Goal: Task Accomplishment & Management: Use online tool/utility

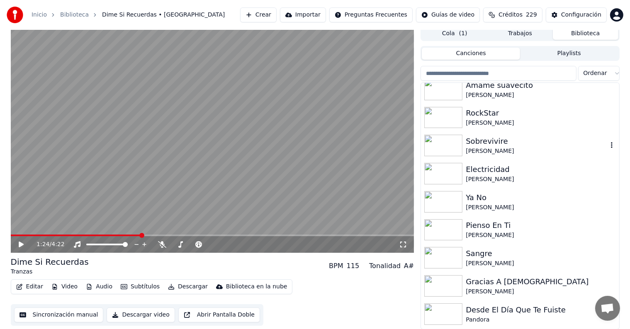
scroll to position [121, 0]
click at [21, 244] on icon at bounding box center [21, 245] width 5 height 6
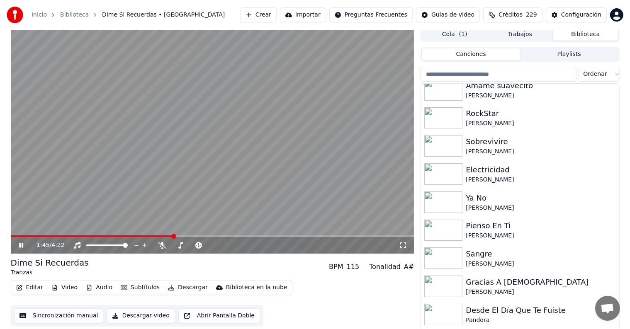
click at [17, 245] on icon at bounding box center [26, 245] width 19 height 7
click at [84, 170] on video at bounding box center [213, 140] width 404 height 227
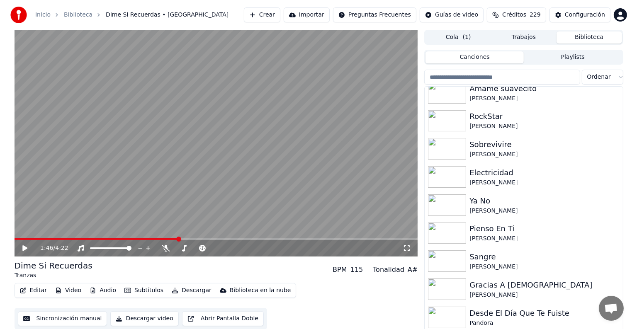
scroll to position [1, 0]
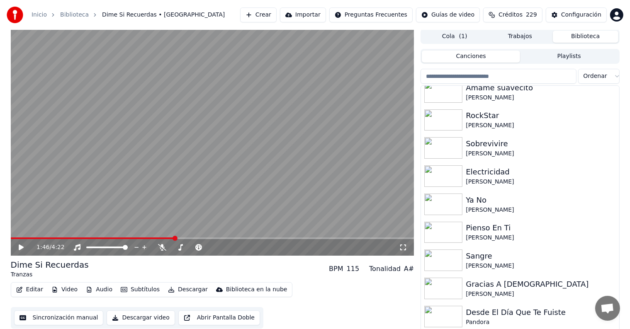
click at [101, 239] on span at bounding box center [93, 239] width 164 height 2
click at [19, 247] on icon at bounding box center [21, 248] width 5 height 6
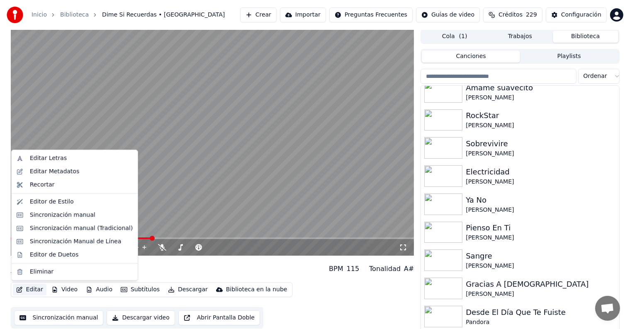
click at [35, 287] on button "Editar" at bounding box center [30, 290] width 34 height 12
click at [41, 162] on div "Editar Letras" at bounding box center [48, 158] width 37 height 8
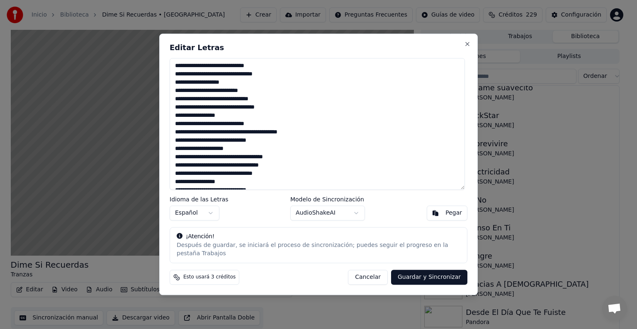
click at [230, 95] on textarea at bounding box center [317, 124] width 295 height 132
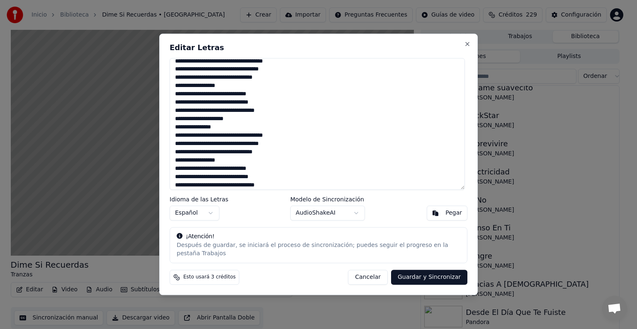
scroll to position [287, 0]
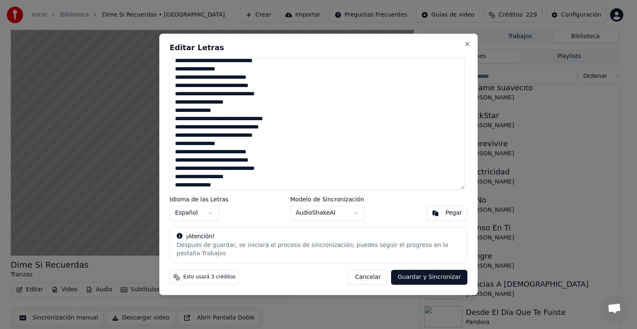
type textarea "**********"
click at [412, 275] on button "Guardar y Sincronizar" at bounding box center [429, 277] width 76 height 15
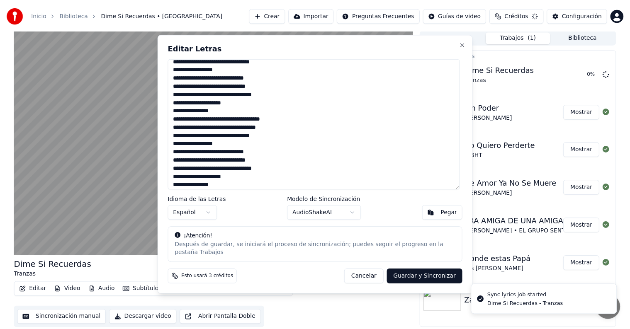
scroll to position [0, 0]
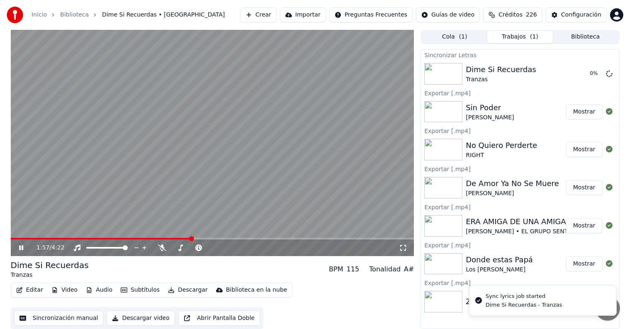
click at [21, 246] on icon at bounding box center [26, 248] width 19 height 7
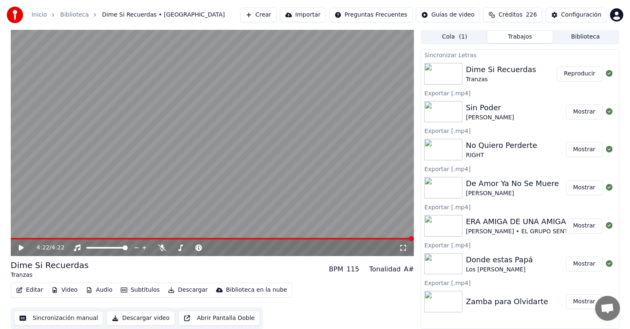
click at [34, 284] on div "Editar Video Audio Subtítulos Descargar Biblioteca en la nube" at bounding box center [152, 290] width 282 height 15
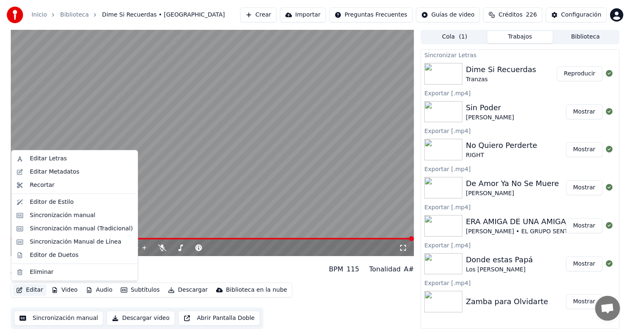
click at [34, 290] on button "Editar" at bounding box center [30, 291] width 34 height 12
click at [54, 254] on div "Editor de Duetos" at bounding box center [54, 255] width 49 height 8
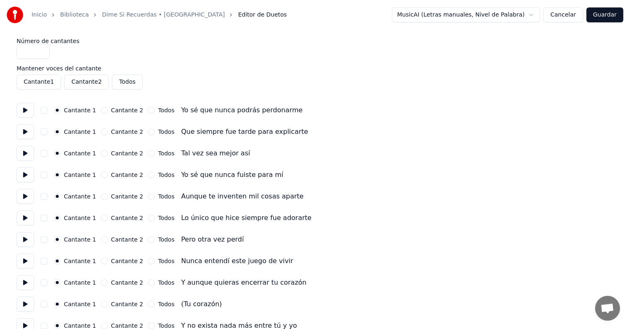
click at [317, 75] on div "Cantante 1 Cantante 2 Todos" at bounding box center [315, 82] width 597 height 15
click at [566, 17] on button "Cancelar" at bounding box center [563, 14] width 40 height 15
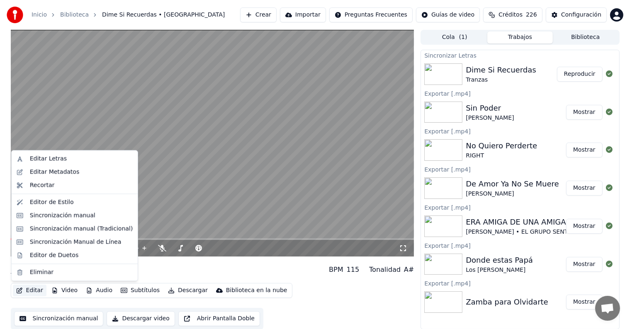
click at [32, 292] on button "Editar" at bounding box center [30, 291] width 34 height 12
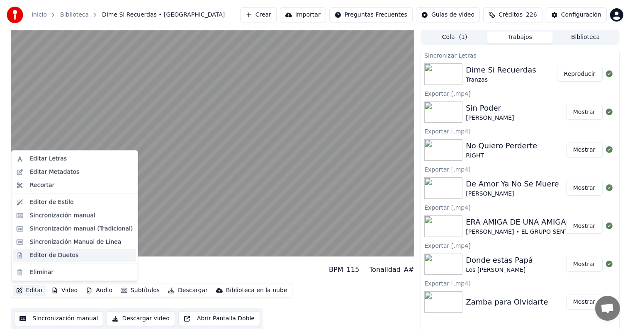
click at [57, 255] on div "Editor de Duetos" at bounding box center [54, 255] width 49 height 8
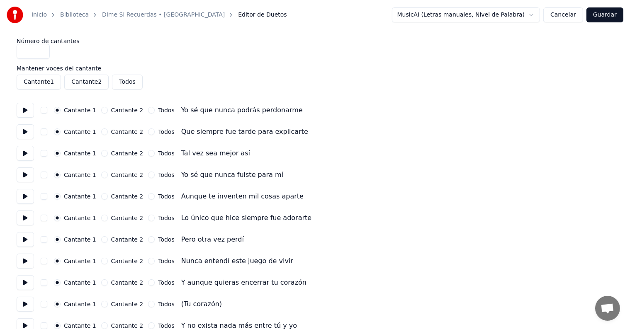
click at [47, 305] on button "button" at bounding box center [44, 304] width 7 height 7
click at [23, 301] on button at bounding box center [25, 304] width 17 height 15
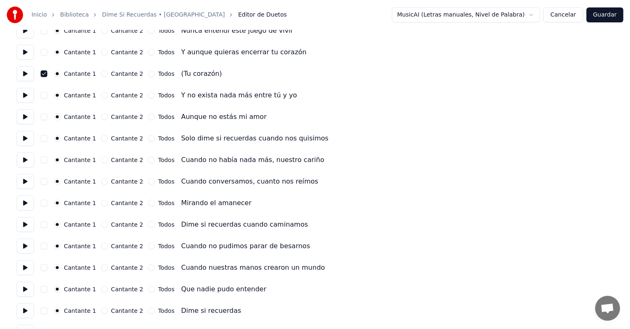
scroll to position [236, 0]
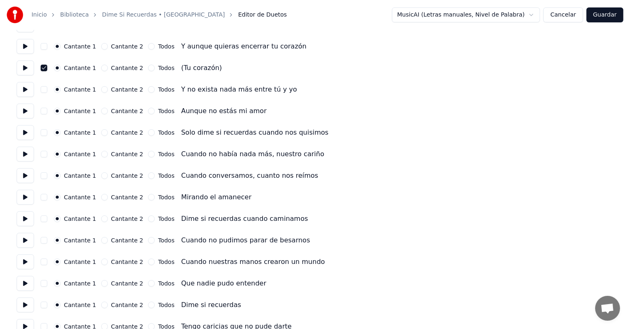
click at [604, 16] on button "Guardar" at bounding box center [605, 14] width 37 height 15
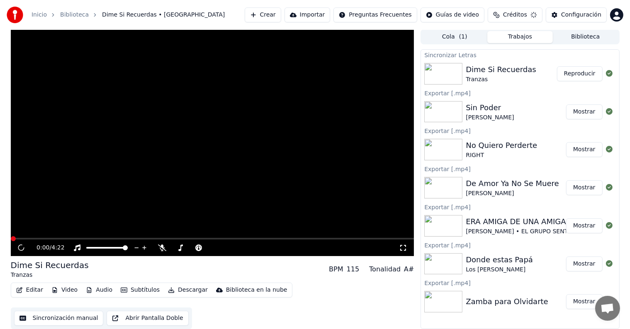
scroll to position [0, 0]
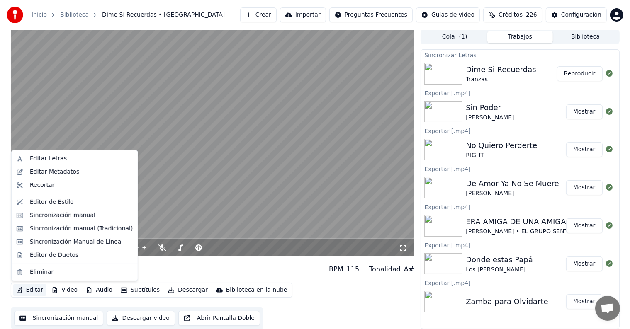
click at [35, 289] on button "Editar" at bounding box center [30, 291] width 34 height 12
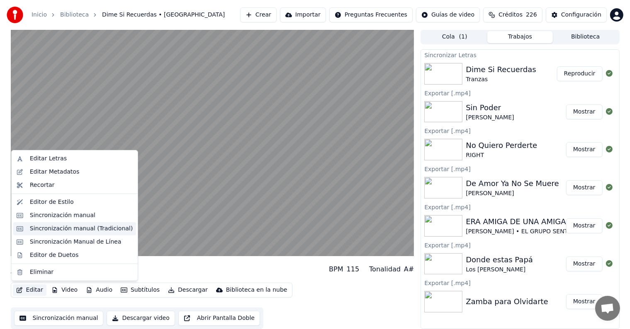
click at [47, 230] on div "Sincronización manual (Tradicional)" at bounding box center [81, 229] width 103 height 8
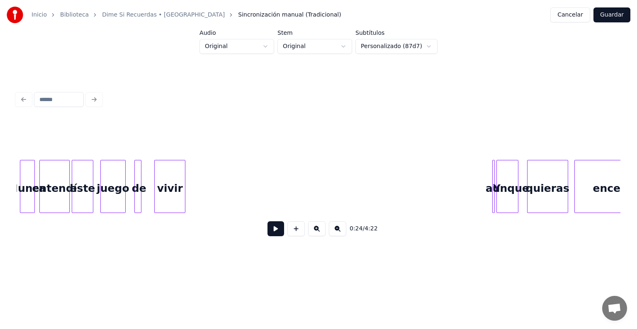
scroll to position [0, 3112]
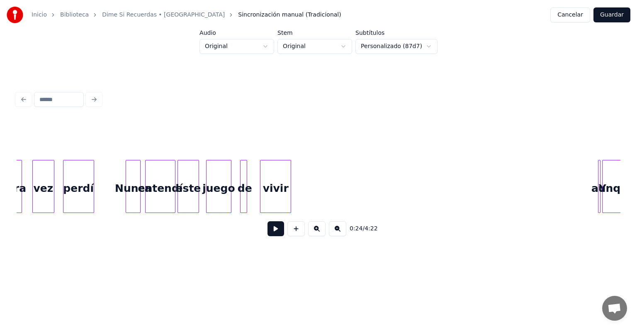
click at [132, 191] on div "Nunca" at bounding box center [133, 189] width 14 height 56
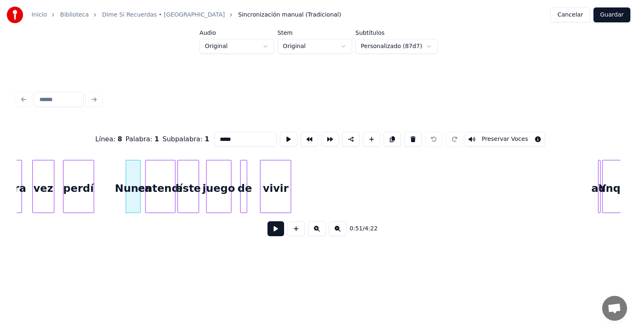
click at [270, 228] on button at bounding box center [276, 229] width 17 height 15
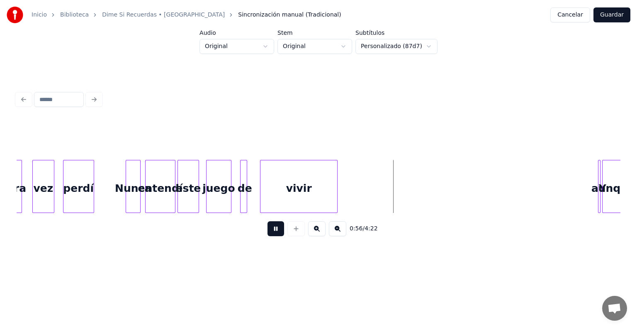
click at [337, 199] on div at bounding box center [336, 187] width 2 height 52
click at [256, 203] on div at bounding box center [257, 187] width 2 height 52
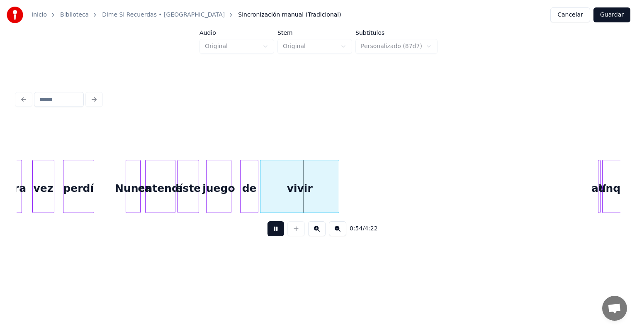
click at [602, 24] on div "Inicio Biblioteca Dime Si Recuerdas • Tranzas Sincronización manual (Tradiciona…" at bounding box center [318, 15] width 637 height 30
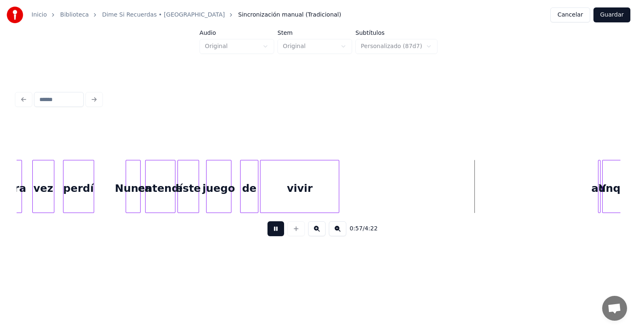
click at [531, 217] on div "0:57 / 4:22" at bounding box center [319, 229] width 604 height 32
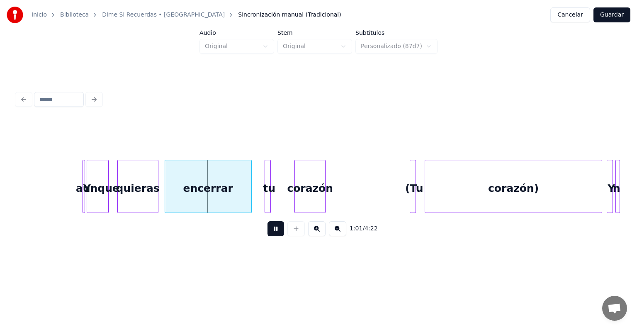
click at [601, 195] on div at bounding box center [600, 187] width 2 height 52
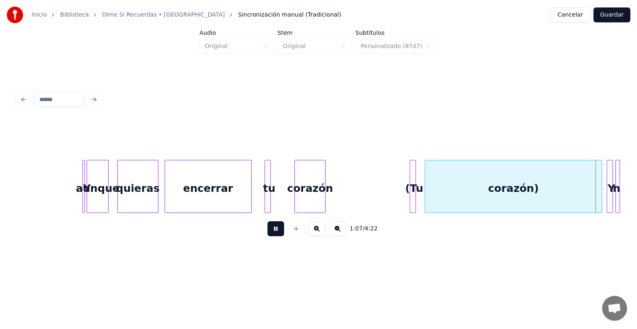
click at [413, 196] on div at bounding box center [414, 187] width 2 height 52
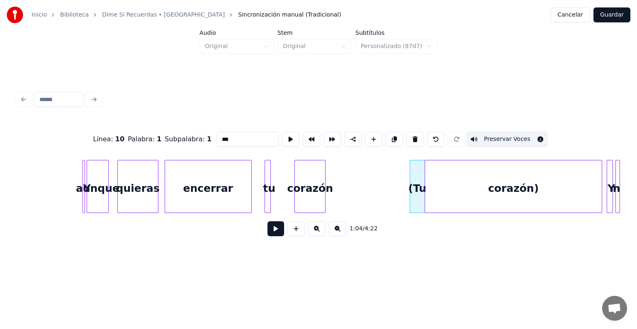
click at [424, 197] on div at bounding box center [423, 187] width 2 height 52
click at [405, 197] on div at bounding box center [406, 187] width 2 height 52
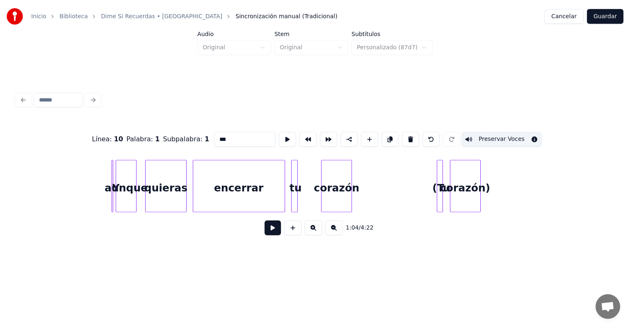
scroll to position [0, 9498]
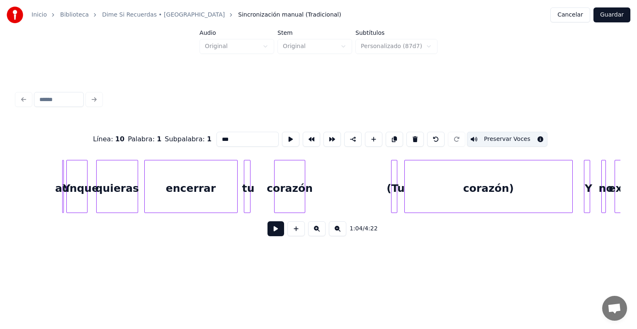
click at [570, 190] on div at bounding box center [571, 187] width 2 height 52
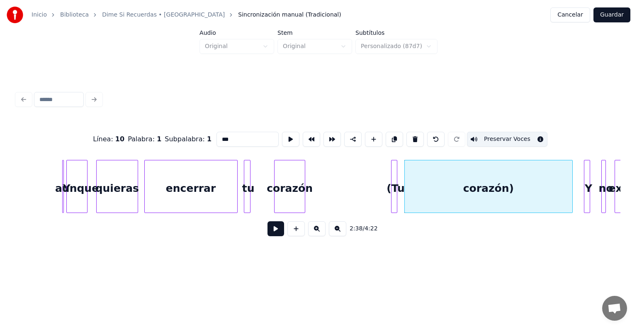
click at [624, 10] on button "Guardar" at bounding box center [612, 14] width 37 height 15
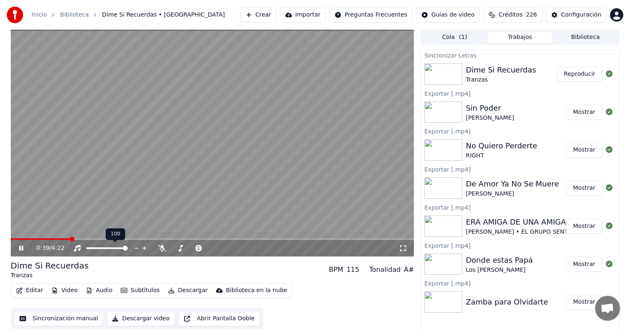
click at [75, 242] on span at bounding box center [72, 239] width 5 height 5
click at [108, 239] on span at bounding box center [110, 239] width 5 height 5
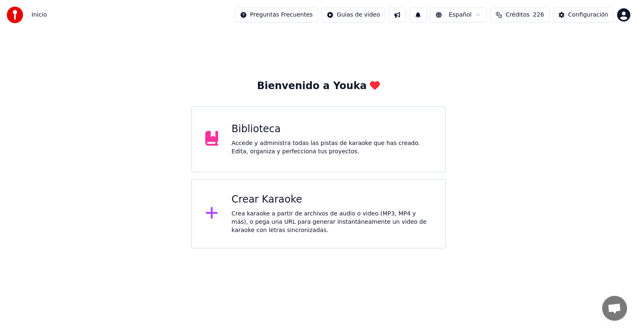
click at [228, 149] on div "Biblioteca Accede y administra todas las pistas de karaoke que has creado. Edit…" at bounding box center [318, 139] width 255 height 66
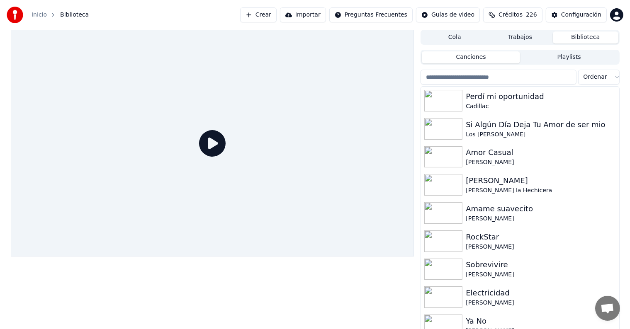
click at [436, 78] on input "search" at bounding box center [499, 77] width 156 height 15
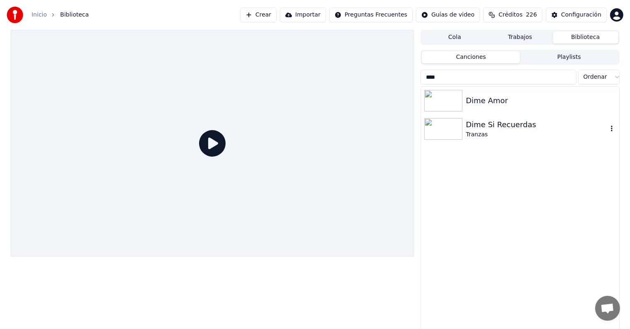
type input "****"
click at [473, 124] on div "Dime Si Recuerdas" at bounding box center [536, 125] width 141 height 12
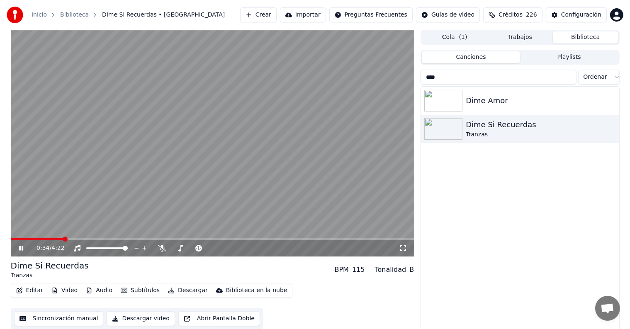
click at [18, 249] on icon at bounding box center [26, 248] width 19 height 7
click at [18, 246] on icon at bounding box center [26, 248] width 19 height 7
click at [27, 291] on button "Editar" at bounding box center [30, 291] width 34 height 12
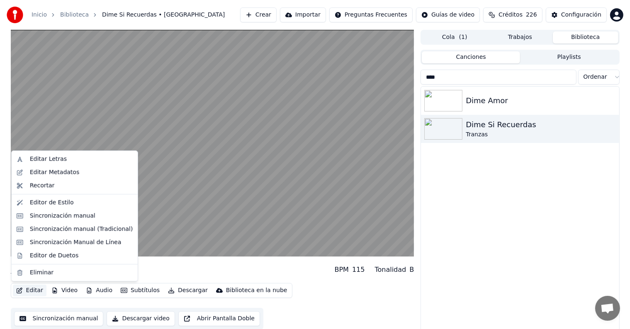
click at [34, 228] on div "Sincronización manual (Tradicional)" at bounding box center [81, 229] width 103 height 8
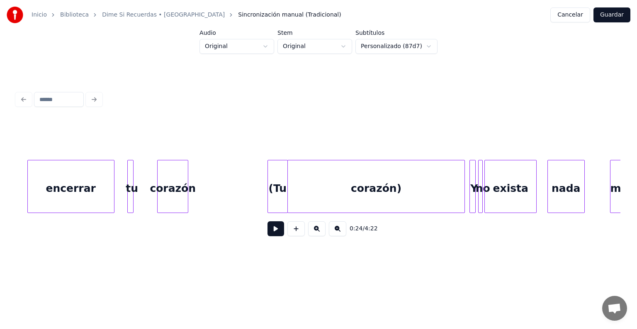
scroll to position [0, 3792]
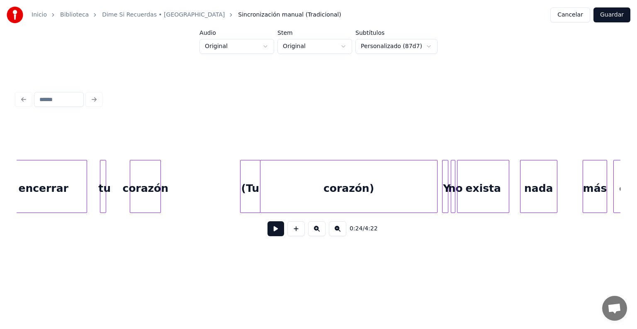
click at [293, 188] on div "corazón)" at bounding box center [349, 189] width 177 height 56
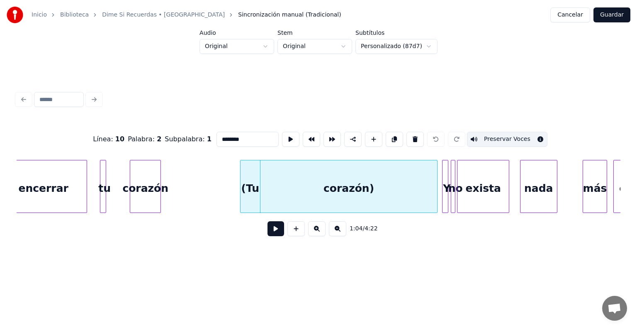
click at [494, 136] on button "Preservar Voces" at bounding box center [507, 139] width 80 height 15
click at [253, 187] on div "(Tu" at bounding box center [250, 189] width 19 height 56
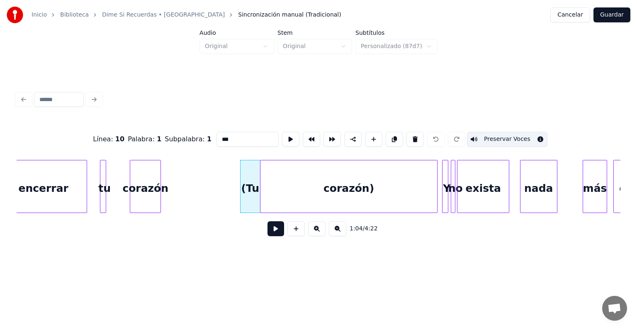
click at [295, 183] on div "corazón)" at bounding box center [349, 189] width 177 height 56
type input "********"
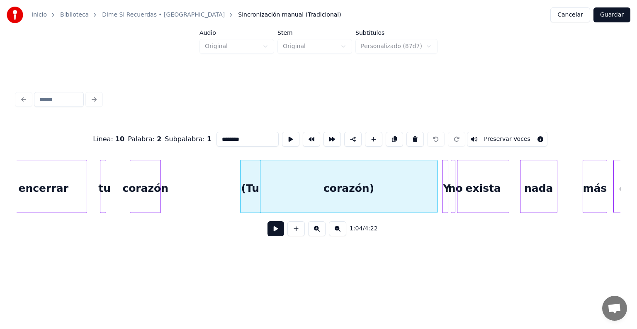
click at [496, 138] on button "Preservar Voces" at bounding box center [507, 139] width 80 height 15
click at [612, 14] on button "Guardar" at bounding box center [612, 14] width 37 height 15
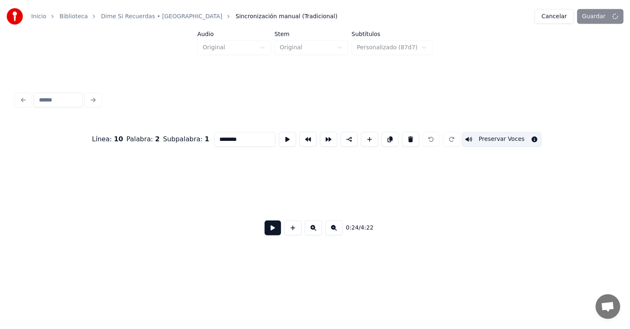
scroll to position [0, 1521]
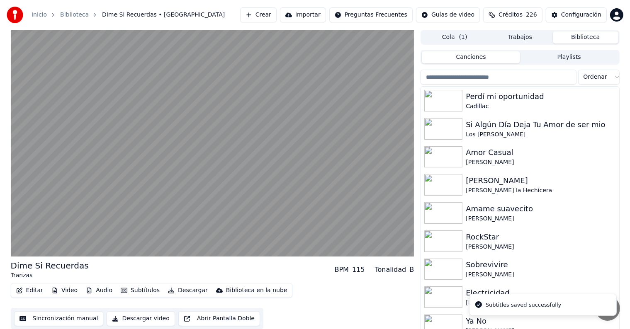
click at [21, 241] on video at bounding box center [213, 143] width 404 height 227
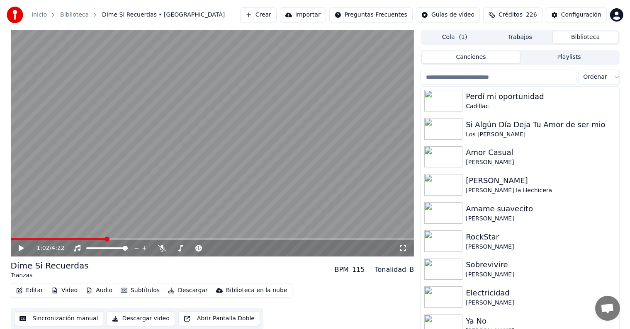
click at [17, 251] on icon at bounding box center [26, 248] width 19 height 7
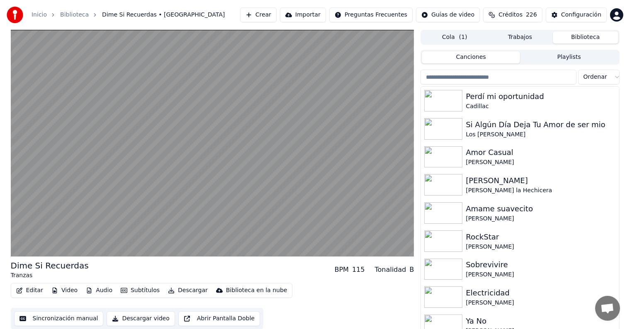
click at [145, 205] on video at bounding box center [213, 143] width 404 height 227
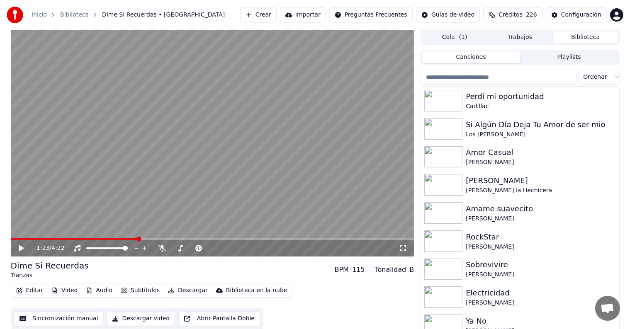
click at [158, 246] on icon at bounding box center [162, 248] width 8 height 7
click at [135, 210] on video at bounding box center [213, 143] width 404 height 227
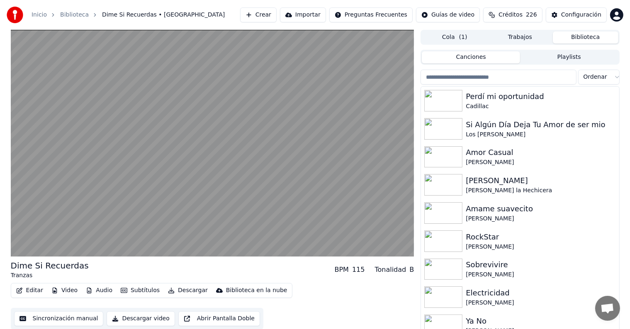
click at [117, 214] on video at bounding box center [213, 143] width 404 height 227
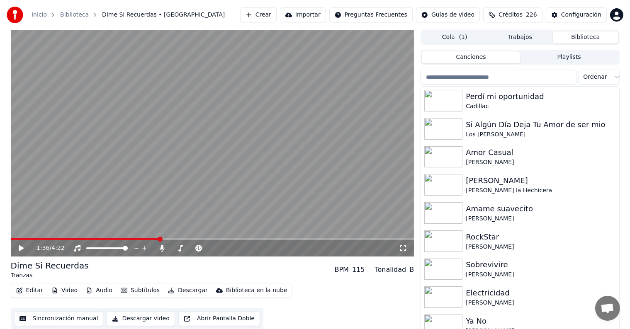
click at [158, 249] on icon at bounding box center [162, 248] width 8 height 7
click at [131, 204] on video at bounding box center [213, 143] width 404 height 227
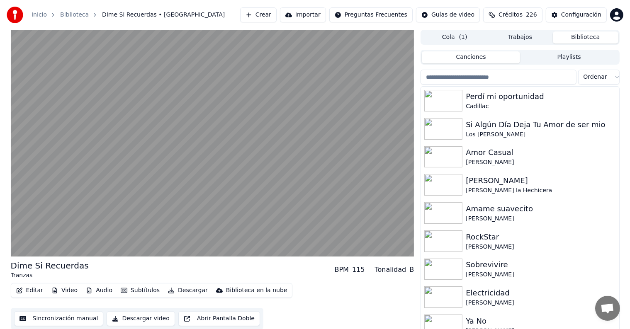
click at [161, 221] on video at bounding box center [213, 143] width 404 height 227
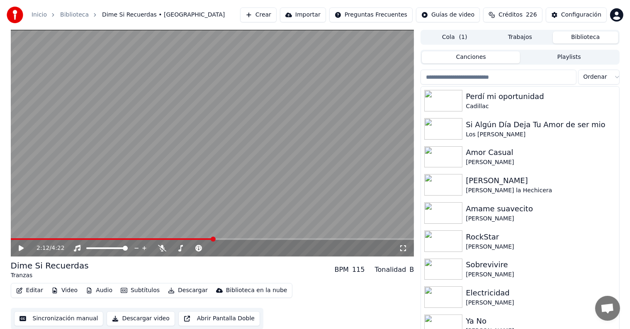
click at [26, 291] on button "Editar" at bounding box center [30, 291] width 34 height 12
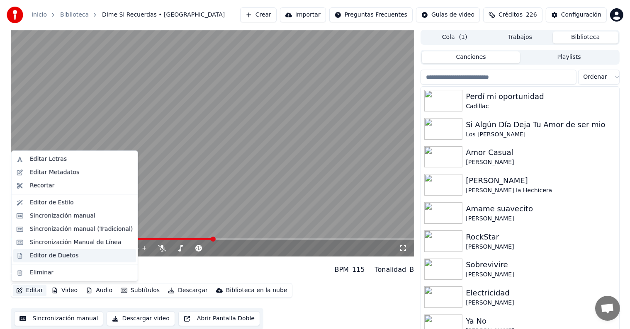
click at [25, 257] on div "Editor de Duetos" at bounding box center [74, 255] width 123 height 13
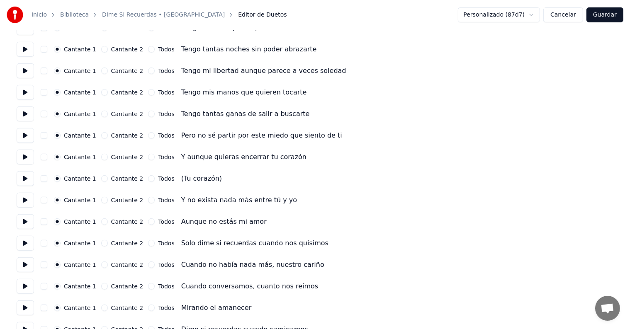
scroll to position [536, 0]
click at [47, 178] on button "button" at bounding box center [44, 178] width 7 height 7
click at [25, 181] on button at bounding box center [25, 178] width 17 height 15
click at [23, 247] on button at bounding box center [25, 243] width 17 height 15
click at [20, 264] on button at bounding box center [25, 264] width 17 height 15
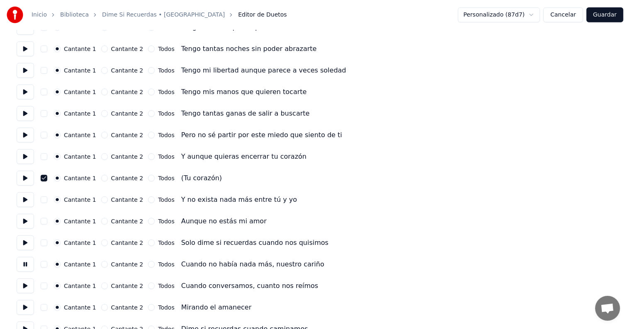
click at [24, 289] on button at bounding box center [25, 286] width 17 height 15
click at [47, 263] on button "button" at bounding box center [44, 264] width 7 height 7
click at [47, 285] on button "button" at bounding box center [44, 286] width 7 height 7
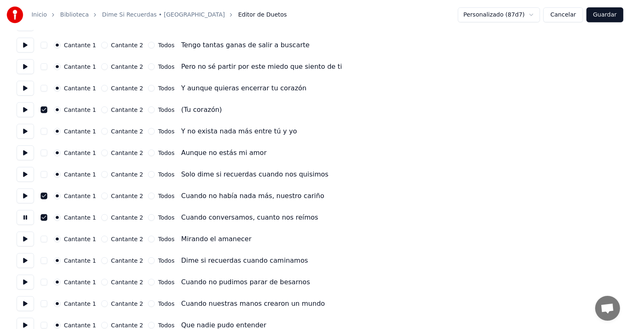
scroll to position [606, 0]
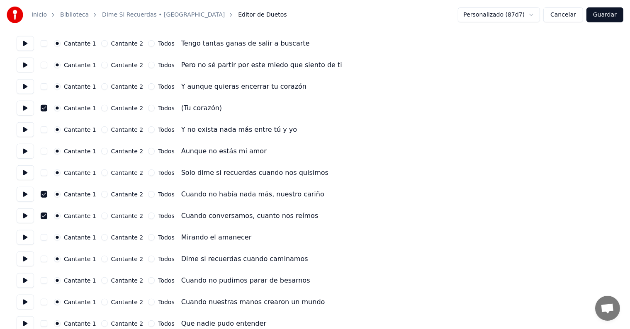
click at [27, 241] on button at bounding box center [25, 237] width 17 height 15
click at [47, 240] on button "button" at bounding box center [44, 237] width 7 height 7
click at [26, 266] on button at bounding box center [25, 259] width 17 height 15
click at [47, 260] on button "button" at bounding box center [44, 259] width 7 height 7
click at [47, 281] on button "button" at bounding box center [44, 281] width 7 height 7
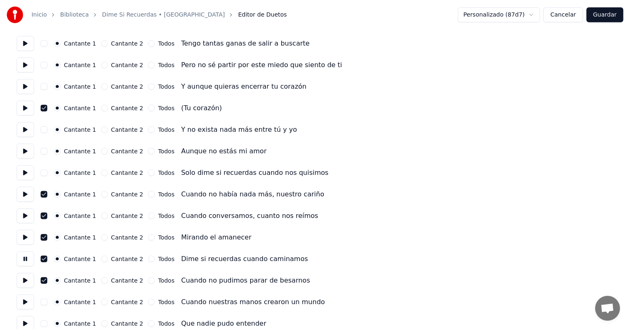
click at [27, 286] on button at bounding box center [25, 280] width 17 height 15
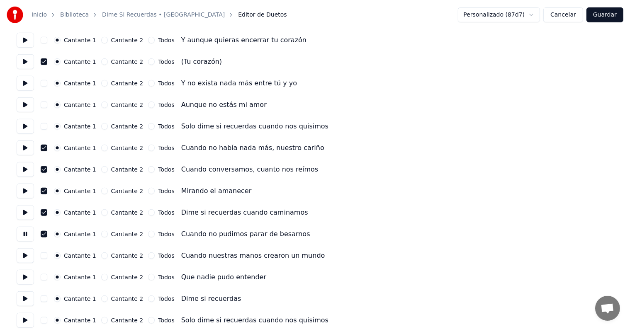
scroll to position [654, 0]
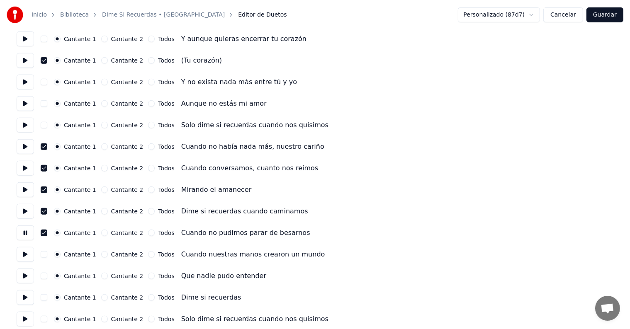
click at [46, 256] on button "button" at bounding box center [44, 254] width 7 height 7
click at [24, 258] on button at bounding box center [25, 254] width 17 height 15
click at [47, 276] on button "button" at bounding box center [44, 276] width 7 height 7
click at [26, 278] on button at bounding box center [25, 276] width 17 height 15
click at [22, 296] on button at bounding box center [25, 297] width 17 height 15
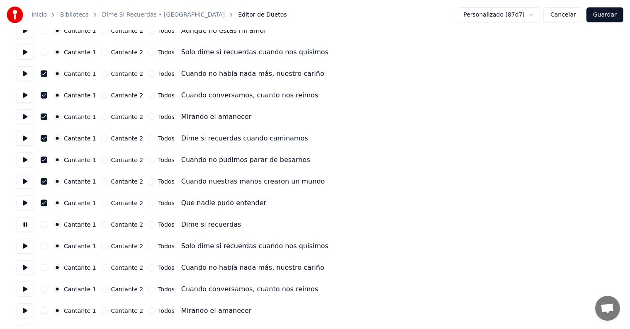
scroll to position [728, 0]
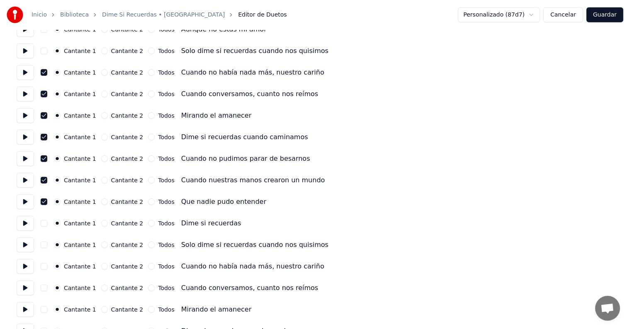
click at [26, 250] on button at bounding box center [25, 245] width 17 height 15
click at [27, 268] on button at bounding box center [25, 266] width 17 height 15
click at [47, 268] on button "button" at bounding box center [44, 266] width 7 height 7
click at [25, 292] on button at bounding box center [25, 288] width 17 height 15
click at [47, 289] on button "button" at bounding box center [44, 288] width 7 height 7
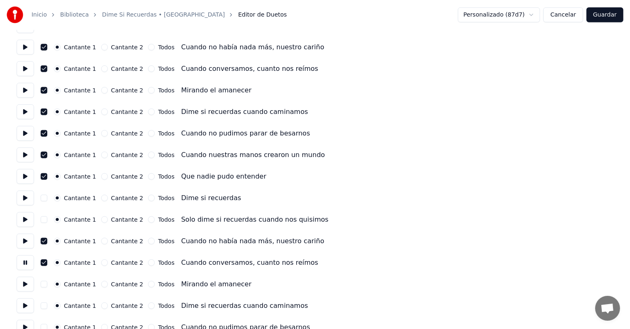
scroll to position [759, 0]
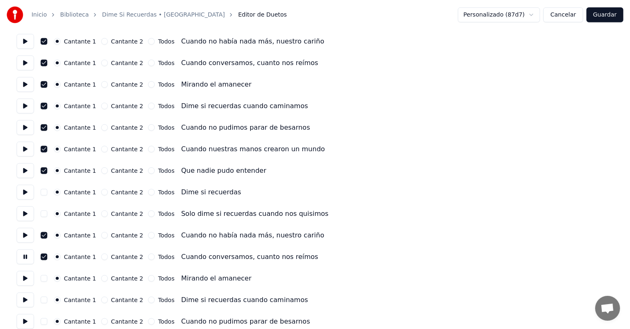
click at [45, 278] on button "button" at bounding box center [44, 278] width 7 height 7
click at [22, 283] on button at bounding box center [25, 278] width 17 height 15
click at [26, 303] on button at bounding box center [25, 300] width 17 height 15
click at [45, 303] on button "button" at bounding box center [44, 300] width 7 height 7
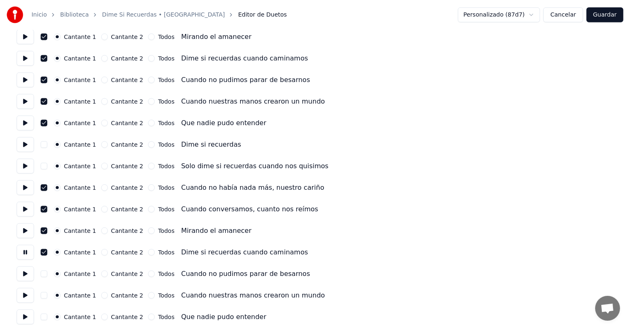
scroll to position [809, 0]
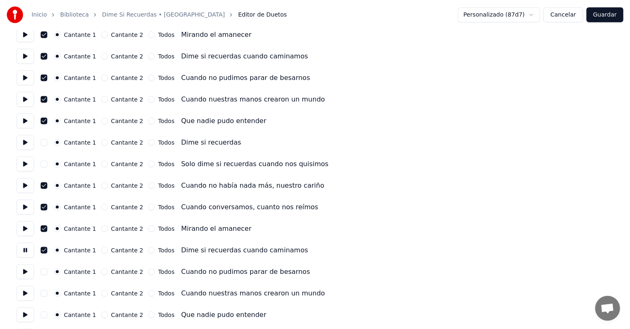
click at [24, 270] on button at bounding box center [25, 272] width 17 height 15
click at [47, 272] on button "button" at bounding box center [44, 272] width 7 height 7
click at [24, 292] on button at bounding box center [25, 293] width 17 height 15
click at [45, 293] on button "button" at bounding box center [44, 293] width 7 height 7
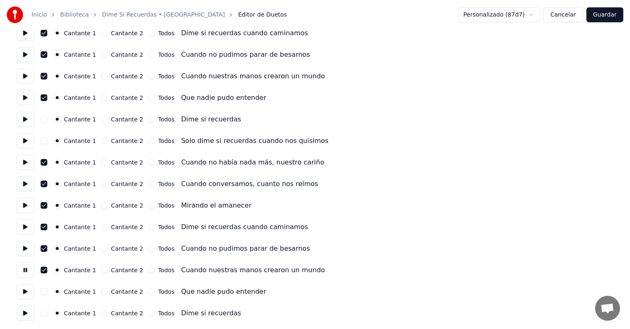
click at [21, 286] on button at bounding box center [25, 292] width 17 height 15
click at [46, 292] on button "button" at bounding box center [44, 292] width 7 height 7
click at [22, 314] on button at bounding box center [25, 313] width 17 height 15
click at [610, 11] on button "Guardar" at bounding box center [605, 14] width 37 height 15
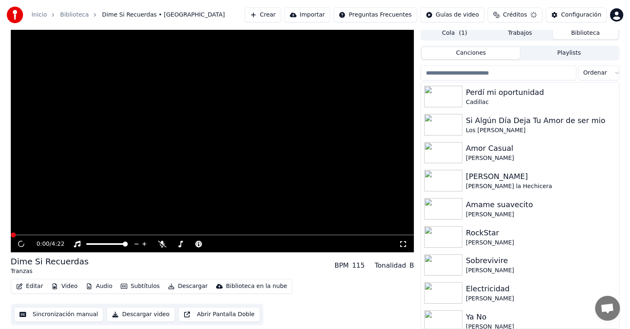
scroll to position [4, 0]
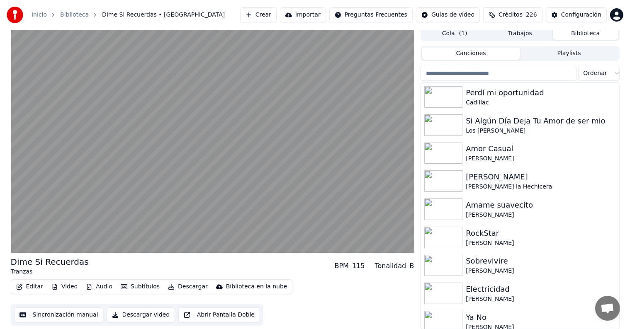
click at [79, 178] on video at bounding box center [213, 139] width 404 height 227
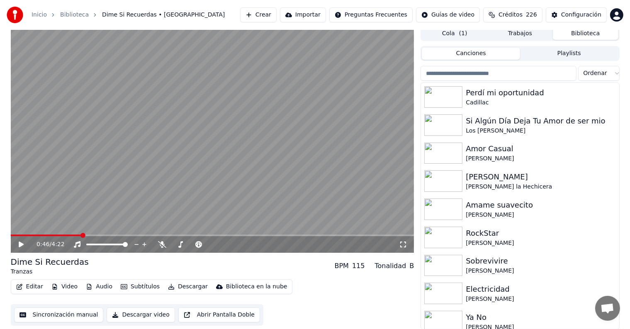
click at [15, 247] on div "0:46 / 4:22" at bounding box center [212, 245] width 397 height 8
click at [20, 249] on div "0:46 / 4:22" at bounding box center [213, 244] width 404 height 17
click at [18, 245] on icon at bounding box center [26, 244] width 19 height 7
click at [28, 287] on button "Editar" at bounding box center [30, 287] width 34 height 12
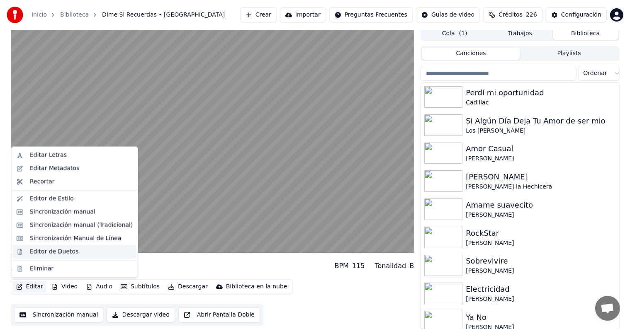
click at [27, 251] on div "Editor de Duetos" at bounding box center [74, 251] width 123 height 13
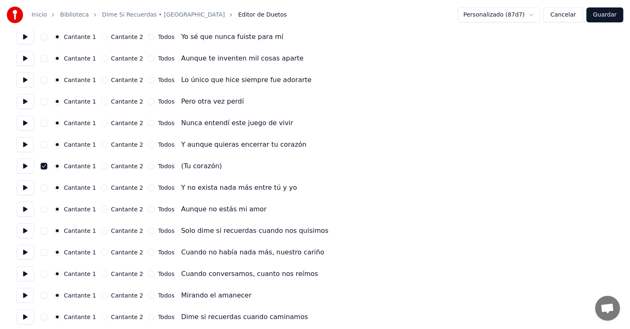
scroll to position [139, 0]
click at [27, 186] on button at bounding box center [25, 187] width 17 height 15
click at [27, 208] on button at bounding box center [25, 209] width 17 height 15
click at [29, 231] on button at bounding box center [25, 230] width 17 height 15
click at [25, 255] on button at bounding box center [25, 252] width 17 height 15
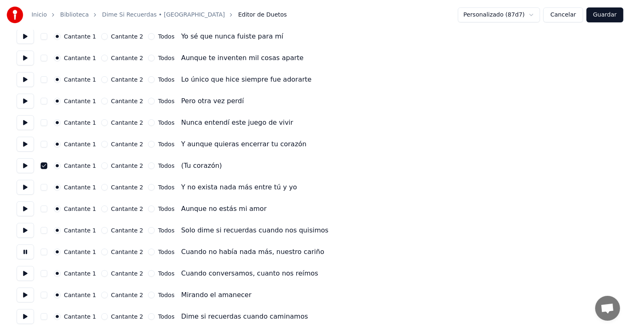
click at [47, 253] on button "button" at bounding box center [44, 252] width 7 height 7
click at [25, 273] on button at bounding box center [25, 273] width 17 height 15
click at [47, 270] on button "button" at bounding box center [44, 273] width 7 height 7
click at [24, 297] on button at bounding box center [25, 295] width 17 height 15
click at [47, 297] on button "button" at bounding box center [44, 295] width 7 height 7
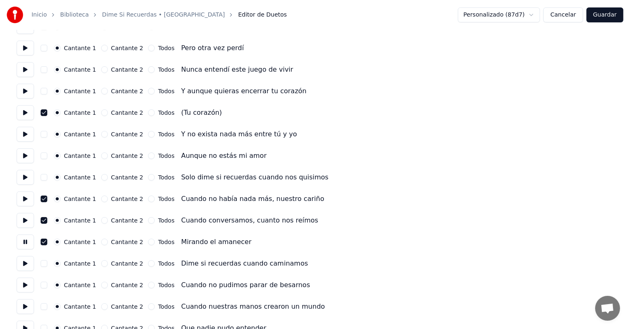
scroll to position [194, 0]
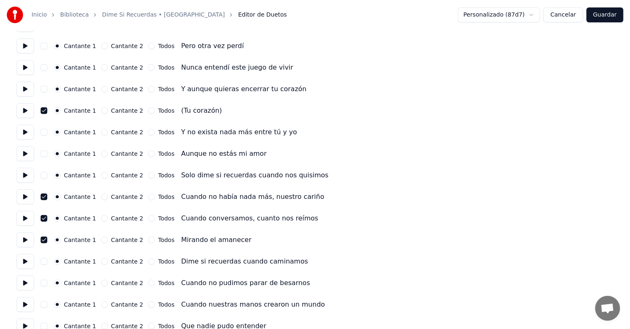
click at [26, 268] on button at bounding box center [25, 261] width 17 height 15
click at [47, 285] on button "button" at bounding box center [44, 283] width 7 height 7
click at [28, 287] on button at bounding box center [25, 283] width 17 height 15
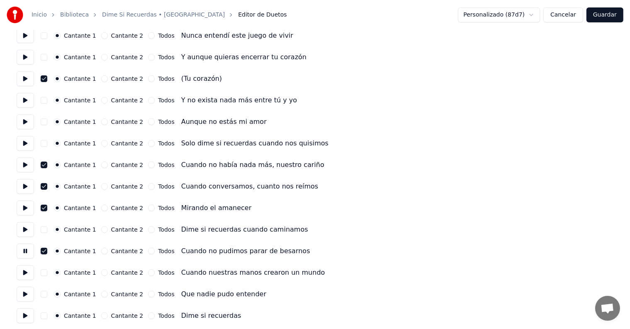
scroll to position [231, 0]
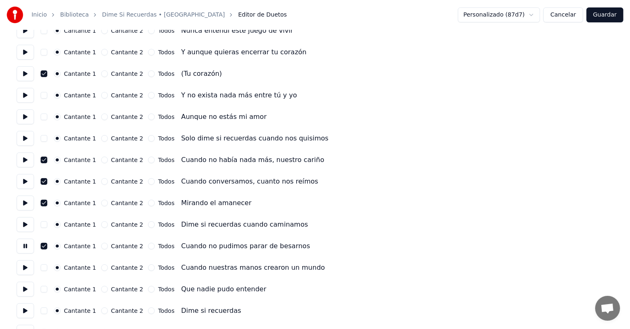
click at [22, 268] on button at bounding box center [25, 268] width 17 height 15
click at [47, 269] on button "button" at bounding box center [44, 268] width 7 height 7
click at [24, 293] on button at bounding box center [25, 289] width 17 height 15
click at [44, 290] on button "button" at bounding box center [44, 289] width 7 height 7
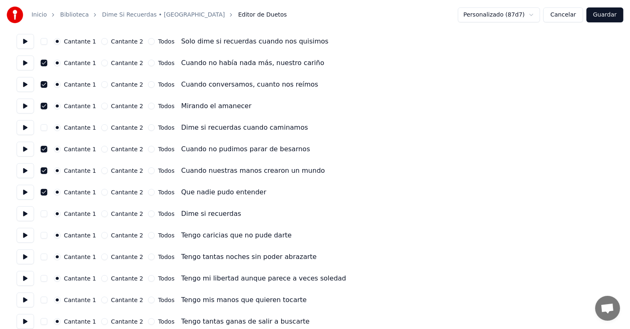
scroll to position [328, 0]
click at [26, 235] on button at bounding box center [25, 235] width 17 height 15
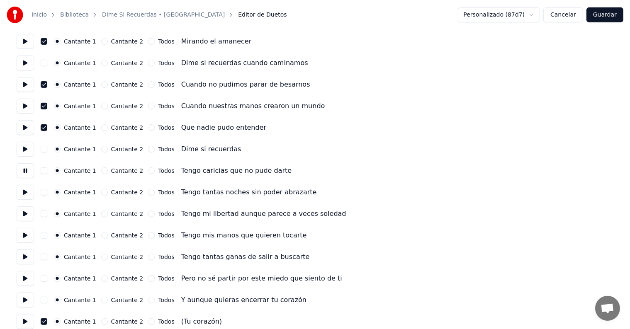
scroll to position [394, 0]
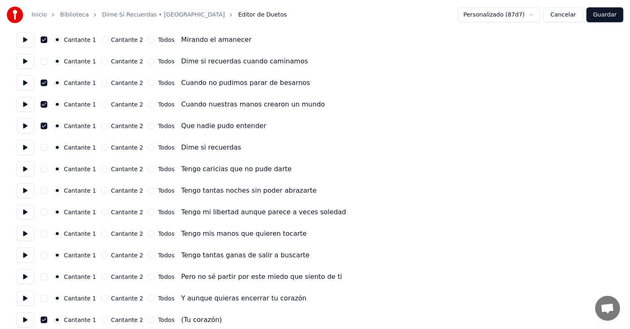
click at [609, 15] on button "Guardar" at bounding box center [605, 14] width 37 height 15
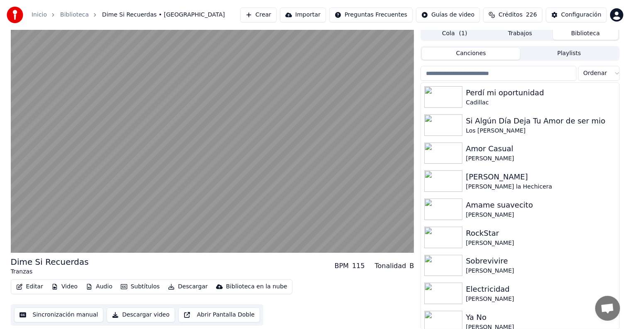
click at [26, 223] on video at bounding box center [213, 139] width 404 height 227
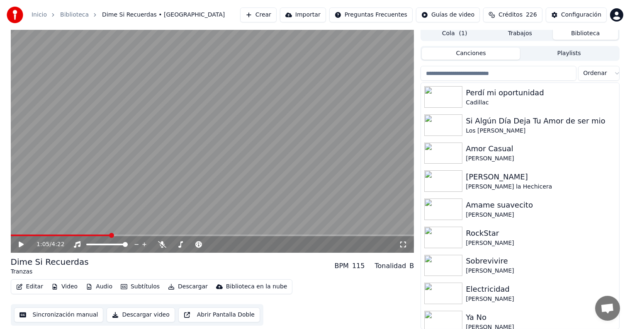
click at [19, 248] on div "1:05 / 4:22" at bounding box center [212, 245] width 397 height 8
click at [15, 247] on div "1:05 / 4:22" at bounding box center [212, 245] width 397 height 8
click at [22, 246] on icon at bounding box center [26, 244] width 19 height 7
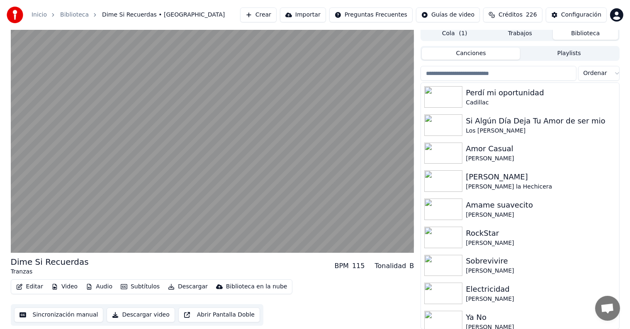
click at [27, 289] on button "Editar" at bounding box center [30, 287] width 34 height 12
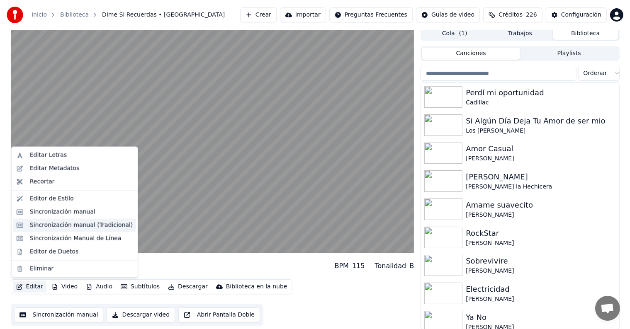
click at [32, 229] on div "Sincronización manual (Tradicional)" at bounding box center [81, 226] width 103 height 8
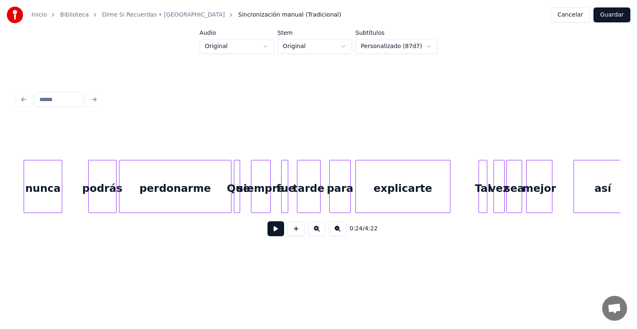
scroll to position [0, 1576]
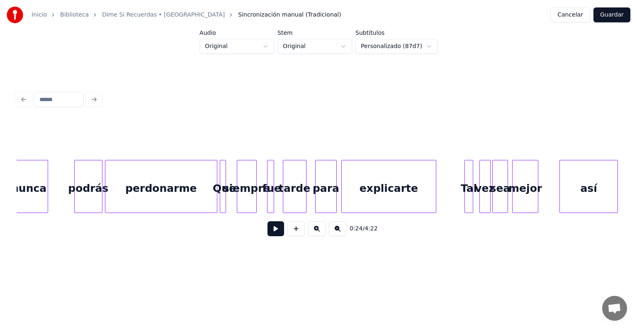
click at [365, 185] on div "explicarte" at bounding box center [389, 189] width 95 height 56
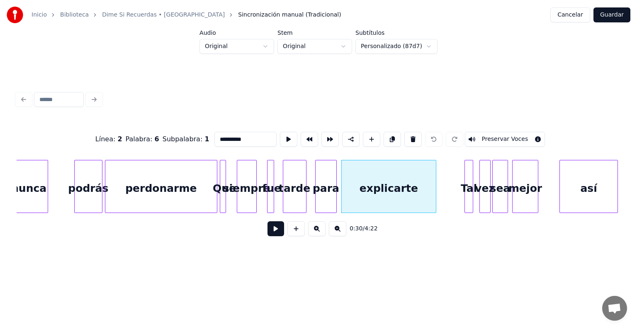
click at [270, 231] on button at bounding box center [276, 229] width 17 height 15
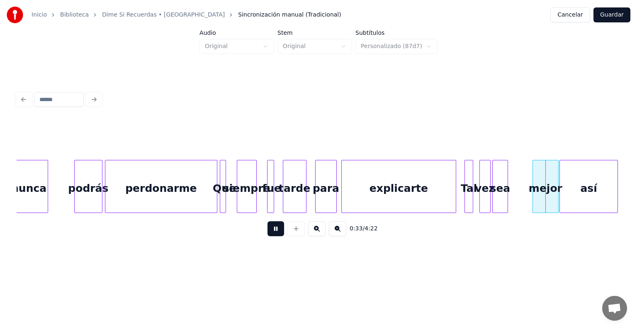
click at [534, 190] on div "mejor" at bounding box center [545, 189] width 25 height 56
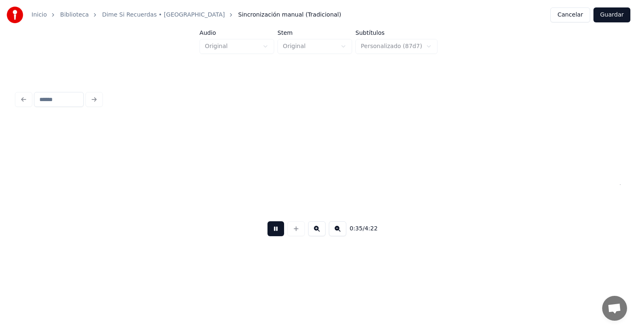
scroll to position [0, 2181]
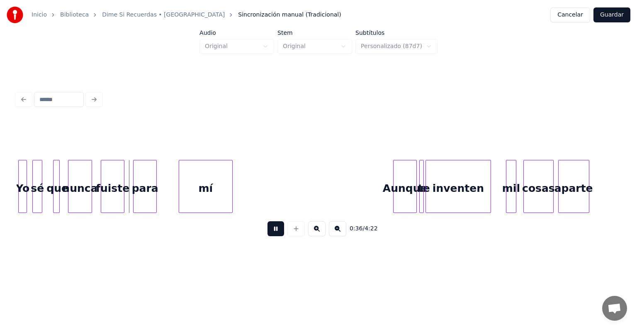
click at [37, 200] on div "sé" at bounding box center [37, 189] width 9 height 56
click at [25, 195] on div "Yo" at bounding box center [25, 189] width 12 height 56
click at [54, 198] on div "que" at bounding box center [54, 189] width 10 height 56
click at [134, 197] on div "para" at bounding box center [145, 186] width 24 height 53
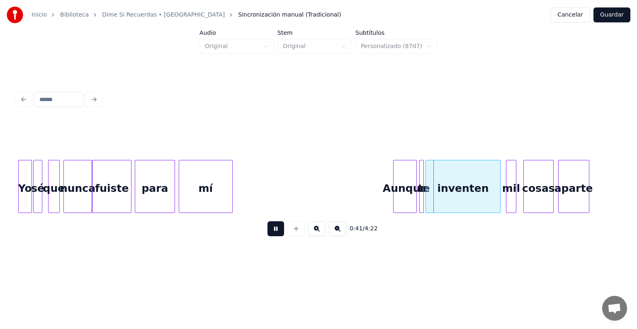
click at [463, 189] on div "inventen" at bounding box center [463, 189] width 74 height 56
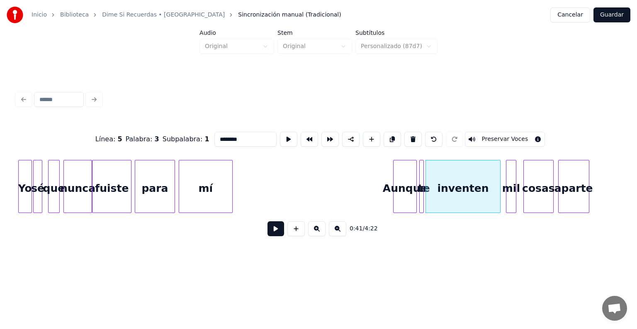
click at [534, 191] on div "cosas" at bounding box center [539, 189] width 30 height 56
type input "*****"
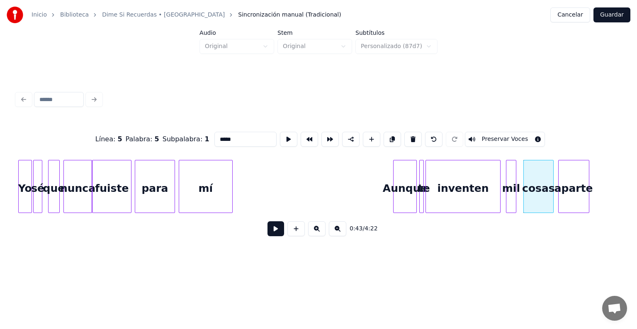
click at [268, 236] on button at bounding box center [276, 229] width 17 height 15
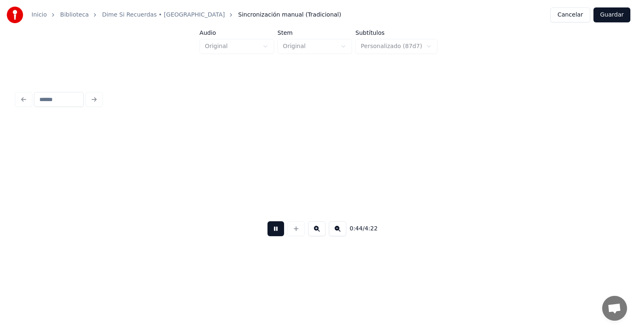
scroll to position [0, 2785]
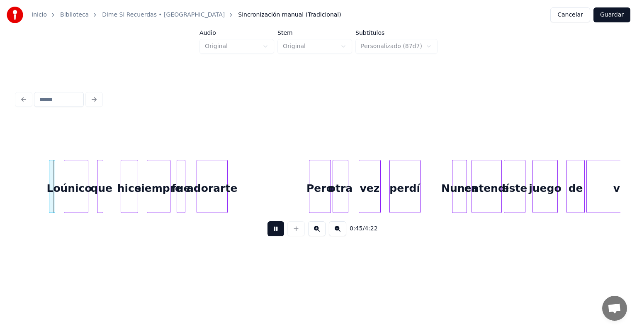
click at [291, 236] on div at bounding box center [296, 229] width 21 height 15
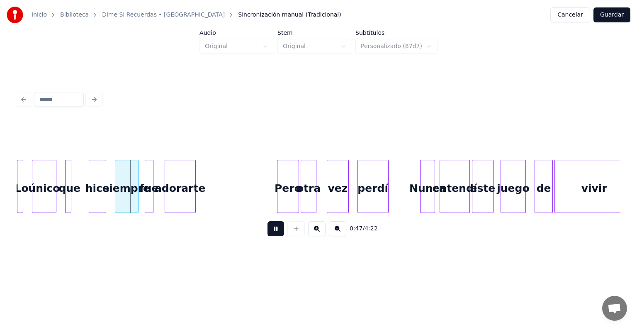
click at [269, 236] on button at bounding box center [276, 229] width 17 height 15
click at [130, 220] on div "0:47 / 4:22" at bounding box center [319, 229] width 604 height 32
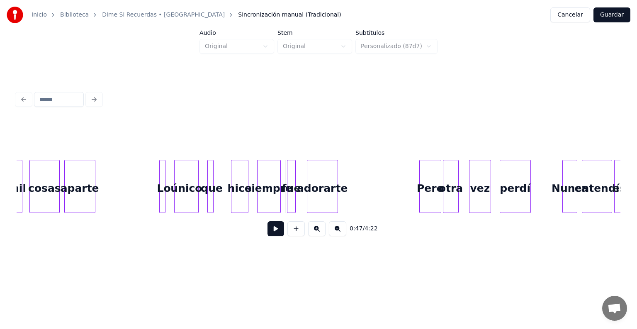
scroll to position [0, 2647]
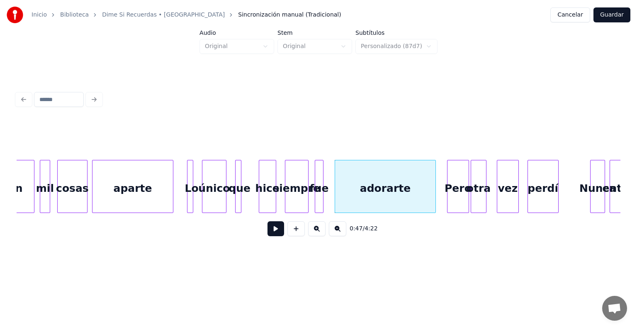
click at [268, 236] on button at bounding box center [276, 229] width 17 height 15
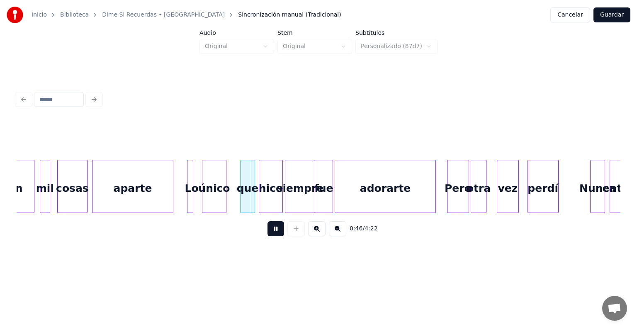
click at [241, 192] on div "que" at bounding box center [248, 189] width 14 height 56
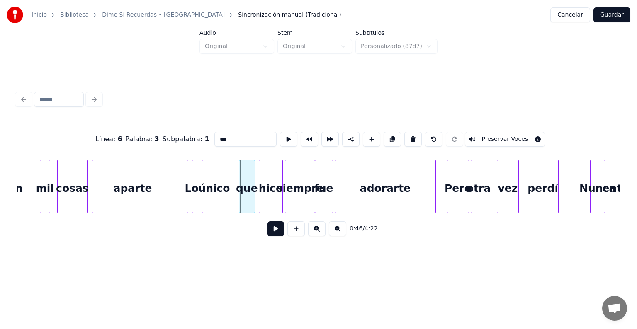
click at [241, 200] on div "que" at bounding box center [246, 189] width 15 height 56
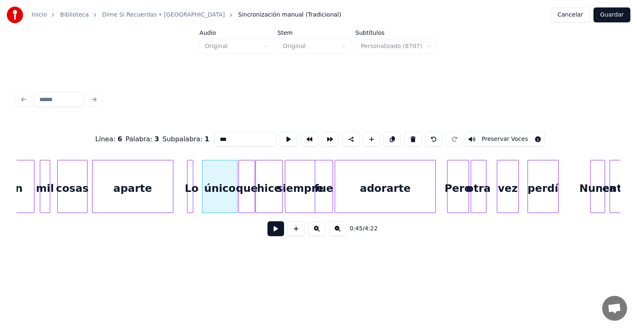
click at [456, 197] on div "Pero" at bounding box center [458, 189] width 21 height 56
type input "****"
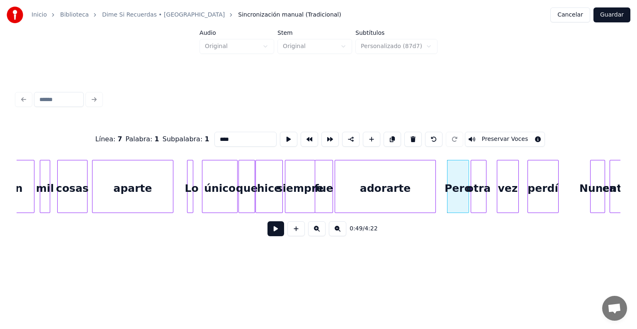
click at [268, 234] on button at bounding box center [276, 229] width 17 height 15
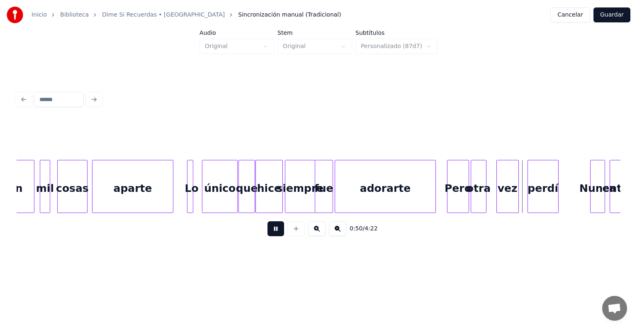
click at [498, 188] on div "vez" at bounding box center [508, 189] width 22 height 56
click at [472, 187] on div "otra" at bounding box center [482, 189] width 23 height 56
click at [538, 186] on div "perdí" at bounding box center [543, 189] width 30 height 56
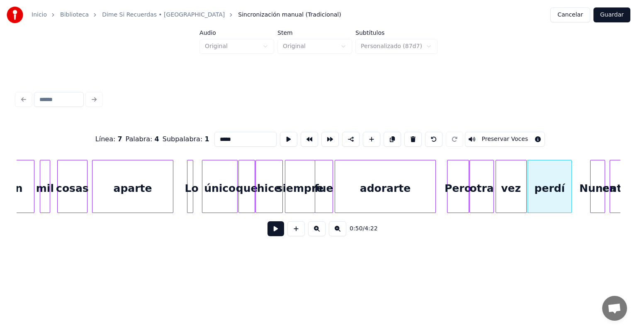
click at [268, 236] on button at bounding box center [276, 229] width 17 height 15
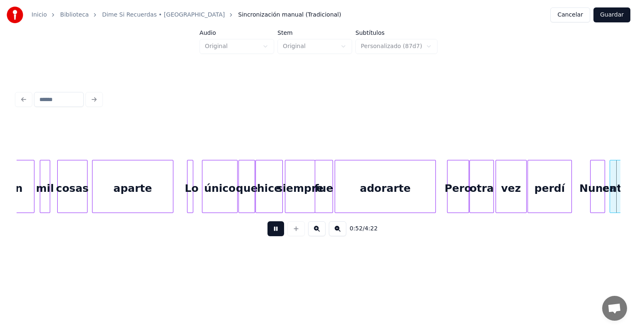
scroll to position [0, 3252]
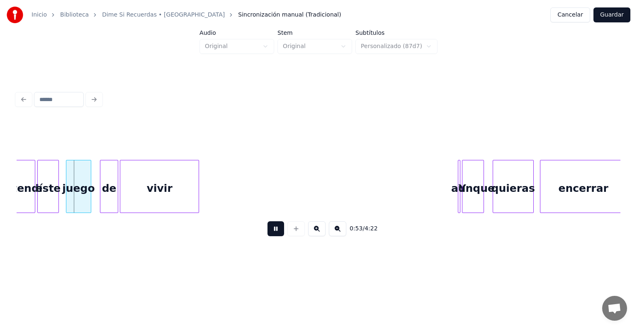
click at [101, 200] on div at bounding box center [101, 187] width 2 height 52
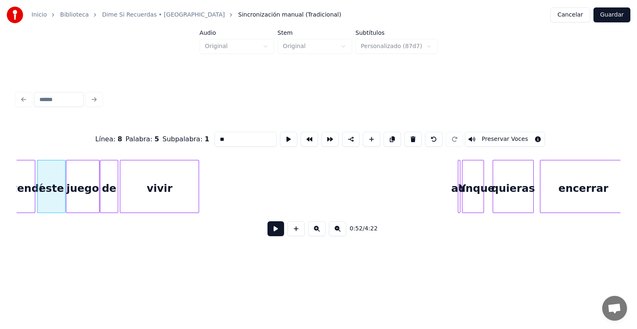
click at [28, 191] on div "entendí" at bounding box center [20, 189] width 30 height 56
type input "*******"
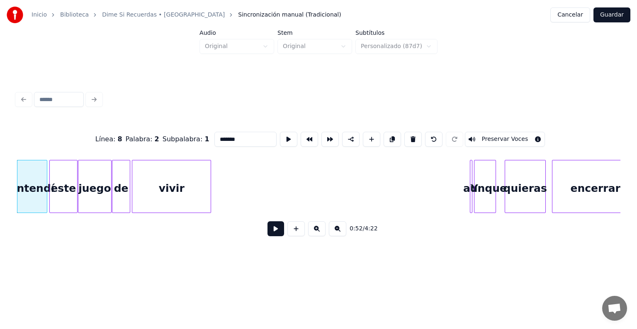
click at [268, 235] on button at bounding box center [276, 229] width 17 height 15
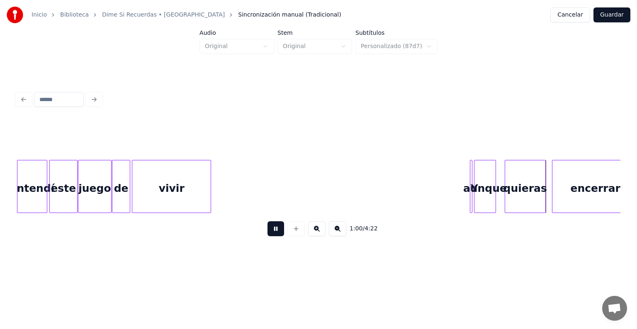
click at [268, 234] on button at bounding box center [276, 229] width 17 height 15
click at [553, 188] on div "encerrar" at bounding box center [594, 189] width 90 height 56
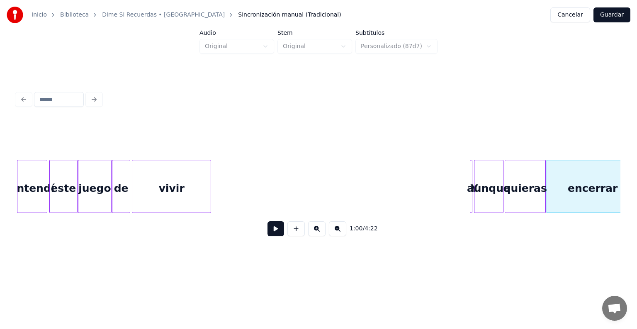
click at [268, 232] on button at bounding box center [276, 229] width 17 height 15
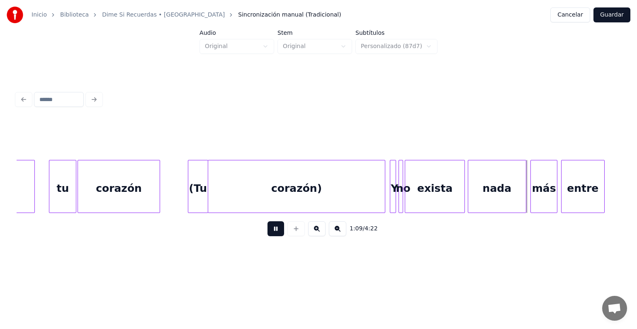
click at [552, 190] on div "más" at bounding box center [544, 189] width 26 height 56
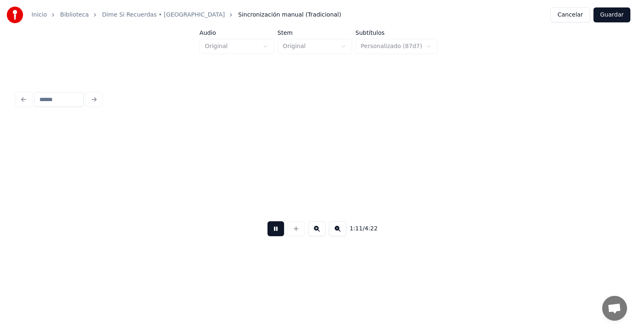
scroll to position [0, 4448]
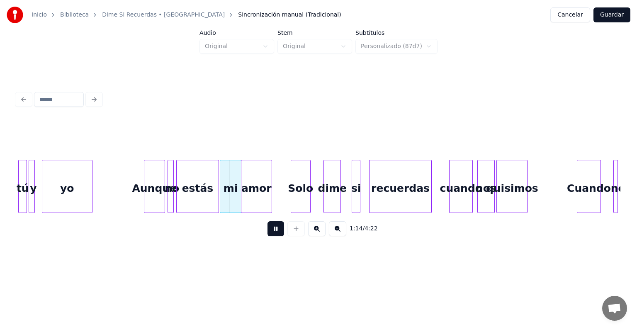
click at [196, 193] on div "estás" at bounding box center [198, 189] width 42 height 56
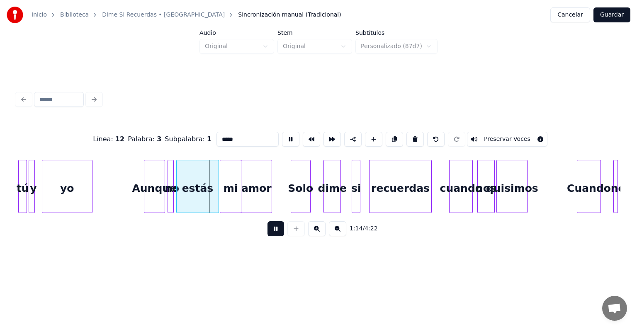
click at [217, 137] on input "*****" at bounding box center [248, 139] width 62 height 15
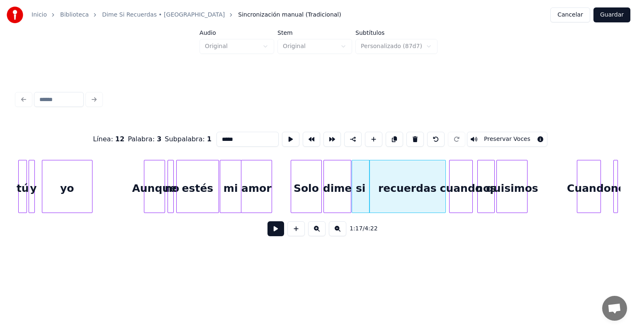
click at [512, 195] on div "quisimos" at bounding box center [512, 189] width 30 height 56
type input "********"
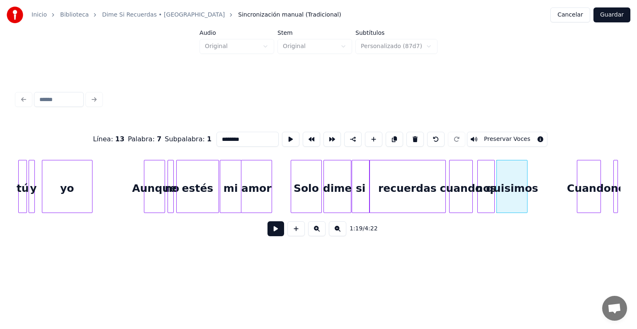
click at [270, 235] on button at bounding box center [276, 229] width 17 height 15
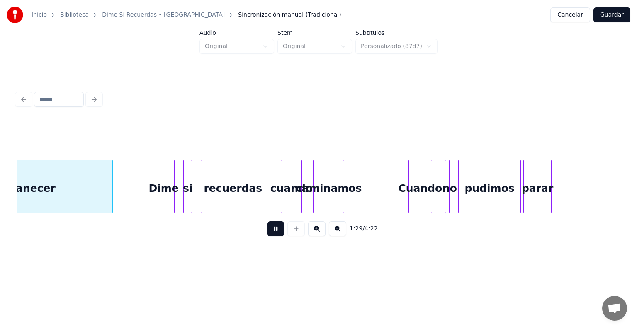
scroll to position [0, 5581]
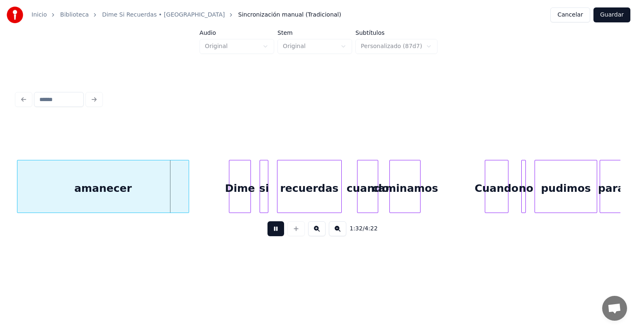
click at [117, 185] on div "amanecer" at bounding box center [102, 189] width 171 height 56
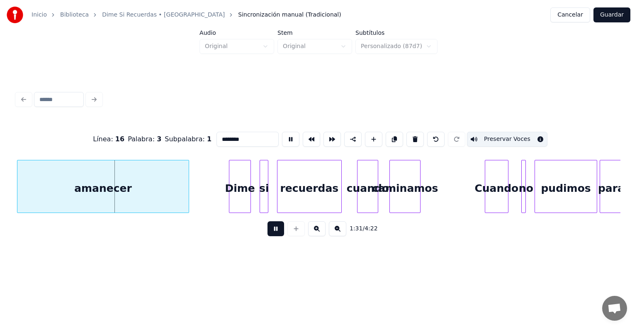
click at [494, 135] on button "Preservar Voces" at bounding box center [507, 139] width 80 height 15
click at [249, 187] on div at bounding box center [249, 187] width 2 height 52
click at [156, 189] on div "amanecer" at bounding box center [102, 189] width 171 height 56
click at [498, 137] on button "Preservar Voces" at bounding box center [507, 139] width 80 height 15
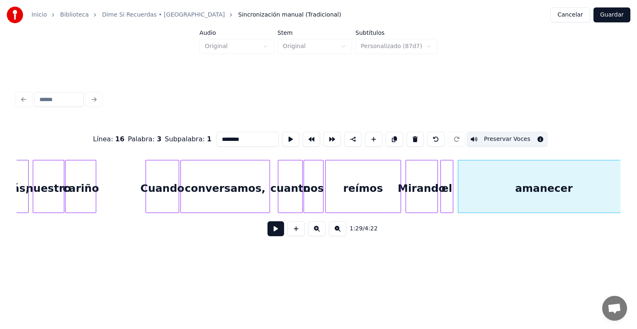
scroll to position [0, 5135]
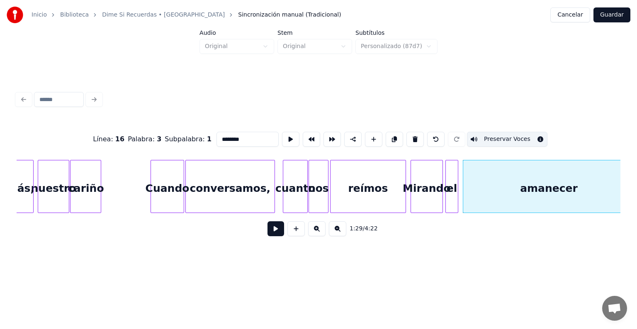
click at [93, 193] on div "cariño" at bounding box center [86, 189] width 30 height 56
type input "******"
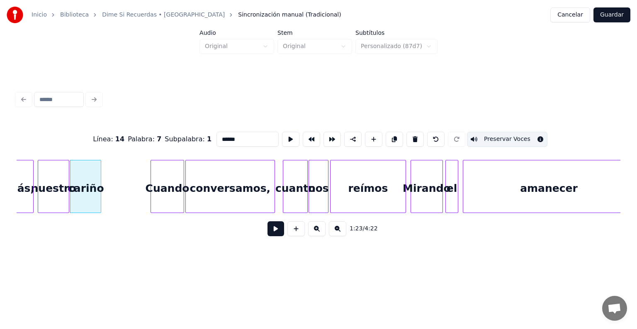
click at [268, 236] on button at bounding box center [276, 229] width 17 height 15
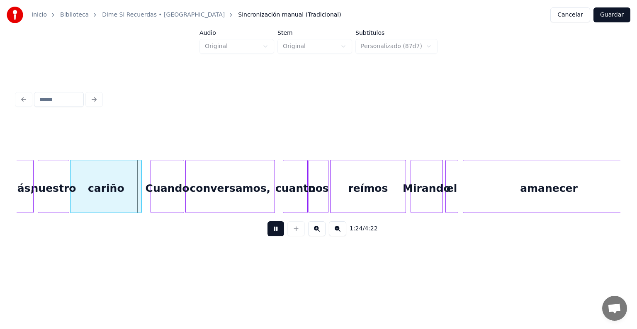
click at [163, 178] on div "Cuando" at bounding box center [167, 189] width 33 height 56
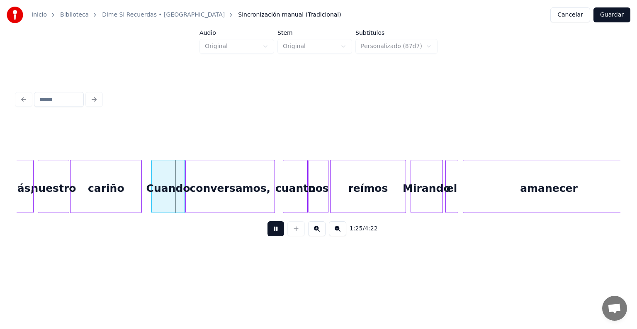
click at [106, 182] on div "cariño" at bounding box center [106, 189] width 71 height 56
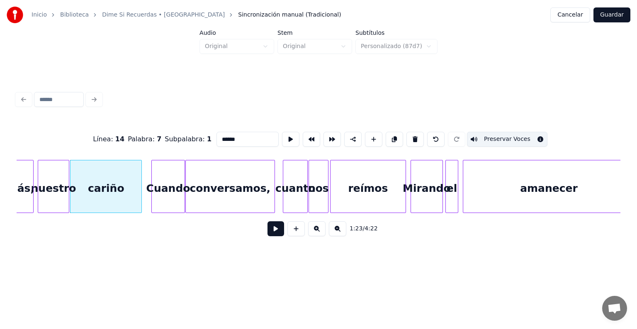
click at [485, 137] on button "Preservar Voces" at bounding box center [507, 139] width 80 height 15
click at [162, 187] on div "Cuando" at bounding box center [168, 189] width 33 height 56
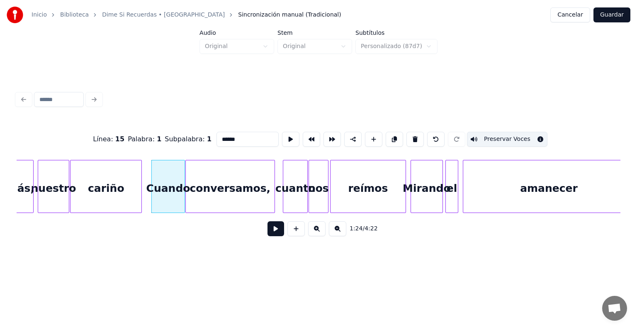
click at [110, 186] on div "cariño" at bounding box center [106, 189] width 71 height 56
type input "******"
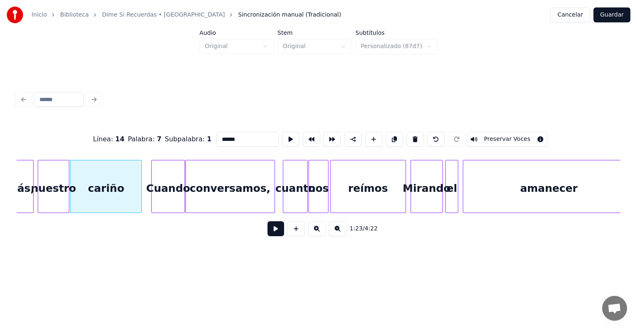
click at [494, 136] on button "Preservar Voces" at bounding box center [507, 139] width 80 height 15
click at [611, 15] on button "Guardar" at bounding box center [612, 14] width 37 height 15
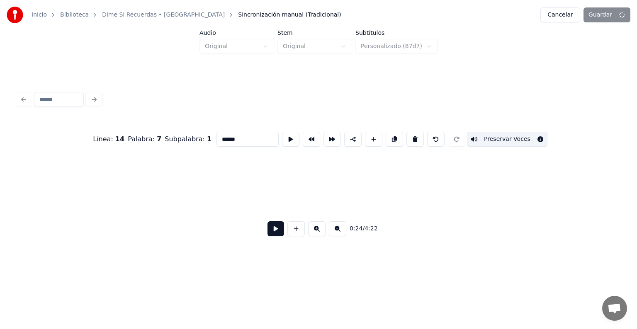
scroll to position [0, 1521]
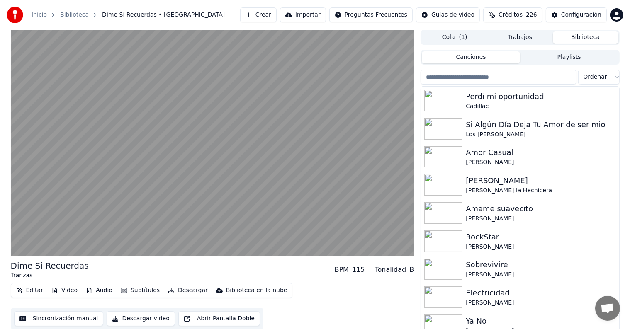
click at [41, 190] on video at bounding box center [213, 143] width 404 height 227
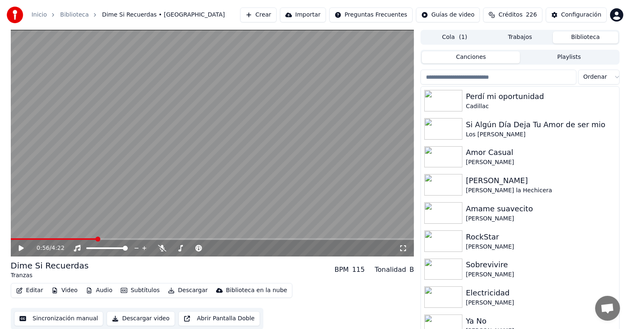
click at [17, 251] on div "0:56 / 4:22" at bounding box center [212, 248] width 397 height 8
click at [19, 252] on div "0:56 / 4:22" at bounding box center [212, 248] width 397 height 8
click at [19, 251] on icon at bounding box center [21, 249] width 5 height 6
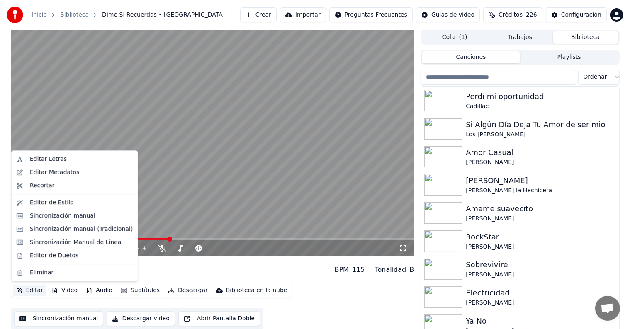
click at [28, 293] on button "Editar" at bounding box center [30, 291] width 34 height 12
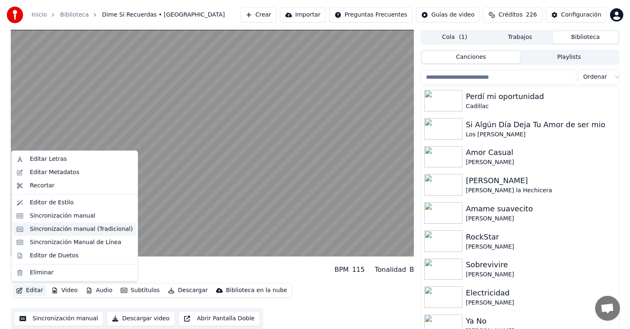
click at [36, 226] on div "Sincronización manual (Tradicional)" at bounding box center [81, 229] width 103 height 8
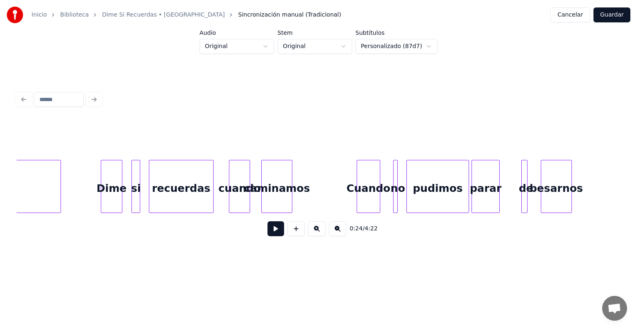
scroll to position [0, 5704]
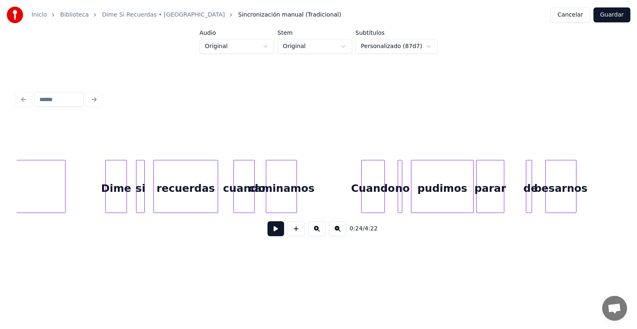
click at [115, 193] on div "Dime" at bounding box center [116, 189] width 20 height 56
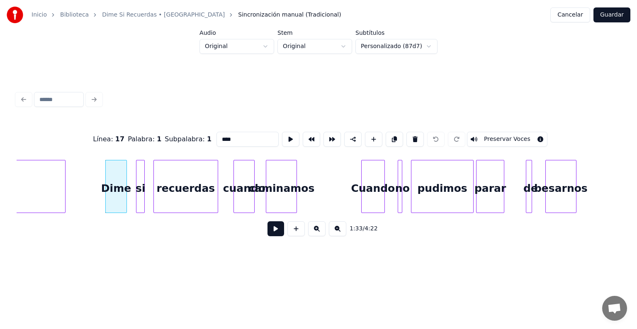
click at [268, 234] on button at bounding box center [276, 229] width 17 height 15
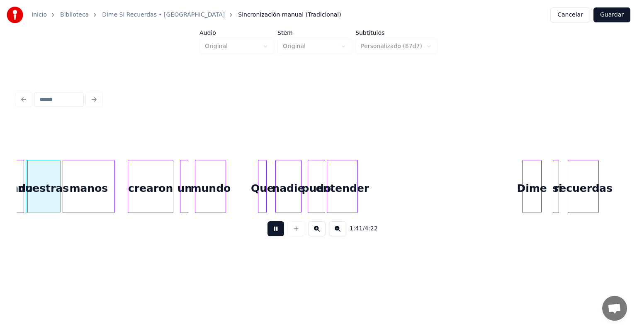
scroll to position [0, 6330]
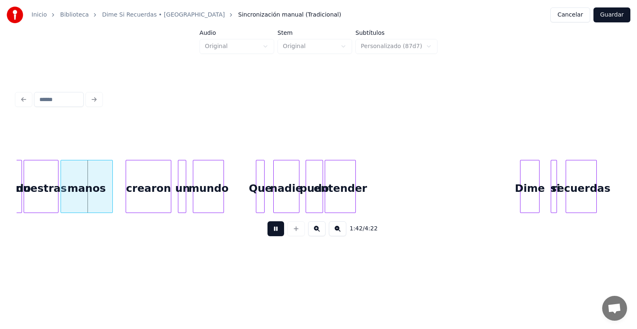
click at [270, 228] on button at bounding box center [276, 229] width 17 height 15
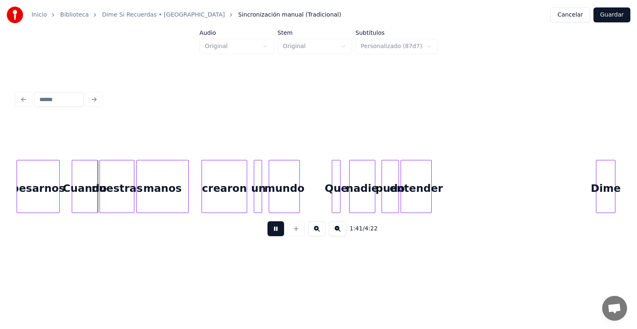
click at [42, 190] on div "besarnos" at bounding box center [38, 189] width 42 height 56
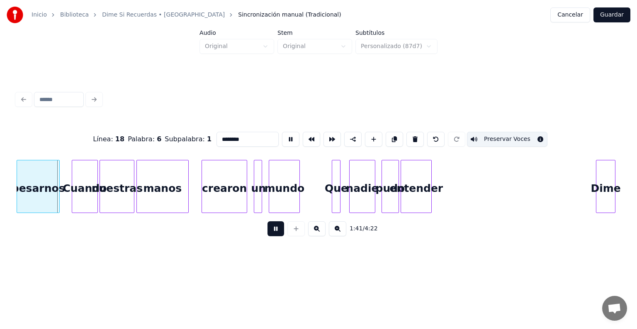
click at [268, 235] on button at bounding box center [276, 229] width 17 height 15
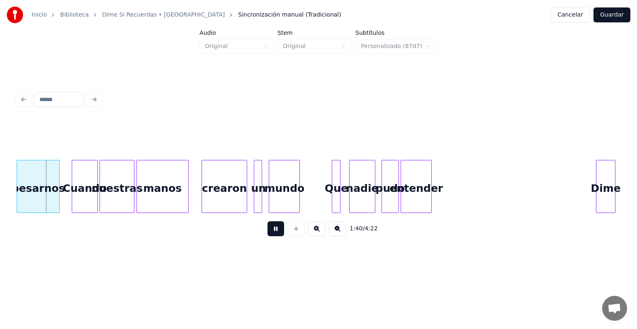
click at [268, 233] on button at bounding box center [276, 229] width 17 height 15
click at [254, 217] on div "1:41 / 4:22" at bounding box center [319, 229] width 604 height 32
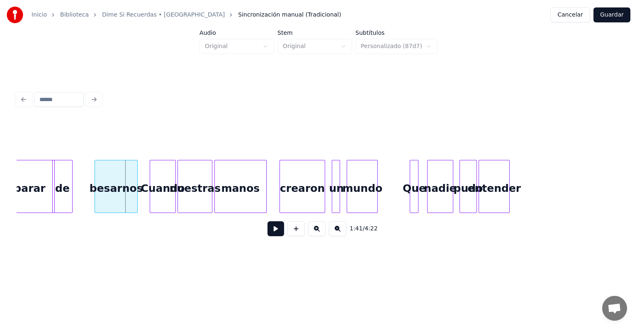
scroll to position [0, 6139]
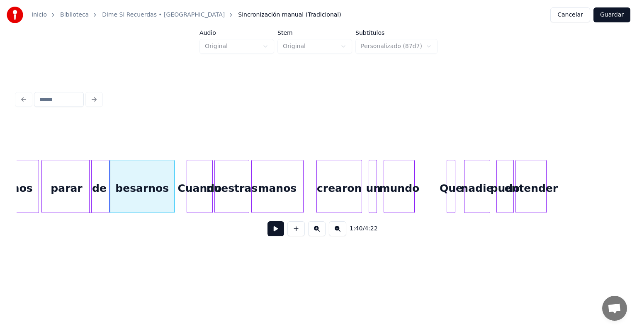
click at [268, 234] on button at bounding box center [276, 229] width 17 height 15
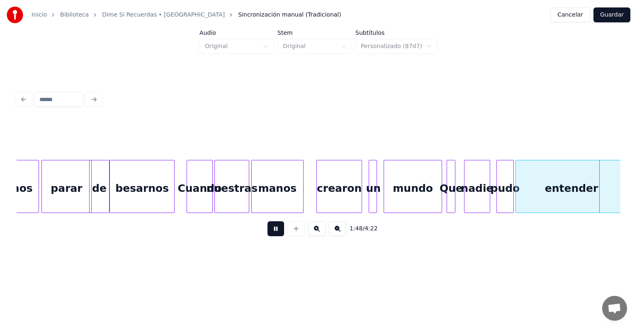
click at [268, 236] on button at bounding box center [276, 229] width 17 height 15
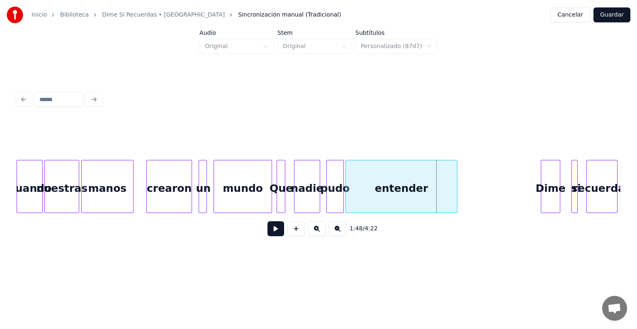
scroll to position [0, 6314]
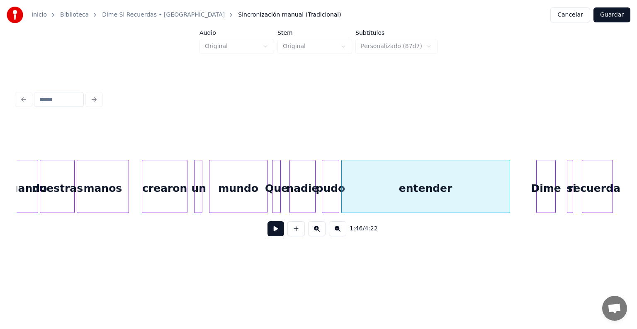
click at [605, 17] on button "Guardar" at bounding box center [612, 14] width 37 height 15
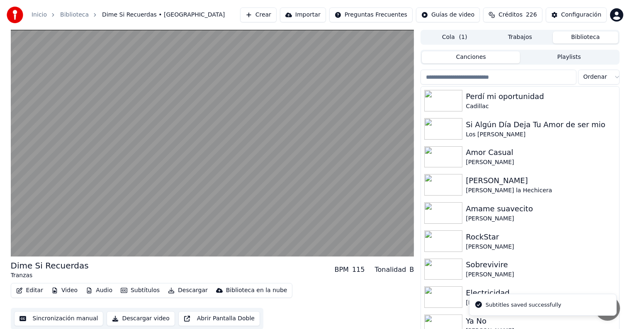
click at [114, 182] on video at bounding box center [213, 143] width 404 height 227
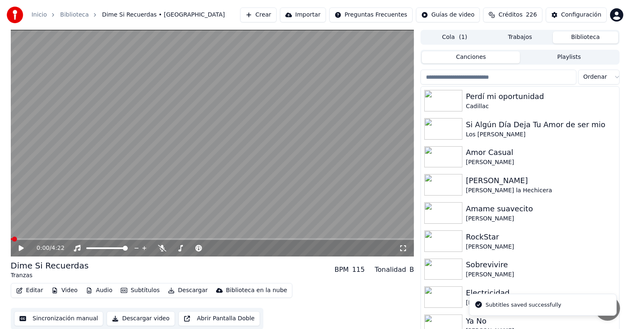
click at [22, 252] on div "0:00 / 4:22" at bounding box center [212, 248] width 397 height 8
click at [15, 246] on div "0:00 / 4:22" at bounding box center [212, 248] width 397 height 8
click at [19, 251] on icon at bounding box center [21, 249] width 5 height 6
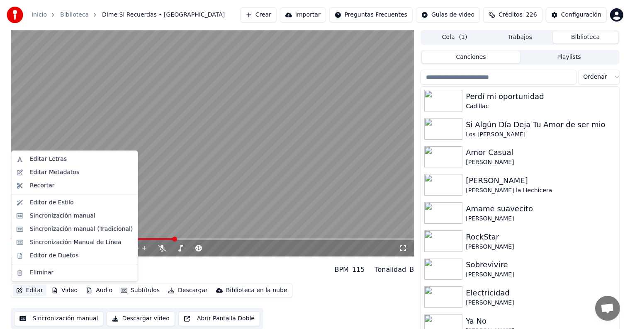
click at [30, 293] on button "Editar" at bounding box center [30, 291] width 34 height 12
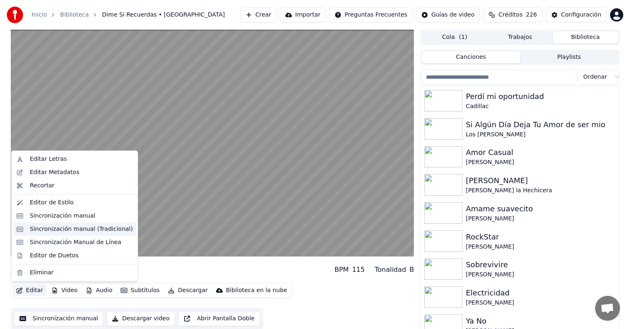
click at [31, 231] on div "Sincronización manual (Tradicional)" at bounding box center [81, 229] width 103 height 8
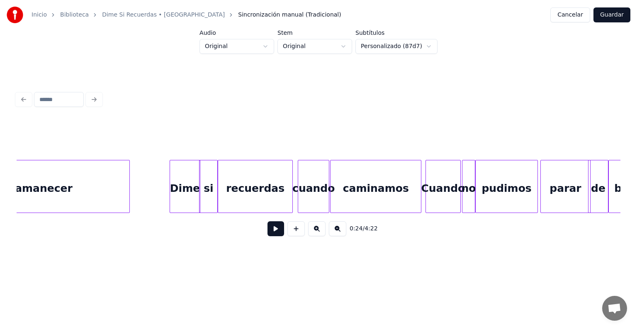
scroll to position [0, 5645]
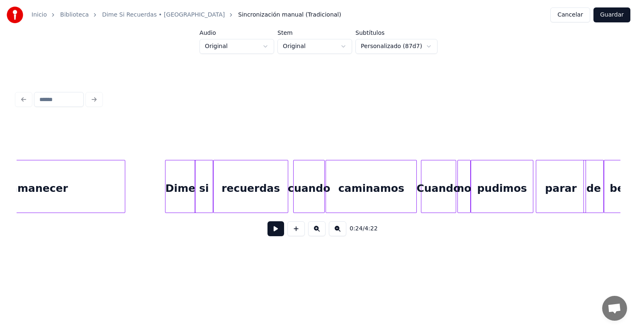
click at [359, 190] on div "caminamos" at bounding box center [371, 189] width 90 height 56
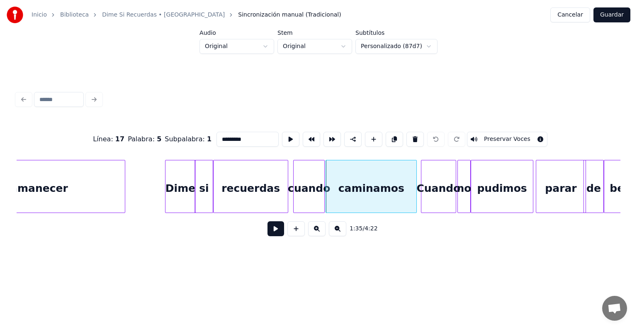
click at [308, 186] on div "cuando" at bounding box center [309, 189] width 31 height 56
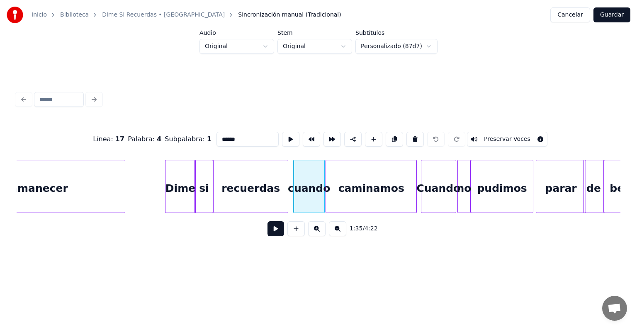
click at [89, 185] on div "amanecer" at bounding box center [39, 189] width 171 height 56
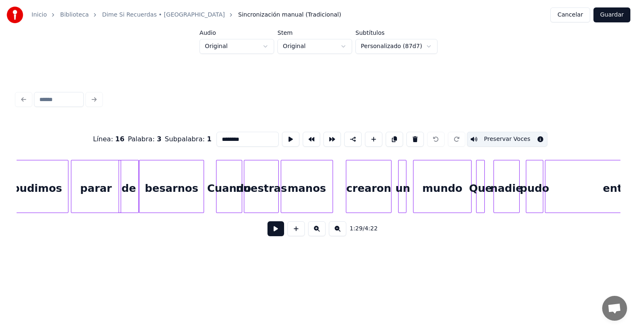
scroll to position [0, 6155]
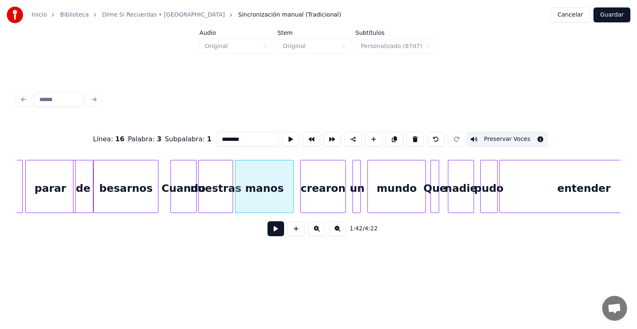
click at [263, 191] on div "manos" at bounding box center [265, 189] width 58 height 56
click at [395, 194] on div "mundo" at bounding box center [397, 189] width 58 height 56
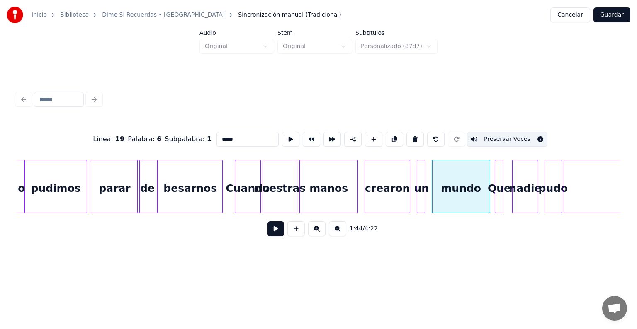
scroll to position [0, 6045]
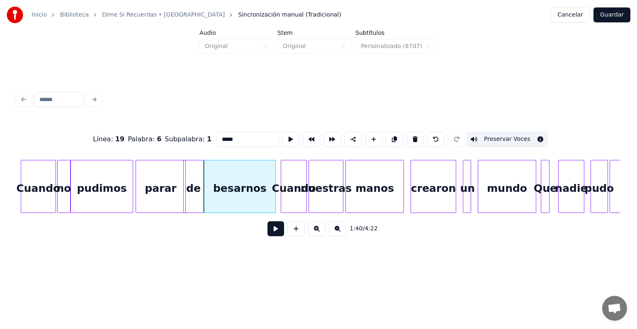
click at [164, 187] on div "parar" at bounding box center [160, 189] width 49 height 56
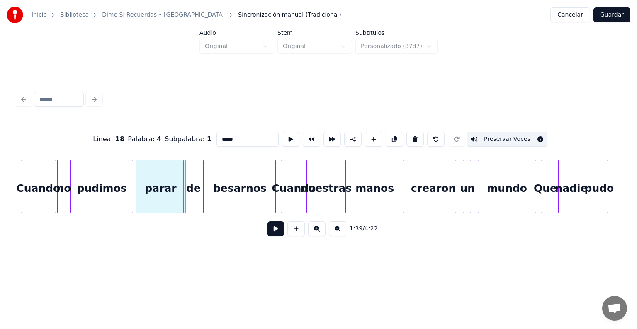
click at [232, 191] on div "besarnos" at bounding box center [239, 189] width 71 height 56
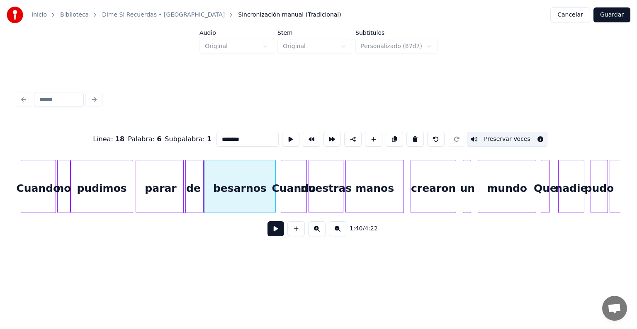
click at [497, 139] on button "Preservar Voces" at bounding box center [507, 139] width 80 height 15
click at [190, 185] on div "de" at bounding box center [193, 189] width 19 height 56
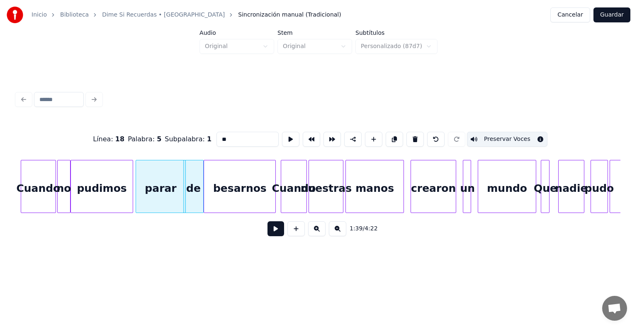
click at [234, 187] on div "besarnos" at bounding box center [239, 189] width 71 height 56
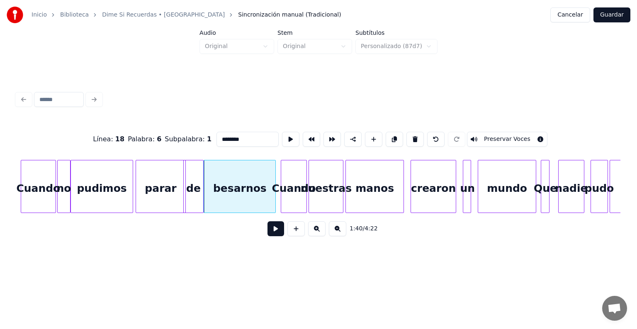
click at [495, 138] on button "Preservar Voces" at bounding box center [507, 139] width 80 height 15
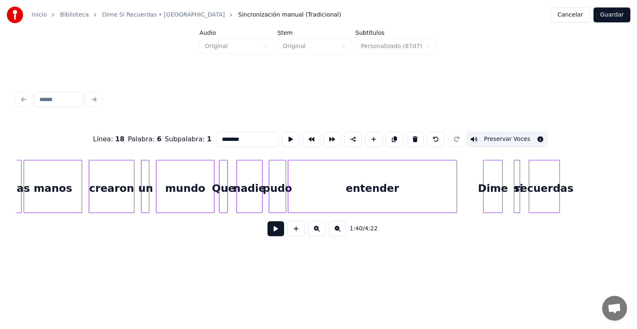
scroll to position [0, 6371]
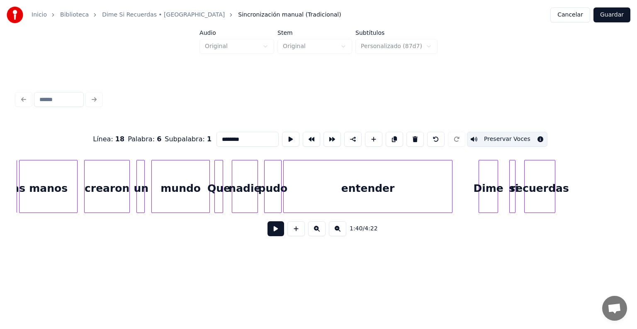
click at [321, 182] on div "entender" at bounding box center [368, 189] width 168 height 56
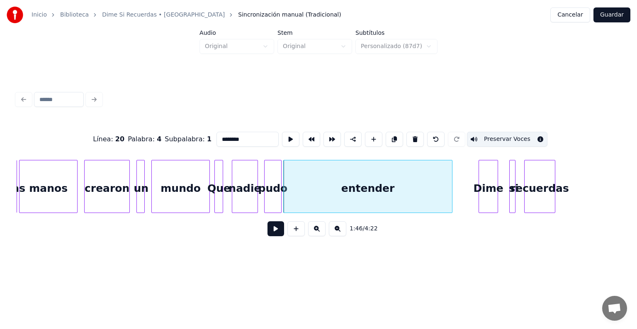
click at [496, 136] on button "Preservar Voces" at bounding box center [507, 139] width 80 height 15
click at [265, 192] on div at bounding box center [266, 187] width 2 height 52
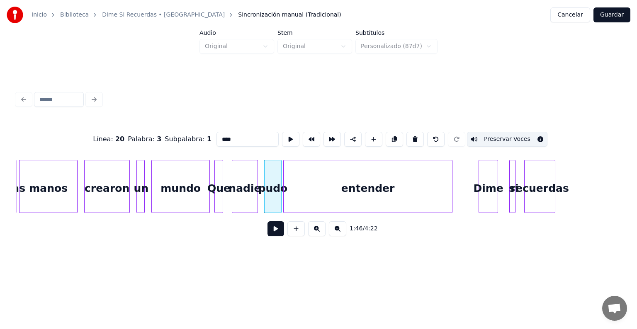
click at [308, 190] on div "entender" at bounding box center [368, 189] width 168 height 56
type input "********"
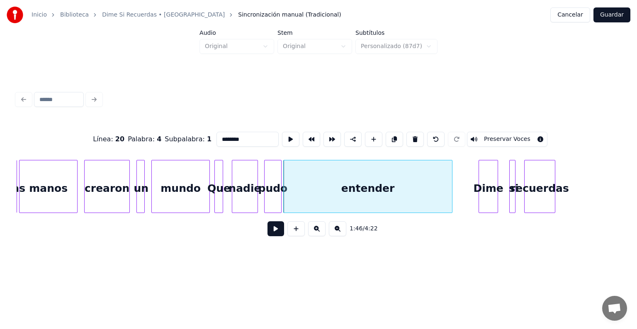
click at [493, 136] on button "Preservar Voces" at bounding box center [507, 139] width 80 height 15
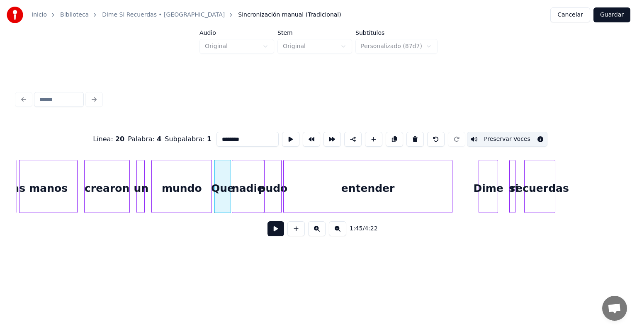
click at [207, 202] on div "mundo" at bounding box center [182, 189] width 60 height 56
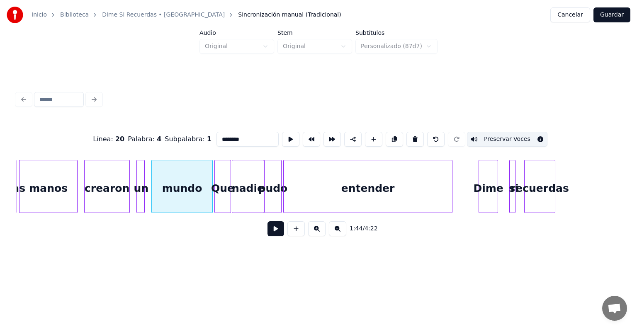
click at [609, 12] on button "Guardar" at bounding box center [612, 14] width 37 height 15
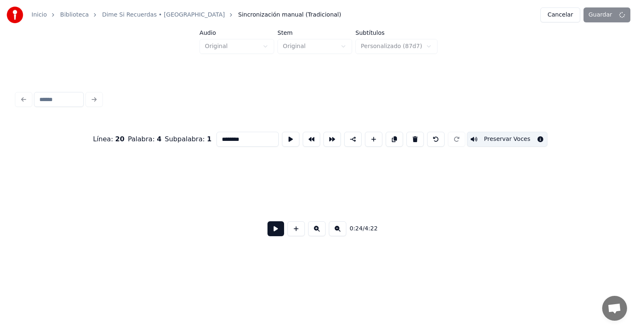
scroll to position [0, 1521]
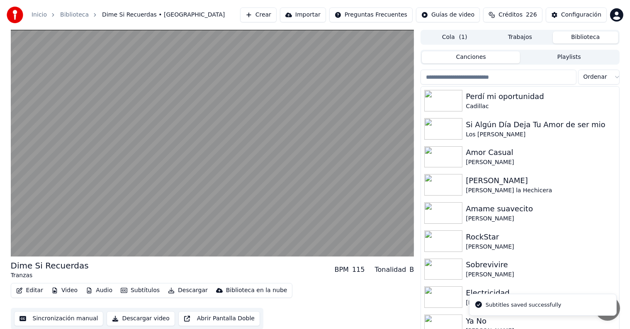
click at [66, 200] on video at bounding box center [213, 143] width 404 height 227
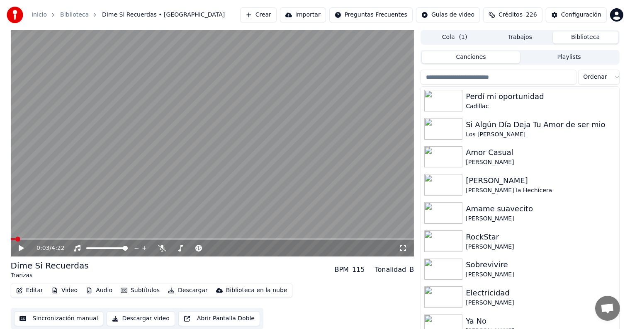
click at [29, 242] on div "0:03 / 4:22" at bounding box center [213, 248] width 404 height 17
click at [24, 249] on icon at bounding box center [26, 248] width 19 height 7
click at [155, 239] on span at bounding box center [83, 240] width 144 height 2
click at [164, 238] on span at bounding box center [163, 239] width 5 height 5
click at [148, 239] on span at bounding box center [79, 240] width 137 height 2
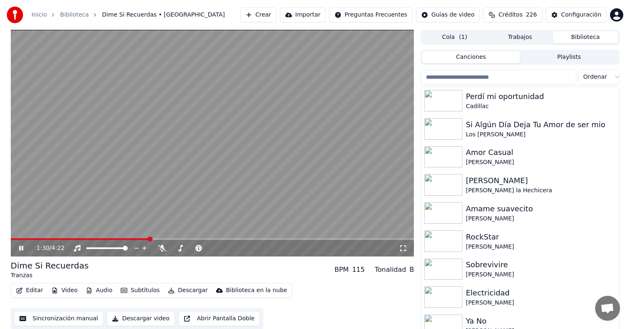
click at [148, 239] on span at bounding box center [150, 239] width 5 height 5
click at [148, 239] on span at bounding box center [79, 240] width 137 height 2
click at [239, 239] on span at bounding box center [237, 239] width 5 height 5
click at [241, 239] on span at bounding box center [240, 239] width 5 height 5
click at [250, 240] on span at bounding box center [249, 239] width 5 height 5
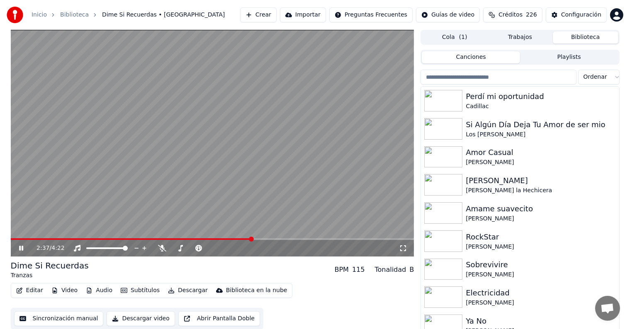
click at [250, 240] on span at bounding box center [251, 239] width 5 height 5
click at [18, 248] on icon at bounding box center [26, 248] width 19 height 7
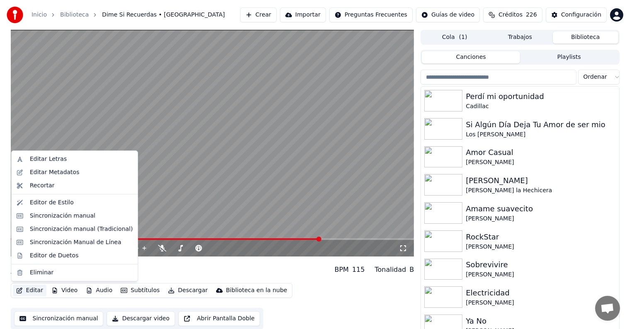
click at [28, 291] on button "Editar" at bounding box center [30, 291] width 34 height 12
click at [34, 227] on div "Sincronización manual (Tradicional)" at bounding box center [81, 229] width 103 height 8
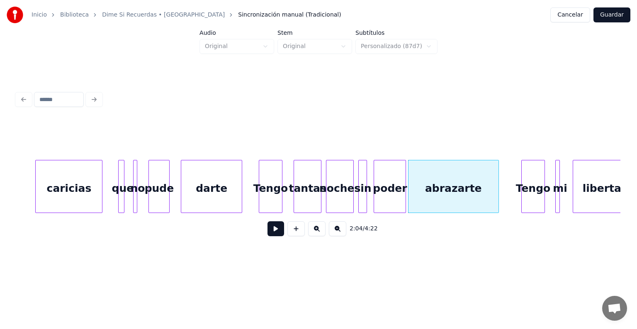
scroll to position [0, 7456]
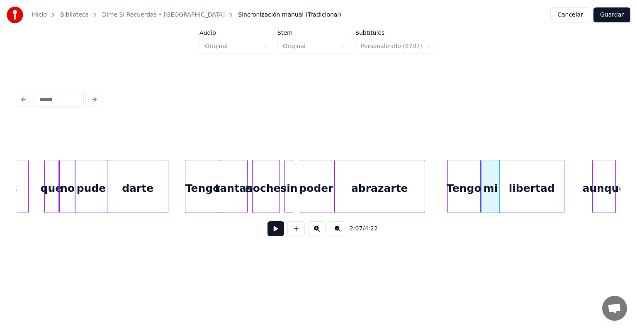
click at [521, 189] on div "libertad" at bounding box center [531, 189] width 65 height 56
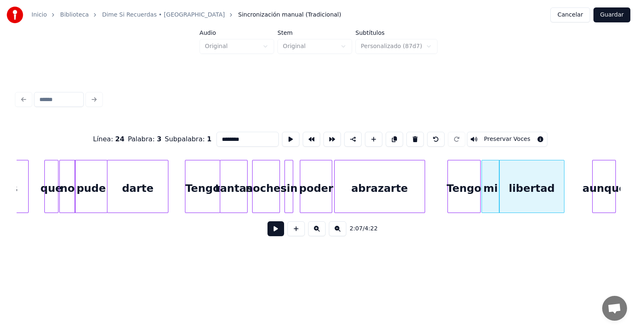
click at [558, 187] on div "libertad" at bounding box center [531, 189] width 65 height 56
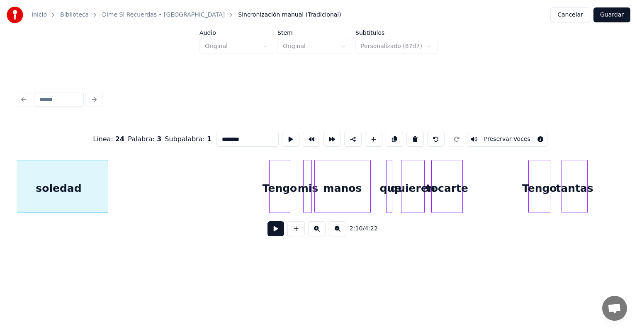
scroll to position [0, 8178]
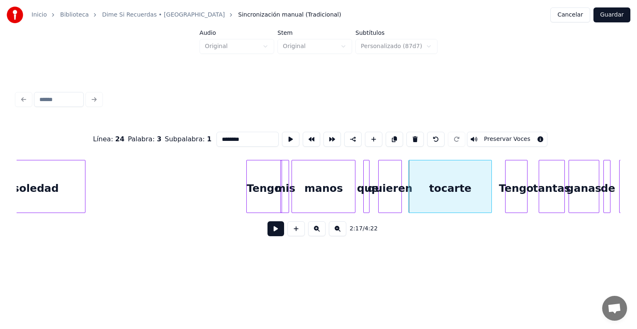
click at [507, 193] on div "Tengo" at bounding box center [517, 189] width 22 height 56
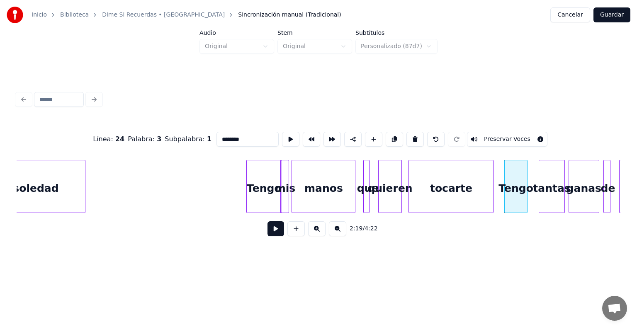
click at [489, 192] on div "tocarte" at bounding box center [451, 189] width 84 height 56
click at [322, 217] on div "2:19 / 4:22" at bounding box center [319, 229] width 604 height 32
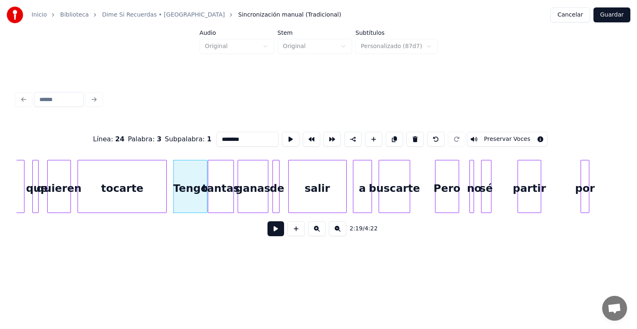
scroll to position [0, 8522]
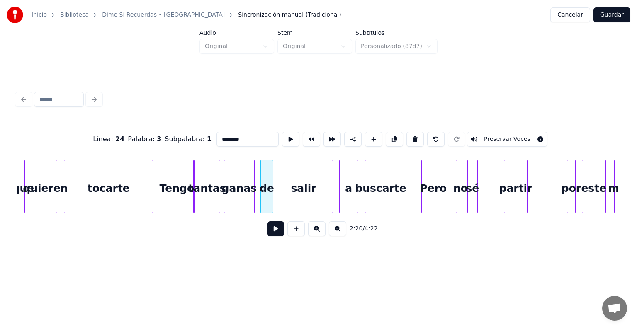
click at [251, 202] on div "ganas" at bounding box center [241, 189] width 34 height 56
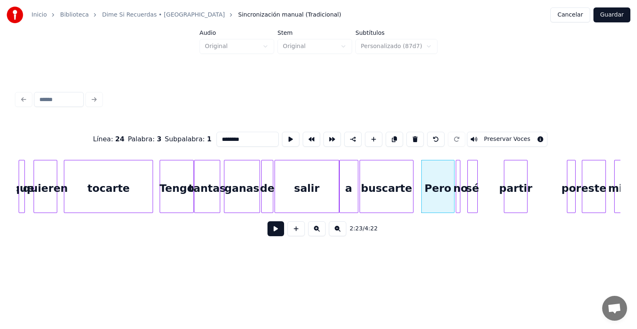
click at [439, 202] on div "Pero" at bounding box center [438, 189] width 33 height 56
type input "****"
click at [268, 233] on button at bounding box center [276, 229] width 17 height 15
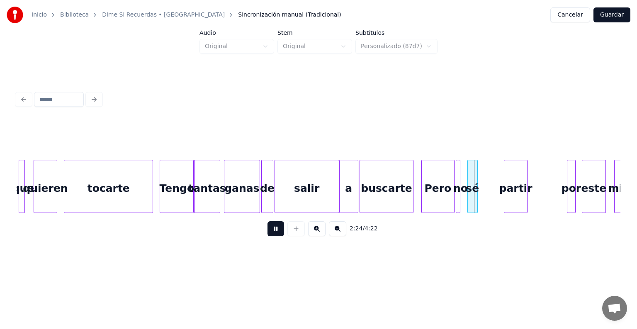
click at [268, 235] on button at bounding box center [276, 229] width 17 height 15
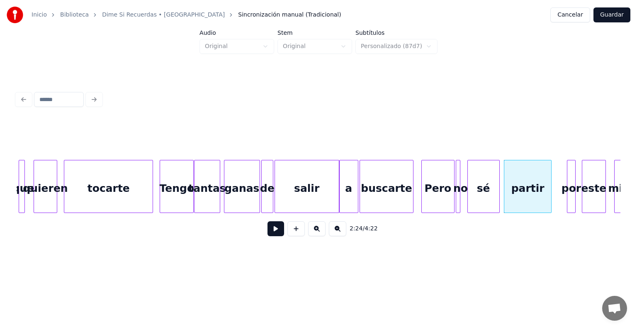
click at [268, 232] on button at bounding box center [276, 229] width 17 height 15
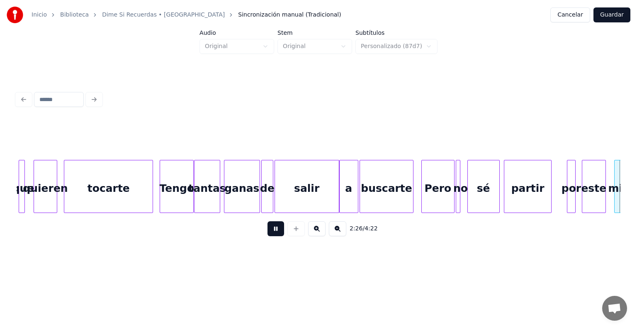
scroll to position [0, 9126]
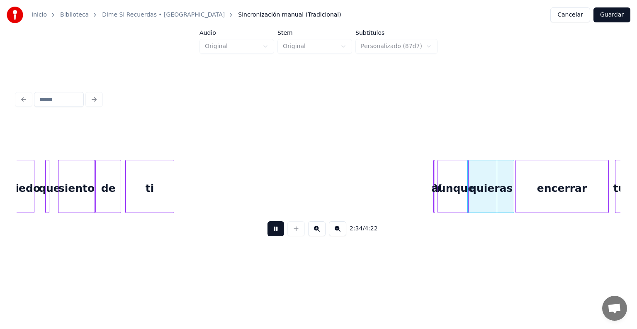
click at [507, 183] on div "quieras" at bounding box center [491, 189] width 46 height 56
click at [535, 180] on div "encerrar" at bounding box center [562, 189] width 93 height 56
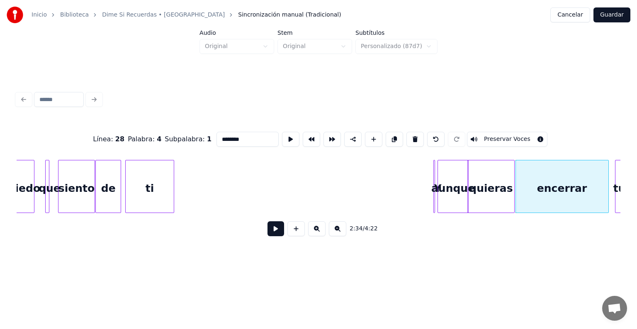
click at [274, 231] on button at bounding box center [276, 229] width 17 height 15
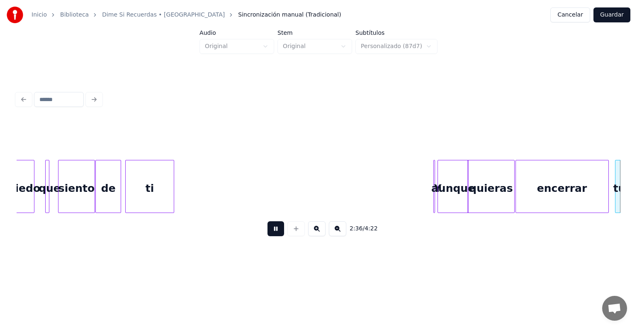
scroll to position [0, 9731]
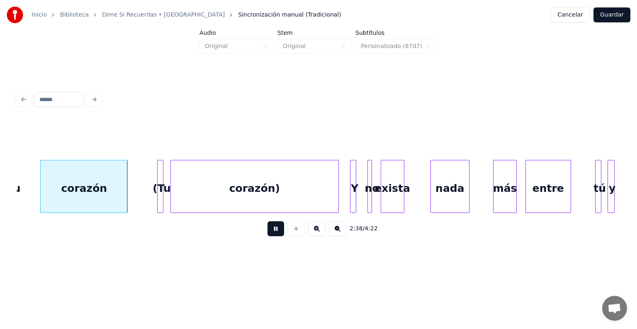
click at [268, 231] on button at bounding box center [276, 229] width 17 height 15
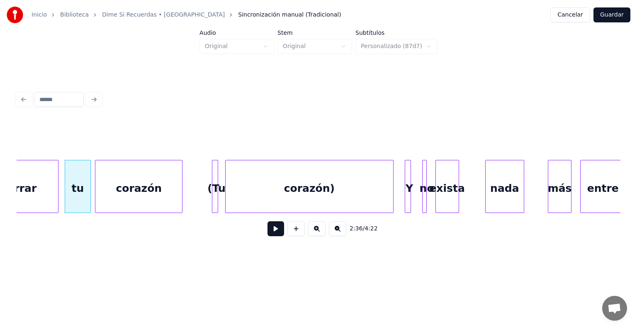
scroll to position [0, 9681]
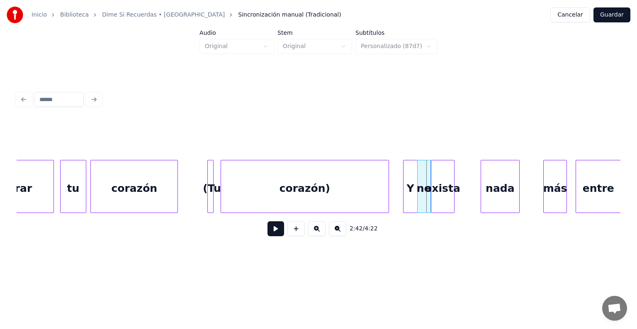
click at [418, 202] on div at bounding box center [419, 187] width 2 height 52
click at [475, 197] on div at bounding box center [475, 187] width 2 height 52
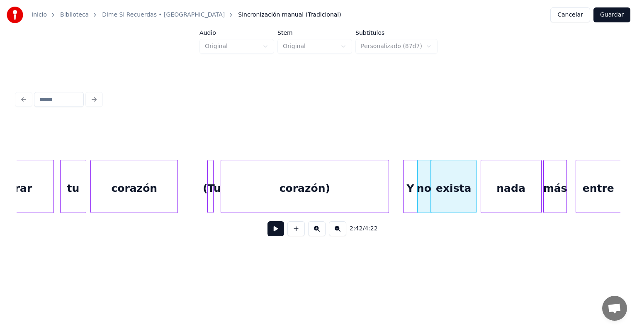
click at [541, 199] on div at bounding box center [540, 187] width 2 height 52
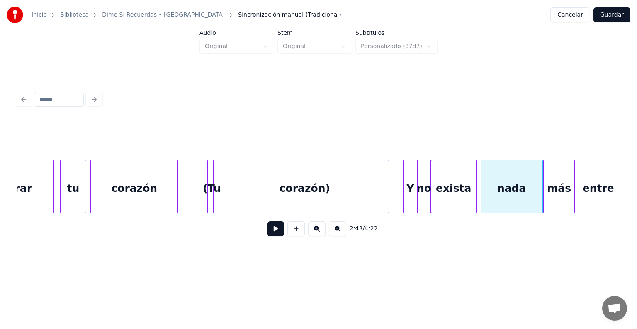
click at [575, 198] on div at bounding box center [573, 187] width 2 height 52
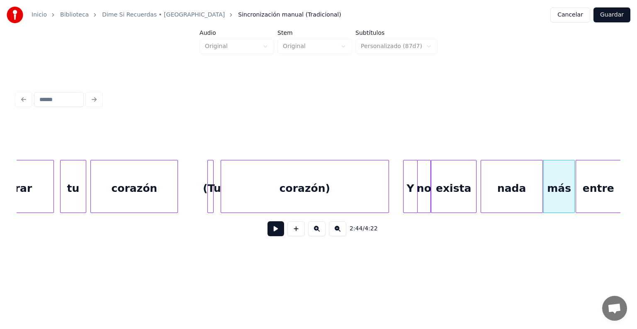
click at [592, 193] on div "entre" at bounding box center [598, 189] width 45 height 56
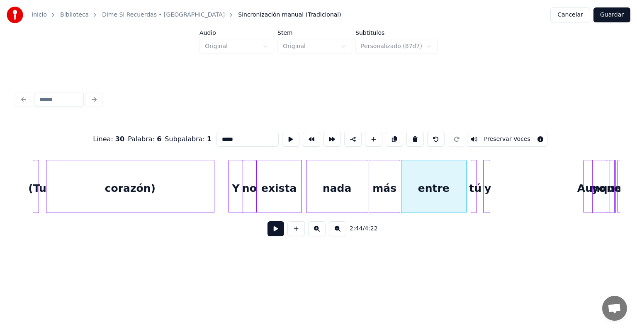
scroll to position [0, 9861]
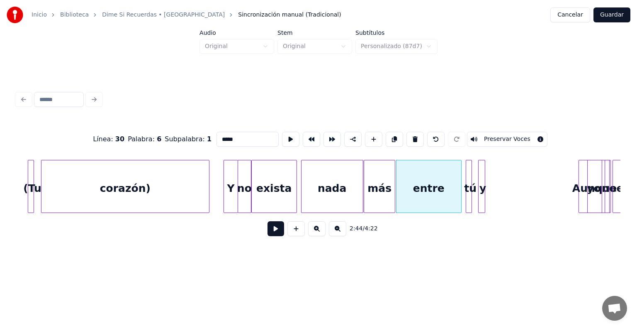
click at [597, 189] on div "Aunque" at bounding box center [595, 189] width 14 height 56
type input "******"
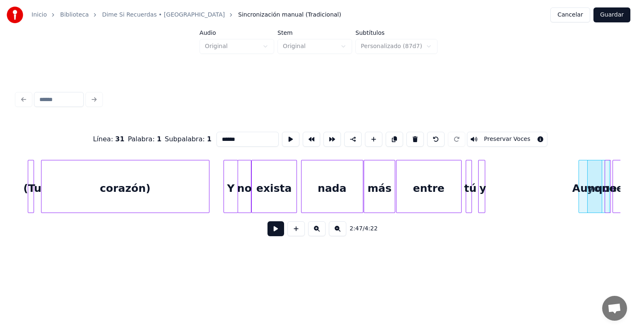
click at [588, 189] on div "Aunque" at bounding box center [595, 189] width 14 height 56
click at [588, 183] on div "Aunque" at bounding box center [595, 189] width 14 height 56
click at [587, 143] on div "Línea : 31 Palabra : 1 Subpalabra : 1 ****** Preservar Voces" at bounding box center [319, 139] width 604 height 41
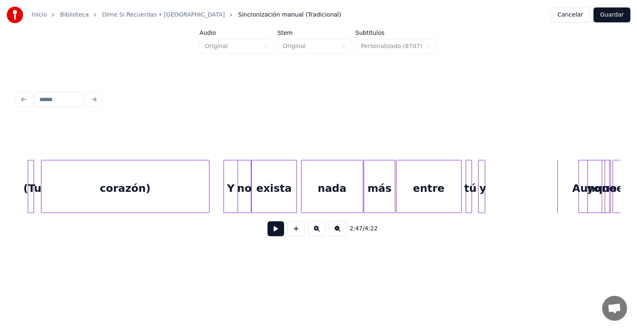
click at [605, 183] on div "no" at bounding box center [609, 189] width 8 height 56
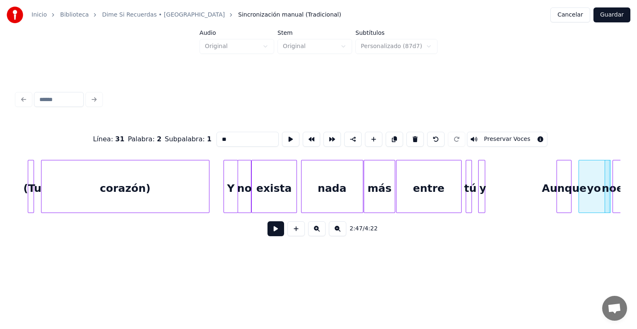
click at [565, 190] on div "Aunque" at bounding box center [564, 189] width 14 height 56
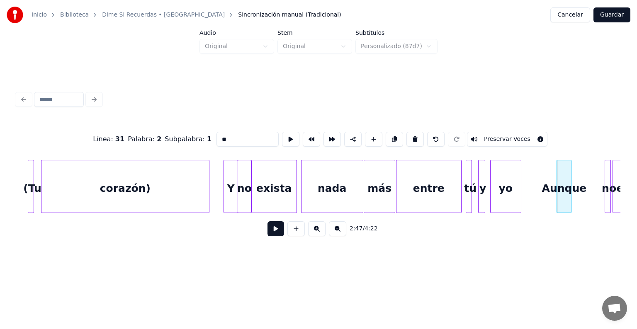
click at [503, 208] on div "yo" at bounding box center [506, 189] width 30 height 56
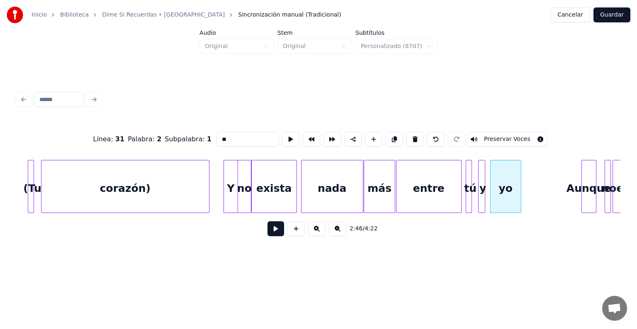
click at [587, 202] on div "Aunque" at bounding box center [589, 189] width 14 height 56
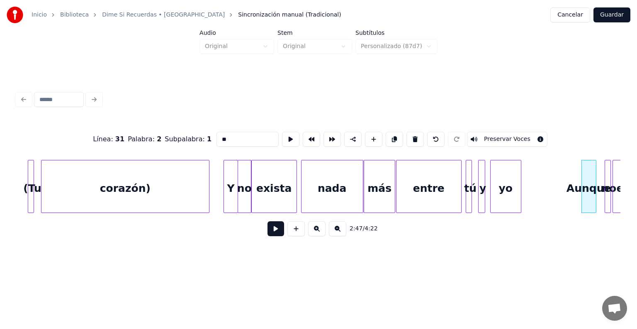
click at [596, 202] on div "Aunque" at bounding box center [589, 186] width 15 height 53
click at [602, 202] on div at bounding box center [603, 187] width 2 height 52
click at [445, 183] on div "entre" at bounding box center [429, 189] width 65 height 56
type input "*****"
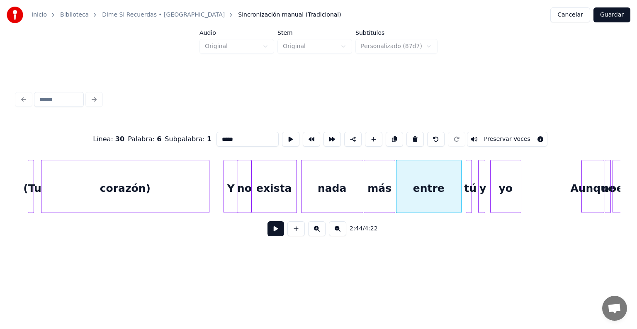
click at [271, 227] on button at bounding box center [276, 229] width 17 height 15
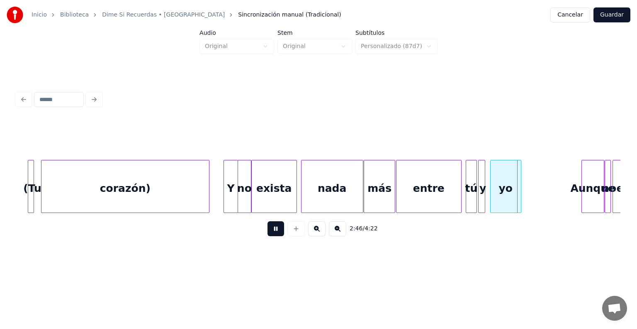
click at [470, 194] on div "tú" at bounding box center [471, 189] width 10 height 56
click at [484, 192] on div "y" at bounding box center [484, 189] width 10 height 56
click at [590, 185] on div "Aunque" at bounding box center [593, 189] width 22 height 56
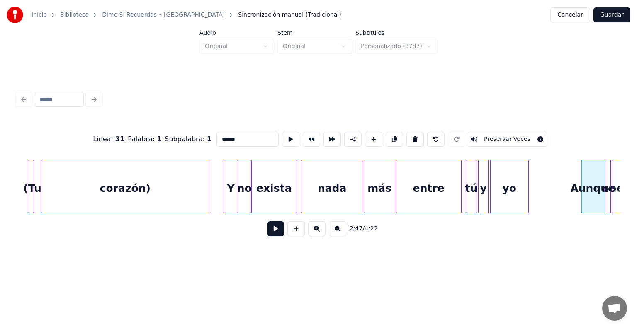
click at [268, 236] on button at bounding box center [276, 229] width 17 height 15
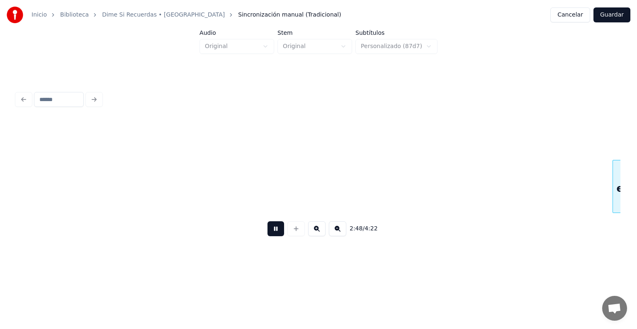
scroll to position [0, 10465]
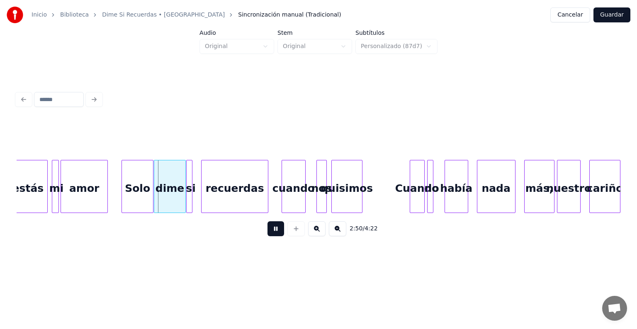
click at [194, 206] on div "si" at bounding box center [191, 189] width 8 height 56
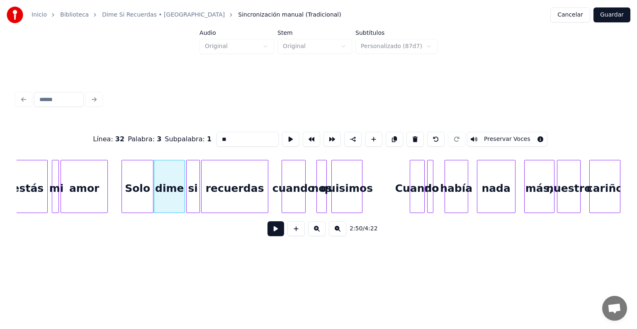
click at [195, 203] on div "si" at bounding box center [193, 189] width 13 height 56
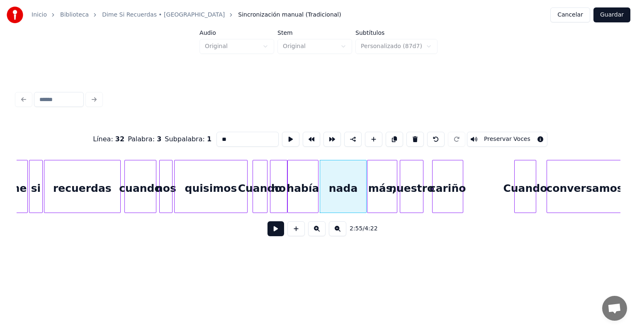
scroll to position [0, 10623]
click at [503, 179] on div at bounding box center [503, 187] width 2 height 52
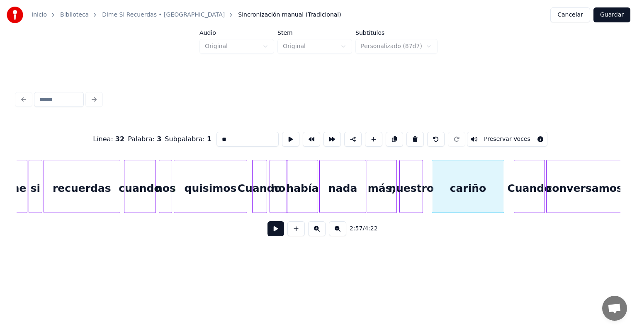
click at [543, 182] on div at bounding box center [543, 187] width 2 height 52
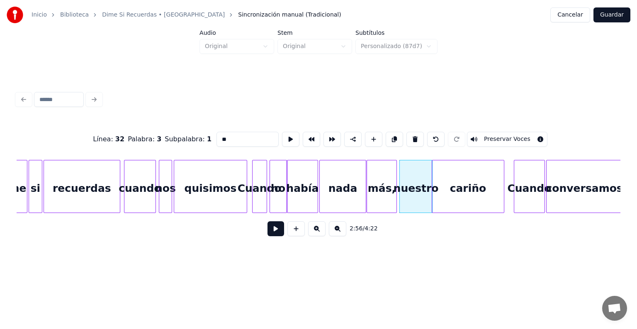
click at [449, 190] on div "cariño" at bounding box center [468, 189] width 72 height 56
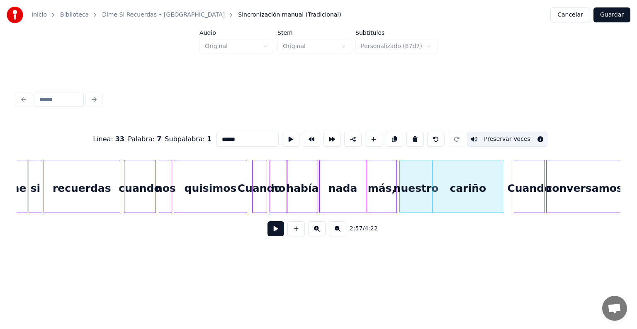
click at [495, 136] on button "Preservar Voces" at bounding box center [507, 139] width 80 height 15
click at [416, 188] on div "nuestro" at bounding box center [416, 189] width 32 height 56
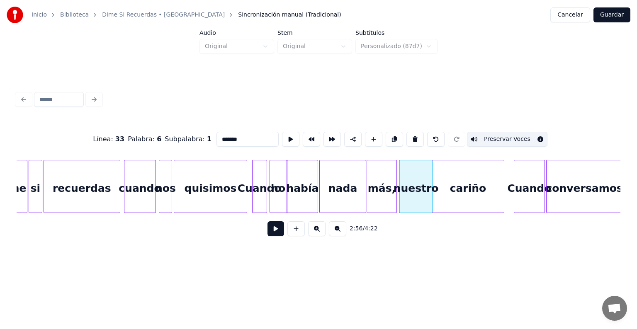
click at [458, 185] on div "cariño" at bounding box center [468, 189] width 72 height 56
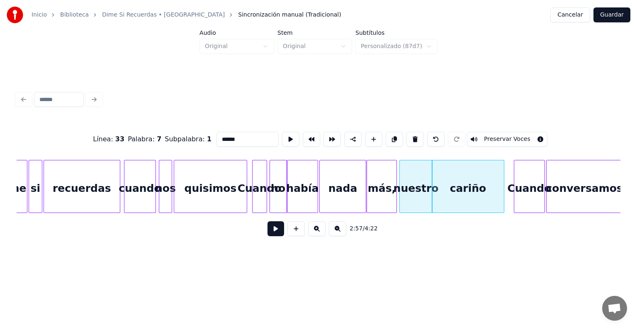
click at [495, 132] on button "Preservar Voces" at bounding box center [507, 139] width 80 height 15
click at [209, 188] on div "quisimos" at bounding box center [210, 189] width 73 height 56
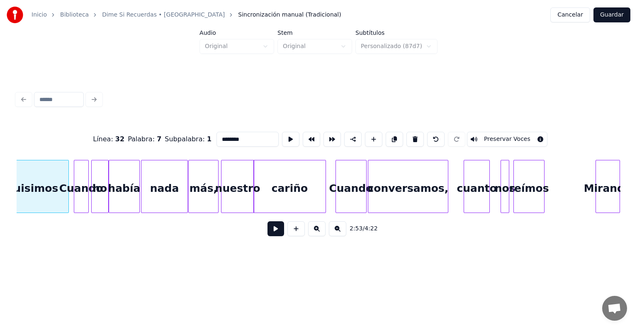
scroll to position [0, 10803]
click at [382, 193] on div "conversamos," at bounding box center [407, 189] width 80 height 56
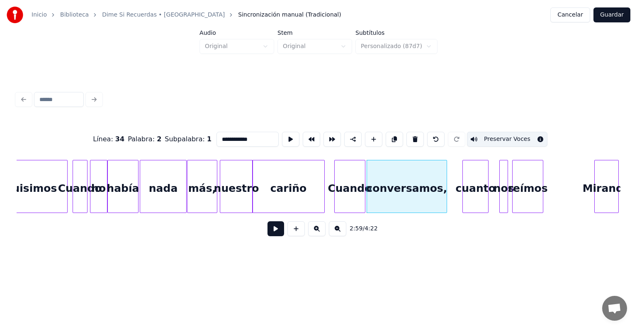
click at [514, 134] on button "Preservar Voces" at bounding box center [507, 139] width 80 height 15
click at [455, 186] on div "conversamos," at bounding box center [416, 186] width 80 height 53
click at [368, 192] on div at bounding box center [369, 187] width 2 height 52
click at [502, 132] on button "Preservar Voces" at bounding box center [507, 139] width 80 height 15
click at [468, 187] on div "cuanto" at bounding box center [475, 189] width 25 height 56
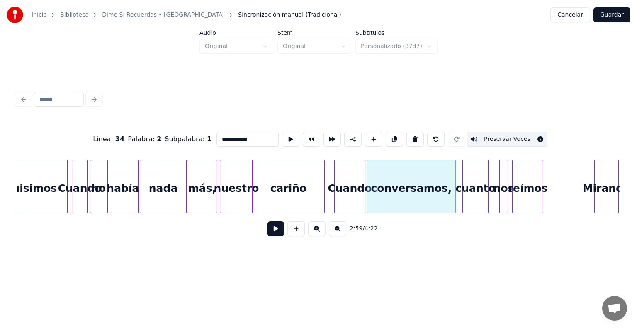
type input "******"
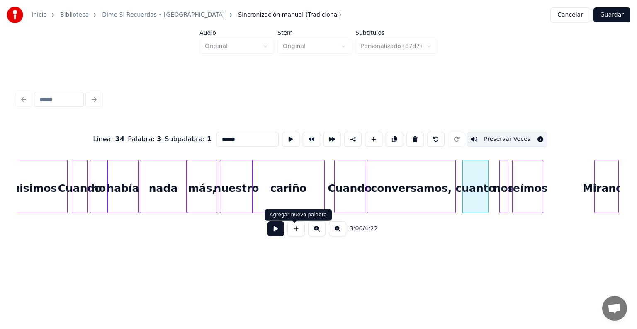
click at [272, 232] on button at bounding box center [276, 229] width 17 height 15
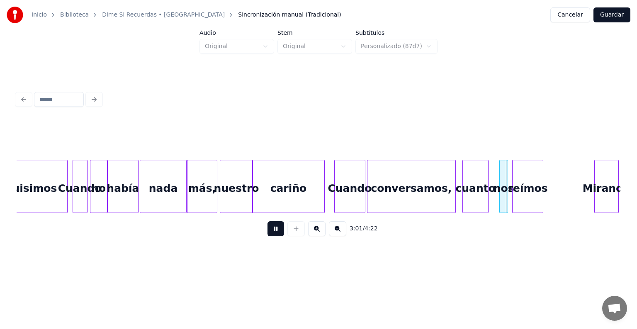
click at [272, 232] on button at bounding box center [276, 229] width 17 height 15
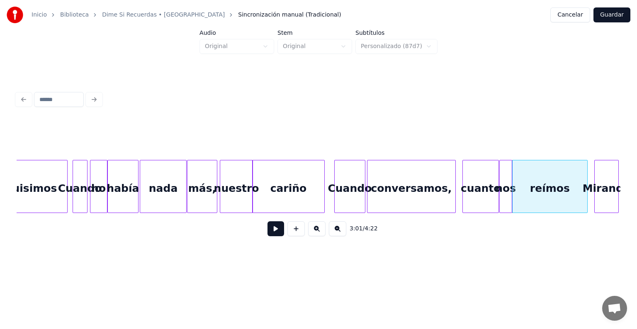
click at [539, 188] on div "reímos" at bounding box center [550, 189] width 74 height 56
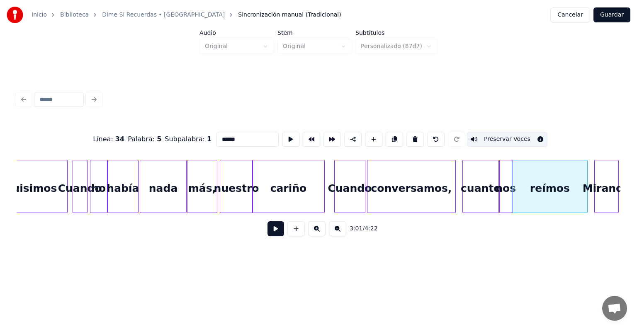
click at [504, 134] on button "Preservar Voces" at bounding box center [507, 139] width 80 height 15
click at [501, 181] on div at bounding box center [501, 187] width 2 height 52
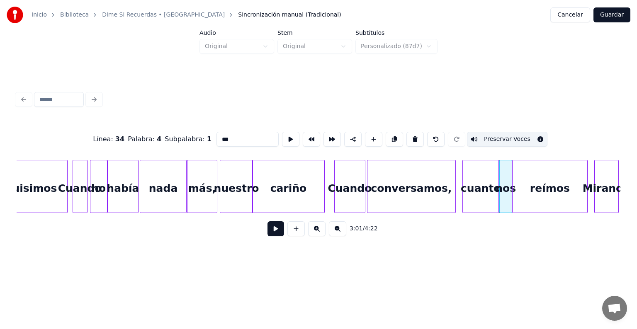
click at [533, 184] on div "reímos" at bounding box center [550, 189] width 74 height 56
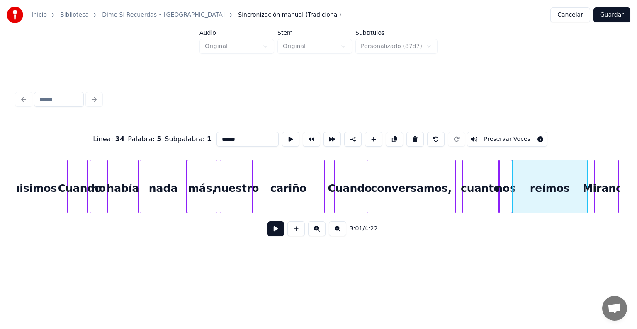
click at [504, 136] on button "Preservar Voces" at bounding box center [507, 139] width 80 height 15
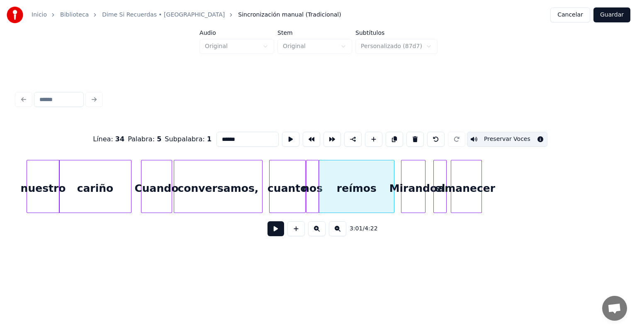
scroll to position [0, 11010]
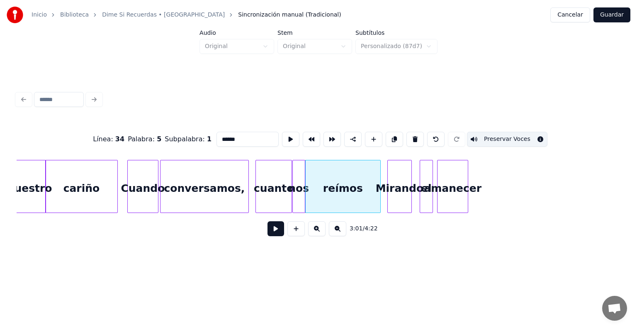
click at [408, 192] on div "Mirando" at bounding box center [400, 189] width 24 height 56
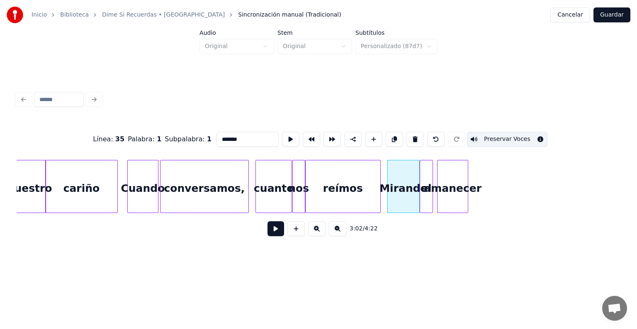
click at [419, 195] on div at bounding box center [418, 187] width 2 height 52
click at [435, 203] on div at bounding box center [435, 187] width 2 height 52
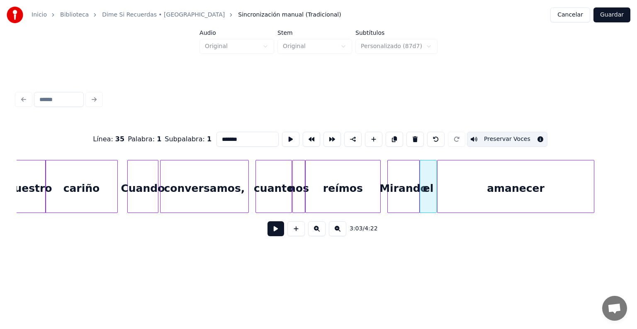
click at [593, 208] on div at bounding box center [593, 187] width 2 height 52
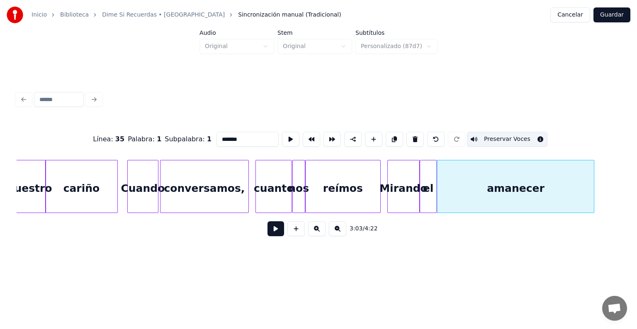
click at [423, 201] on div "el" at bounding box center [428, 189] width 16 height 56
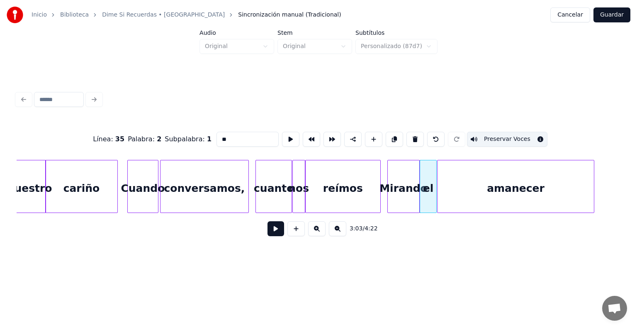
click at [473, 199] on div "amanecer" at bounding box center [516, 189] width 156 height 56
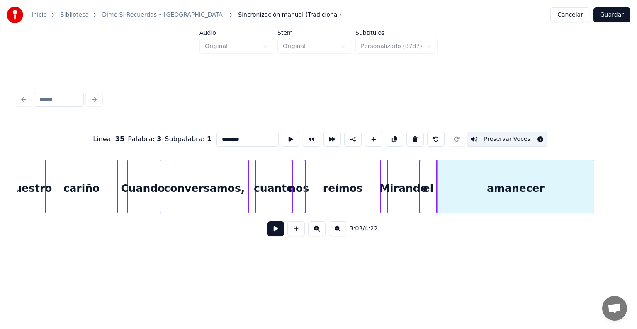
click at [519, 132] on button "Preservar Voces" at bounding box center [507, 139] width 80 height 15
click at [426, 195] on div "el" at bounding box center [428, 189] width 16 height 56
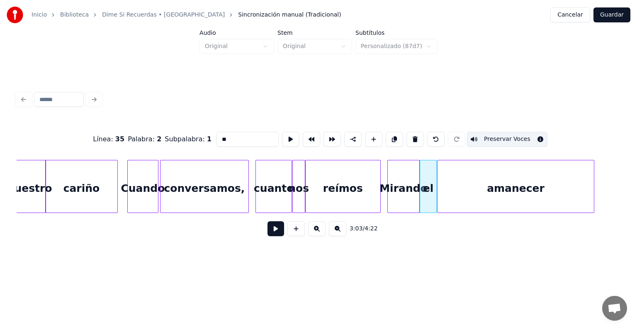
click at [514, 135] on button "Preservar Voces" at bounding box center [507, 139] width 80 height 15
click at [514, 178] on div "amanecer" at bounding box center [516, 189] width 156 height 56
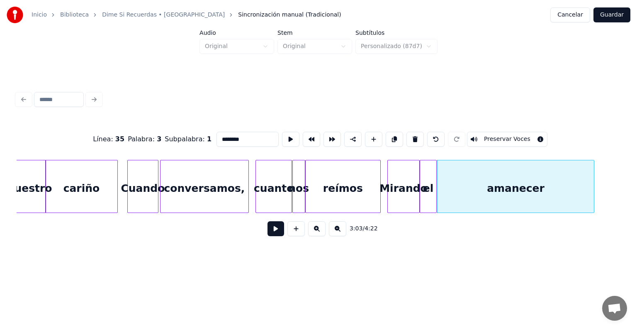
click at [517, 137] on button "Preservar Voces" at bounding box center [507, 139] width 80 height 15
click at [428, 197] on div "el" at bounding box center [428, 189] width 16 height 56
type input "**"
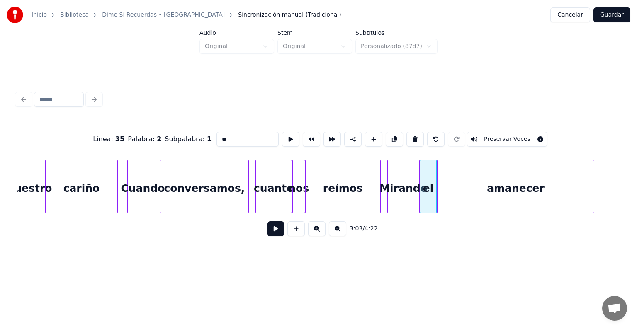
click at [514, 137] on button "Preservar Voces" at bounding box center [507, 139] width 80 height 15
click at [611, 16] on button "Guardar" at bounding box center [612, 14] width 37 height 15
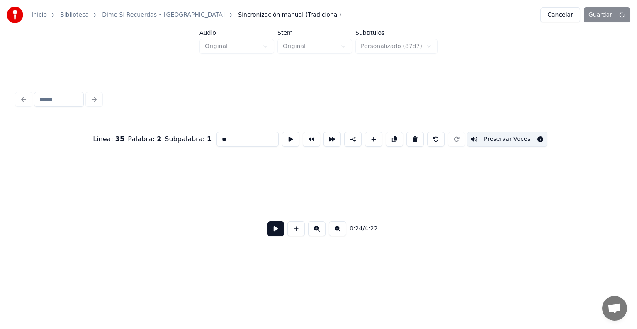
scroll to position [0, 1521]
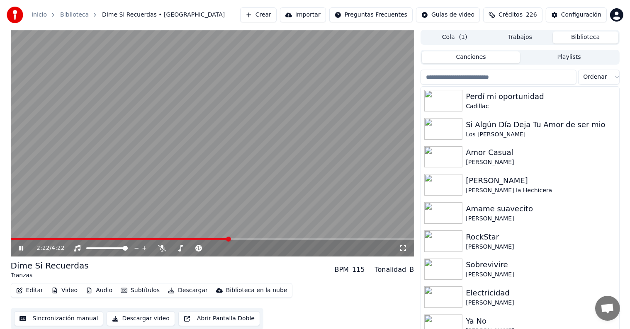
click at [229, 239] on span at bounding box center [213, 240] width 404 height 2
click at [205, 248] on span at bounding box center [198, 249] width 17 height 2
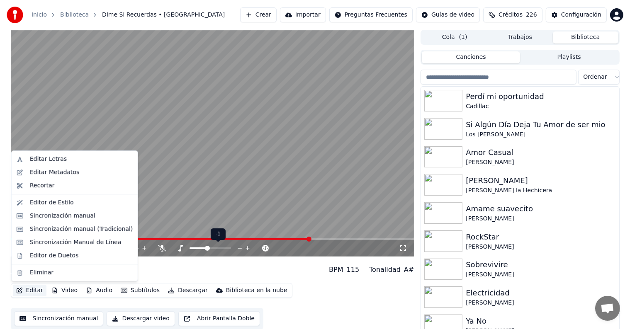
click at [27, 291] on button "Editar" at bounding box center [30, 291] width 34 height 12
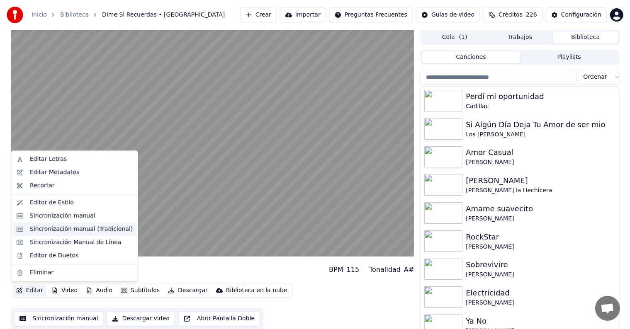
click at [27, 228] on div "Sincronización manual (Tradicional)" at bounding box center [74, 229] width 123 height 13
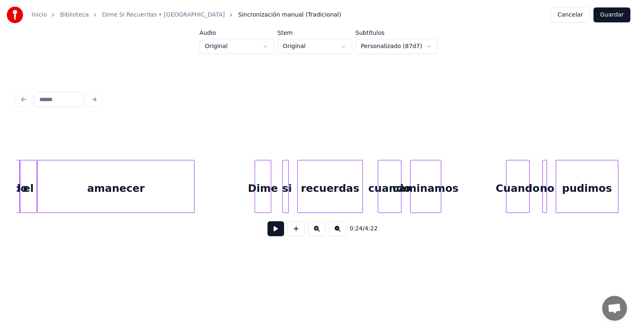
scroll to position [0, 11414]
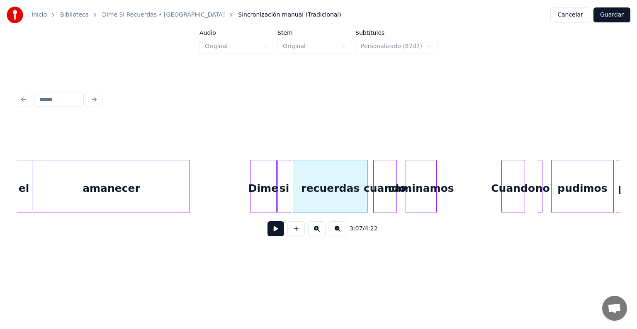
click at [384, 199] on div "cuando" at bounding box center [385, 189] width 23 height 56
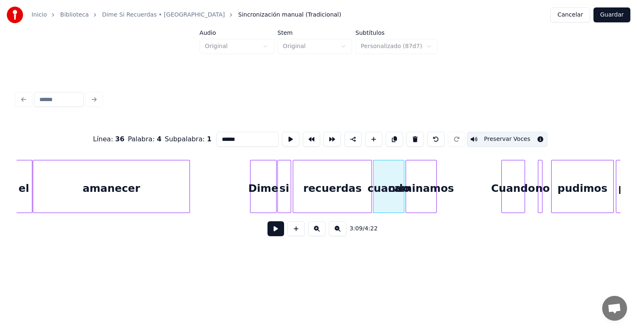
click at [366, 199] on div "recuerdas" at bounding box center [332, 189] width 78 height 56
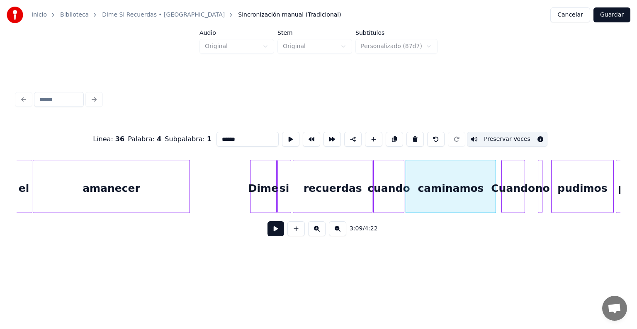
click at [387, 193] on div "cuando" at bounding box center [389, 189] width 30 height 56
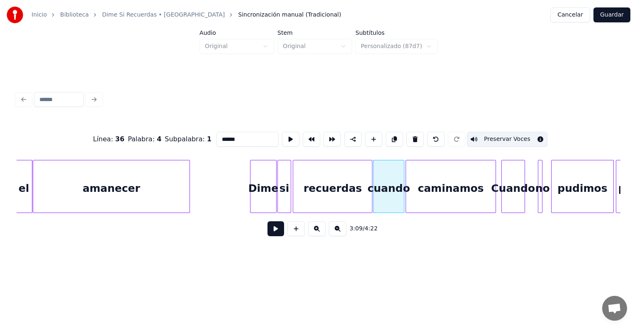
click at [436, 189] on div "caminamos" at bounding box center [451, 189] width 90 height 56
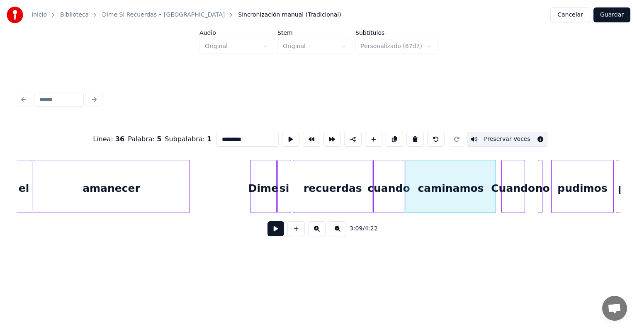
click at [495, 136] on button "Preservar Voces" at bounding box center [507, 139] width 80 height 15
click at [385, 191] on div "cuando" at bounding box center [389, 189] width 30 height 56
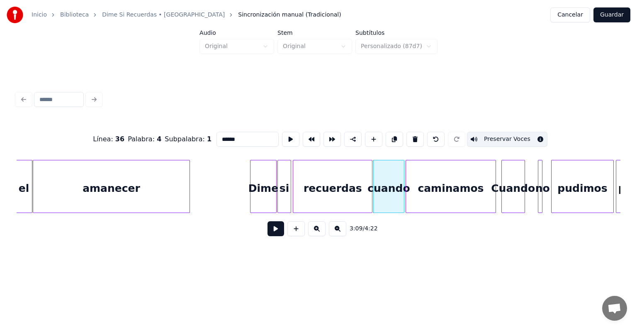
click at [428, 185] on div "caminamos" at bounding box center [451, 189] width 90 height 56
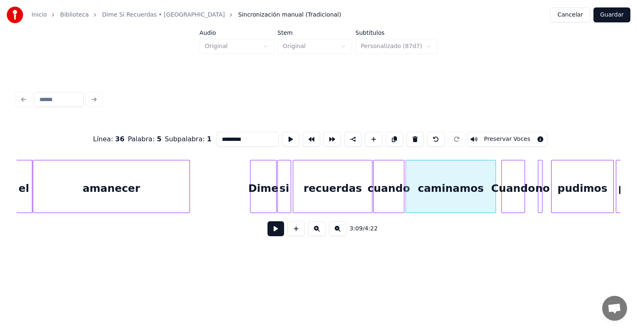
click at [493, 136] on button "Preservar Voces" at bounding box center [507, 139] width 80 height 15
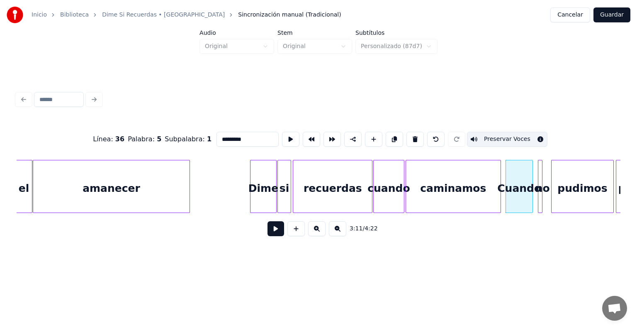
click at [494, 192] on div "caminamos" at bounding box center [453, 189] width 95 height 56
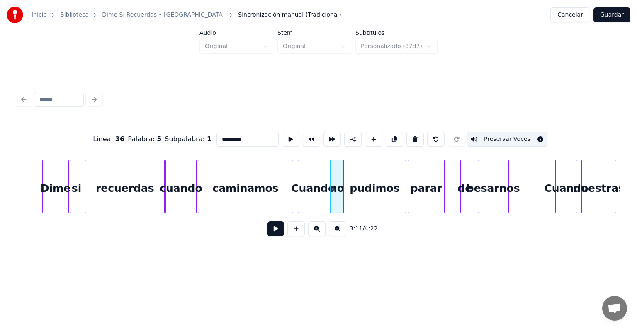
scroll to position [0, 11623]
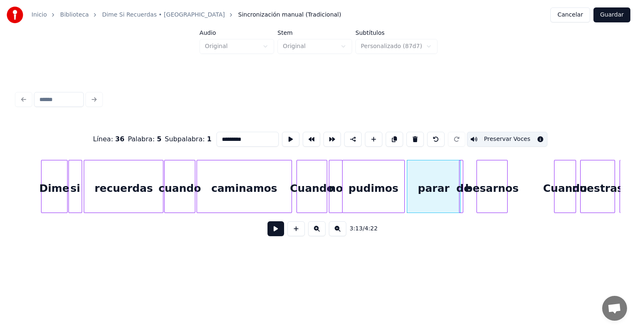
click at [466, 188] on div "de" at bounding box center [464, 189] width 8 height 56
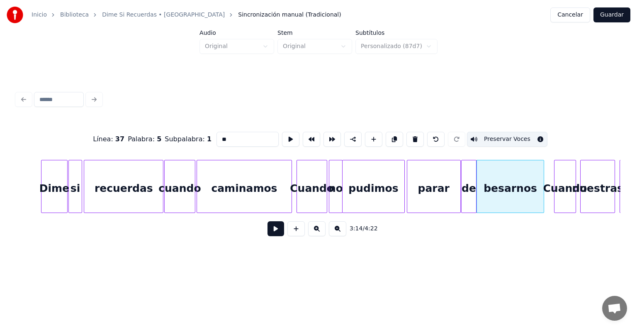
click at [508, 190] on div "besarnos" at bounding box center [510, 189] width 67 height 56
click at [505, 137] on button "Preservar Voces" at bounding box center [507, 139] width 80 height 15
click at [467, 186] on div "de" at bounding box center [469, 189] width 15 height 56
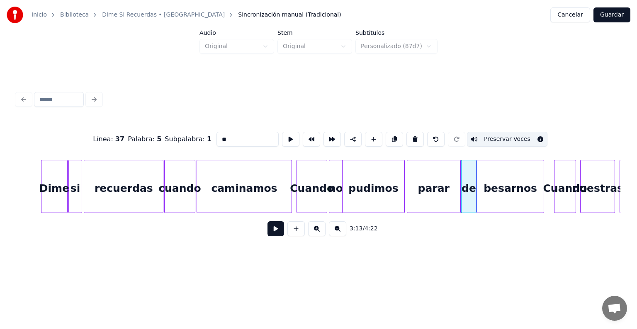
click at [503, 189] on div "besarnos" at bounding box center [510, 189] width 67 height 56
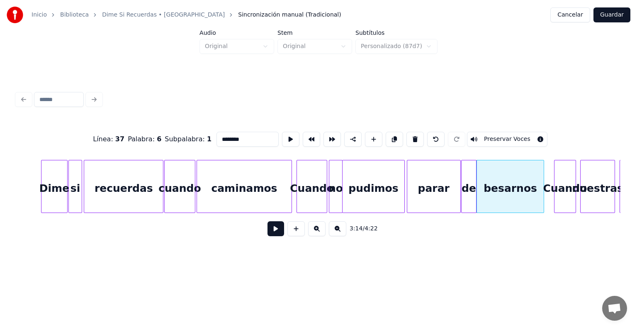
click at [498, 137] on button "Preservar Voces" at bounding box center [507, 139] width 80 height 15
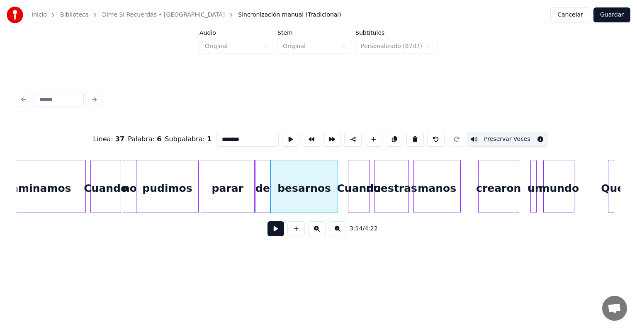
scroll to position [0, 11832]
click at [356, 188] on div "Cuando" at bounding box center [356, 189] width 21 height 56
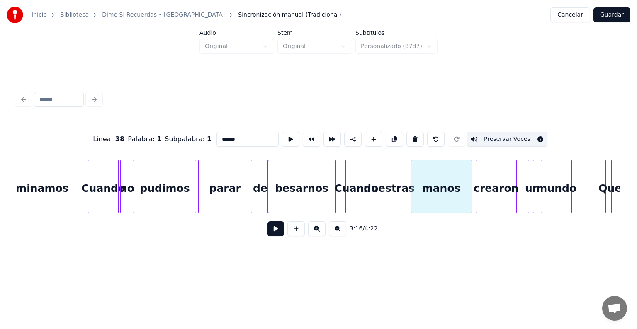
click at [391, 187] on div "nuestras" at bounding box center [389, 189] width 34 height 56
click at [404, 190] on div "nuestras" at bounding box center [390, 189] width 37 height 56
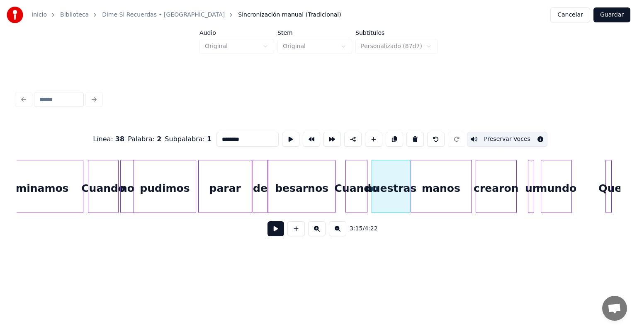
click at [395, 190] on div "nuestras" at bounding box center [391, 189] width 38 height 56
click at [355, 190] on div "Cuando" at bounding box center [356, 189] width 21 height 56
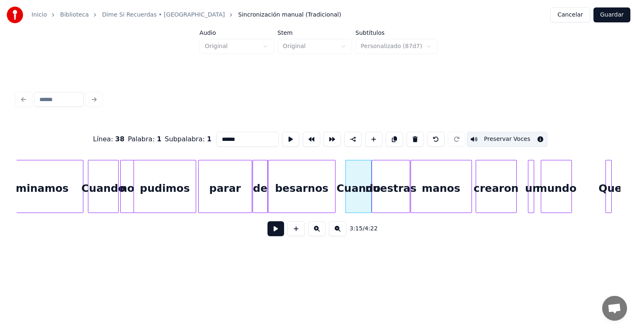
click at [359, 191] on div "Cuando" at bounding box center [358, 189] width 25 height 56
click at [432, 189] on div "manos" at bounding box center [441, 189] width 61 height 56
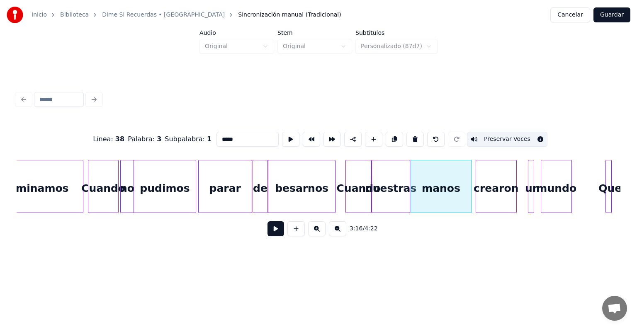
click at [495, 136] on button "Preservar Voces" at bounding box center [507, 139] width 80 height 15
click at [396, 180] on div "nuestras" at bounding box center [391, 189] width 38 height 56
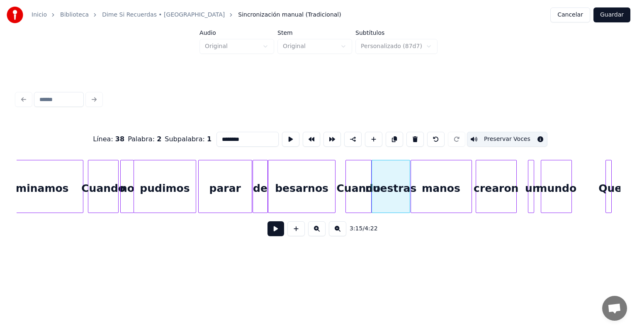
click at [431, 185] on div "manos" at bounding box center [441, 189] width 61 height 56
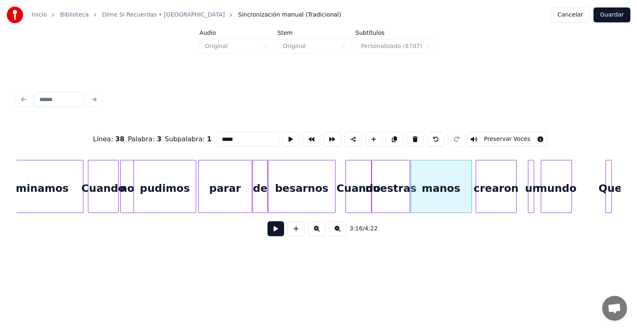
click at [494, 136] on button "Preservar Voces" at bounding box center [507, 139] width 80 height 15
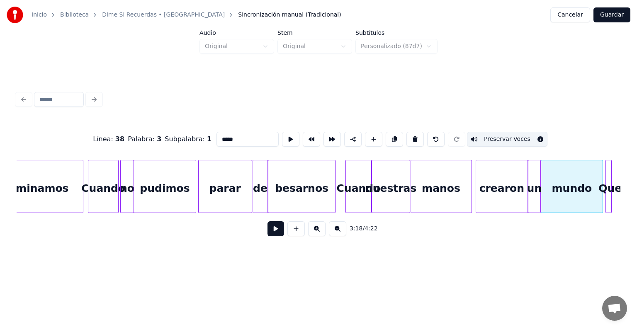
click at [533, 183] on div "un" at bounding box center [534, 189] width 12 height 56
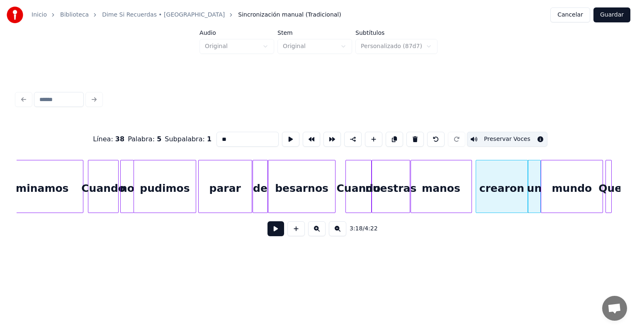
click at [560, 186] on div "mundo" at bounding box center [571, 189] width 61 height 56
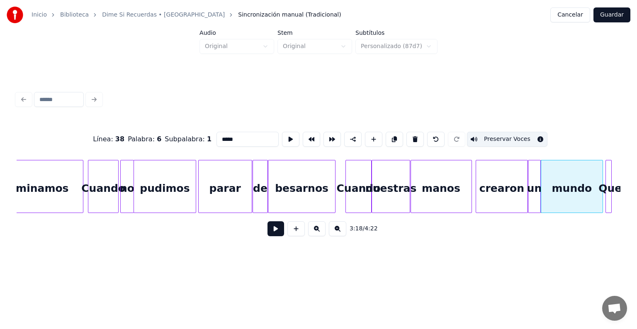
click at [513, 136] on button "Preservar Voces" at bounding box center [507, 139] width 80 height 15
click at [499, 182] on div "crearon" at bounding box center [501, 189] width 51 height 56
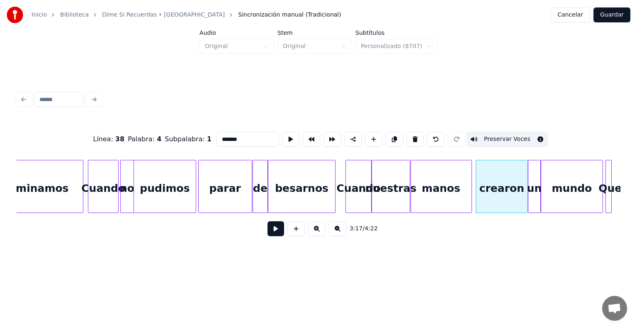
click at [563, 181] on div "mundo" at bounding box center [571, 189] width 61 height 56
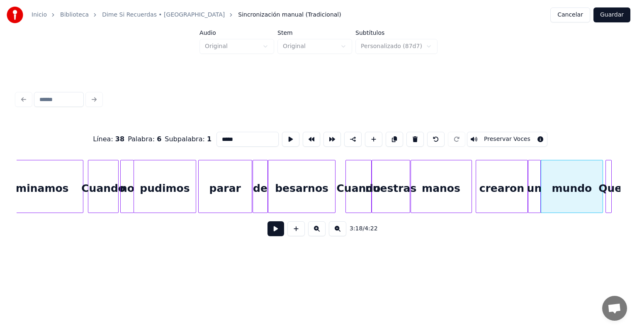
click at [509, 136] on button "Preservar Voces" at bounding box center [507, 139] width 80 height 15
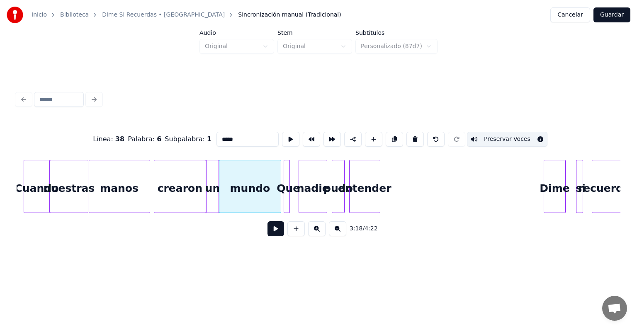
scroll to position [0, 12163]
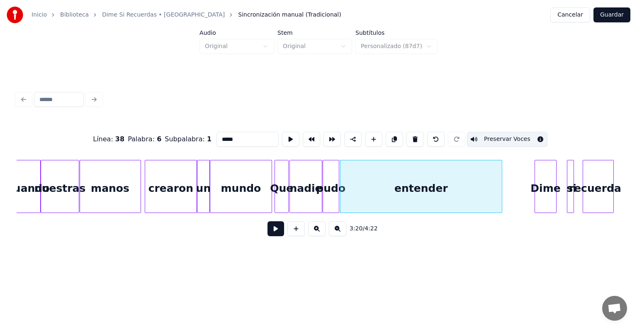
click at [431, 190] on div "entender" at bounding box center [421, 189] width 161 height 56
click at [331, 189] on div "pudo" at bounding box center [331, 189] width 16 height 56
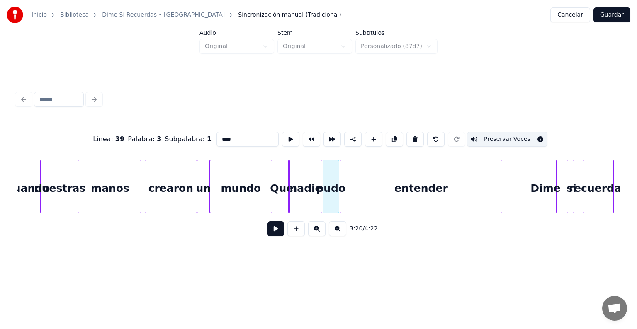
click at [447, 184] on div "entender" at bounding box center [421, 189] width 161 height 56
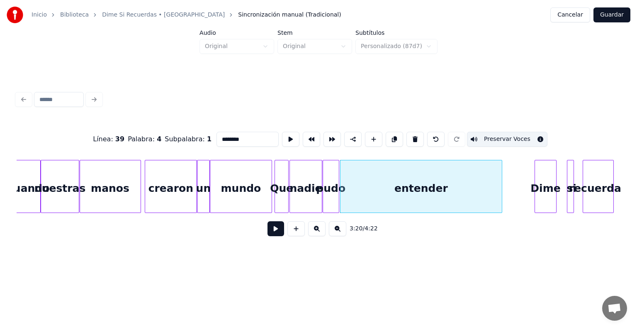
click at [494, 136] on button "Preservar Voces" at bounding box center [507, 139] width 80 height 15
click at [331, 189] on div "pudo" at bounding box center [331, 189] width 16 height 56
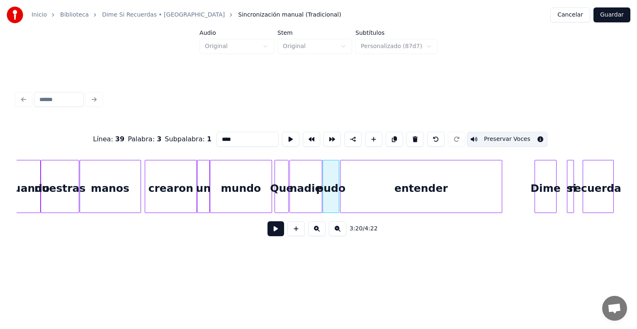
click at [359, 190] on div "entender" at bounding box center [421, 189] width 161 height 56
type input "********"
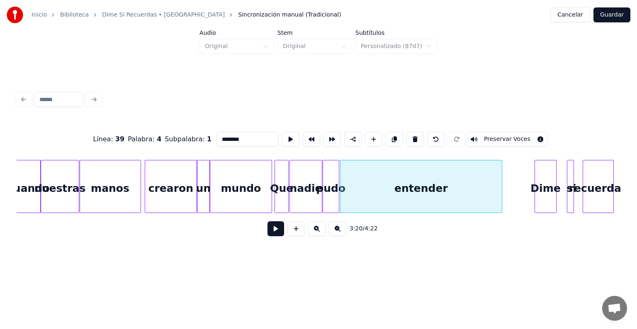
click at [494, 139] on button "Preservar Voces" at bounding box center [507, 139] width 80 height 15
click at [565, 193] on div at bounding box center [564, 187] width 2 height 52
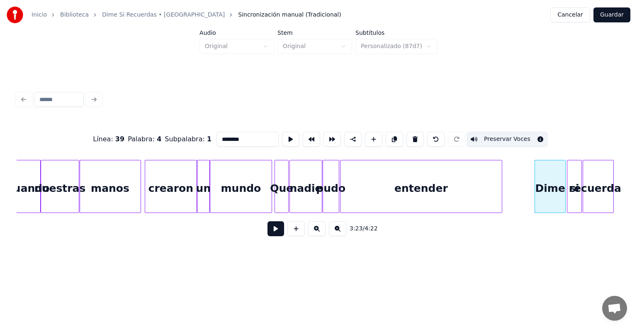
click at [581, 193] on div at bounding box center [580, 187] width 2 height 52
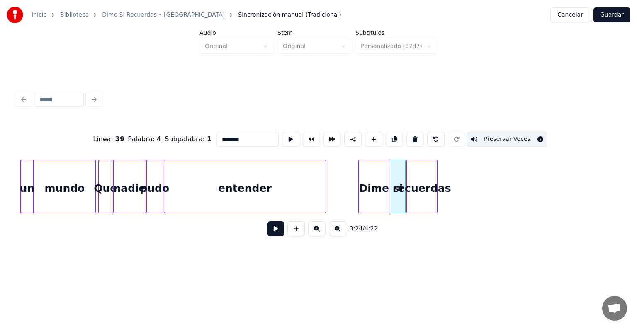
scroll to position [0, 12340]
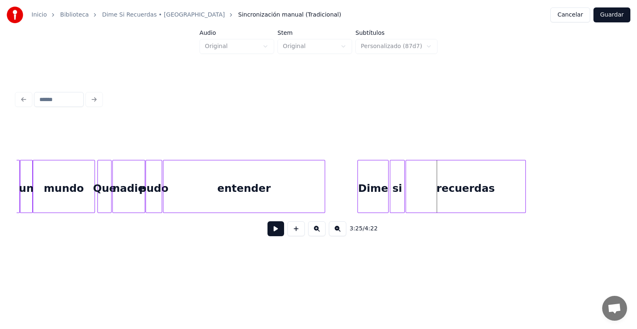
click at [524, 195] on div at bounding box center [524, 187] width 2 height 52
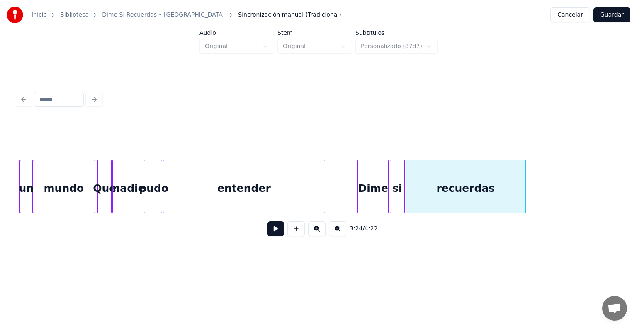
click at [485, 191] on div "recuerdas" at bounding box center [465, 189] width 119 height 56
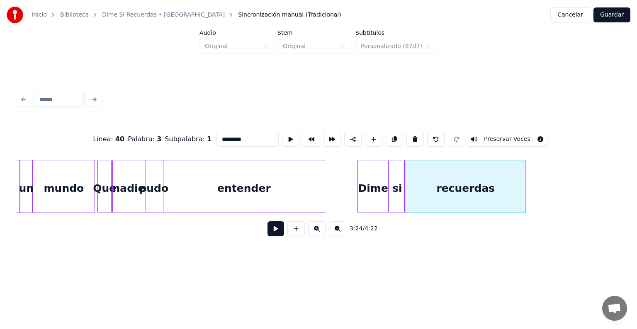
click at [268, 233] on button at bounding box center [276, 229] width 17 height 15
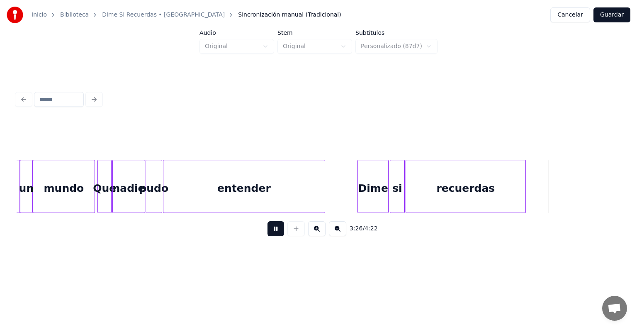
click at [613, 13] on button "Guardar" at bounding box center [612, 14] width 37 height 15
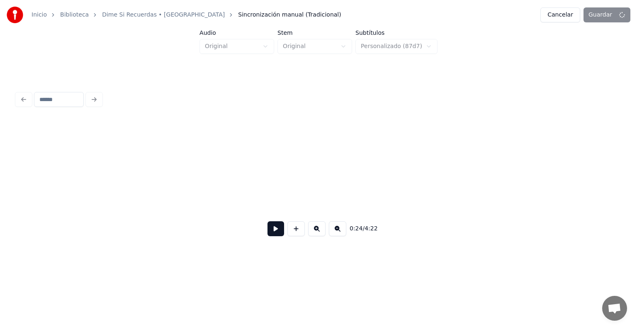
scroll to position [0, 1521]
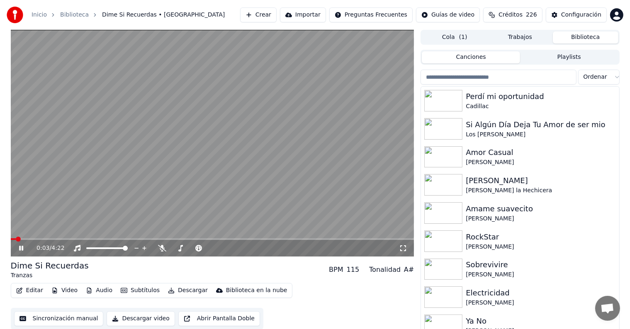
click at [258, 239] on span at bounding box center [213, 240] width 404 height 2
click at [275, 237] on span at bounding box center [272, 239] width 5 height 5
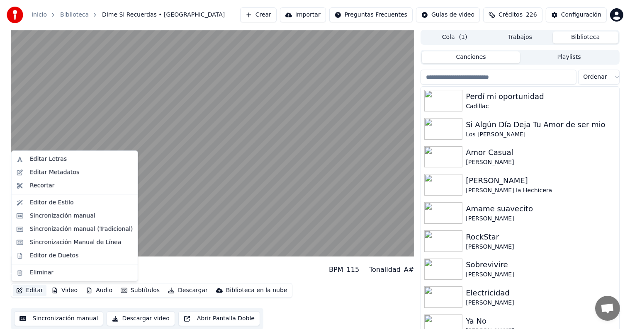
click at [29, 292] on button "Editar" at bounding box center [30, 291] width 34 height 12
click at [32, 229] on div "Sincronización manual (Tradicional)" at bounding box center [81, 229] width 103 height 8
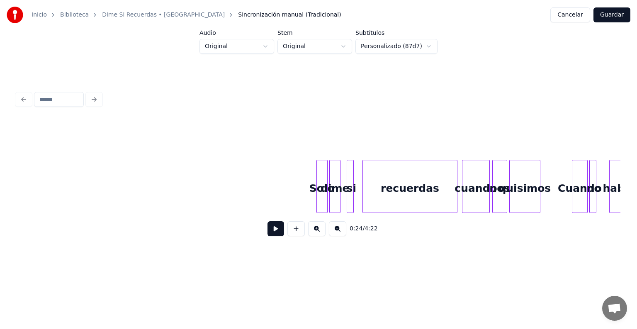
scroll to position [0, 12908]
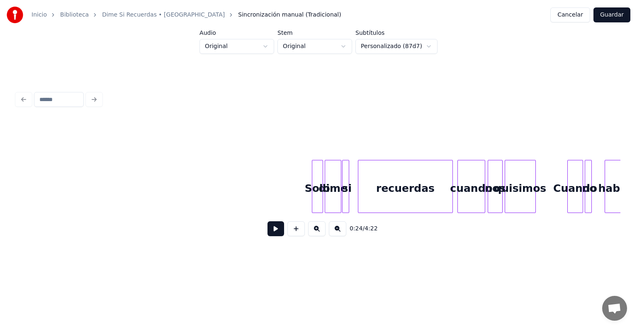
click at [340, 199] on div at bounding box center [340, 187] width 2 height 52
click at [356, 201] on div at bounding box center [357, 187] width 2 height 52
click at [455, 197] on div at bounding box center [455, 187] width 2 height 52
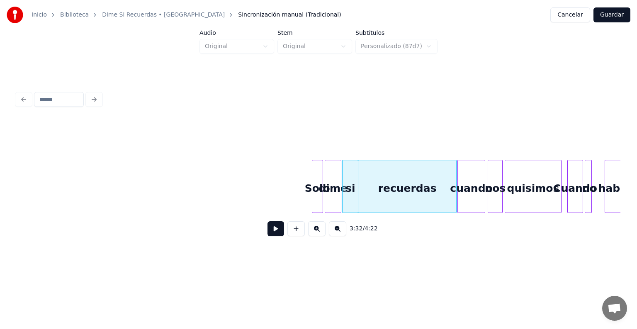
click at [559, 189] on div at bounding box center [560, 187] width 2 height 52
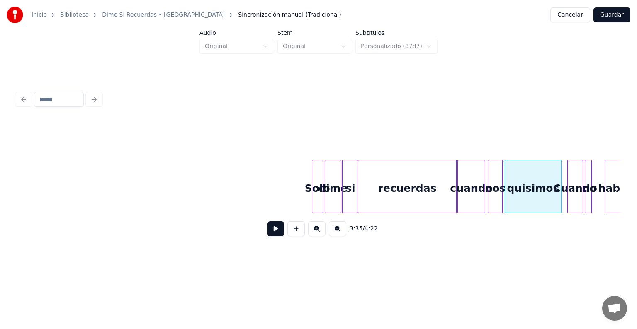
click at [495, 184] on div "nos" at bounding box center [495, 189] width 14 height 56
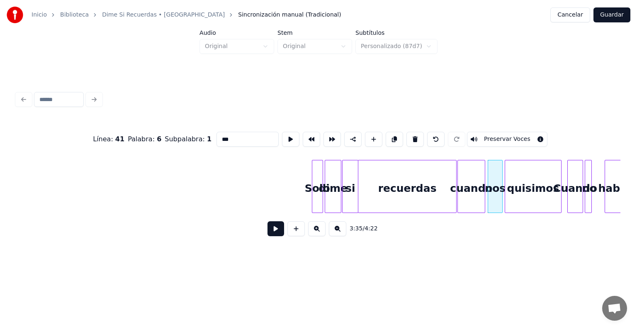
click at [519, 185] on div "quisimos" at bounding box center [533, 189] width 56 height 56
type input "********"
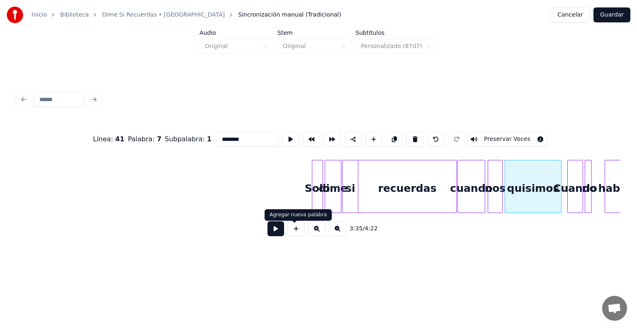
click at [273, 231] on button at bounding box center [276, 229] width 17 height 15
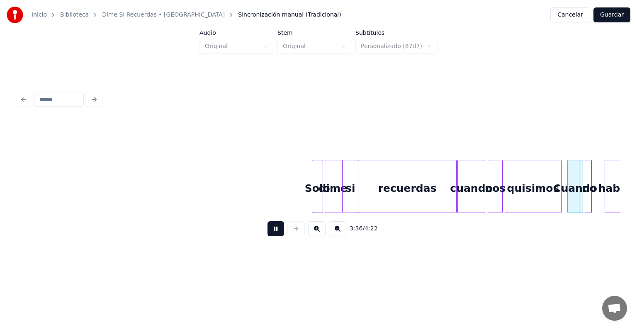
click at [273, 231] on button at bounding box center [276, 229] width 17 height 15
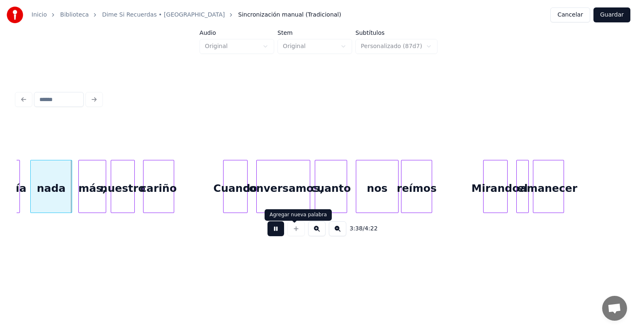
click at [275, 234] on button at bounding box center [276, 229] width 17 height 15
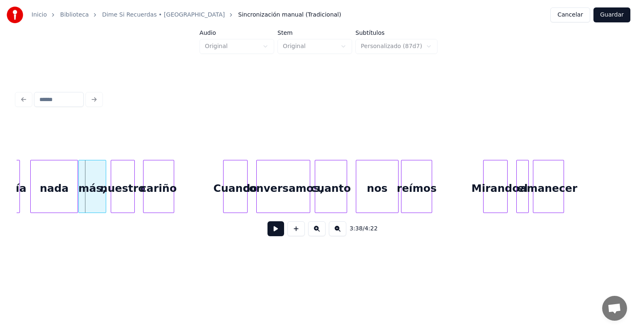
click at [77, 202] on div at bounding box center [76, 187] width 2 height 52
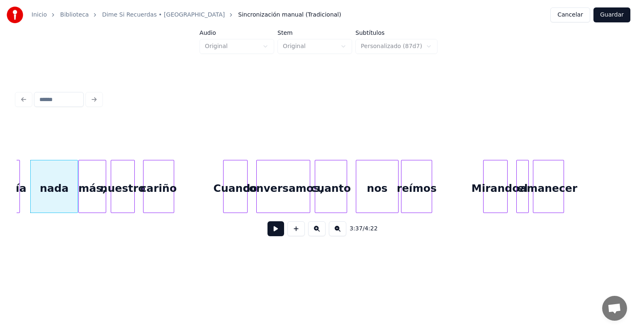
click at [19, 198] on div at bounding box center [18, 187] width 2 height 52
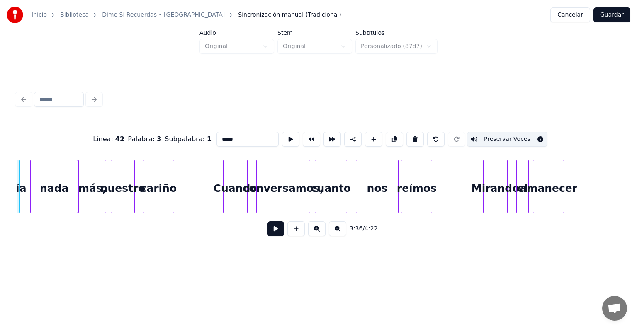
scroll to position [0, 13496]
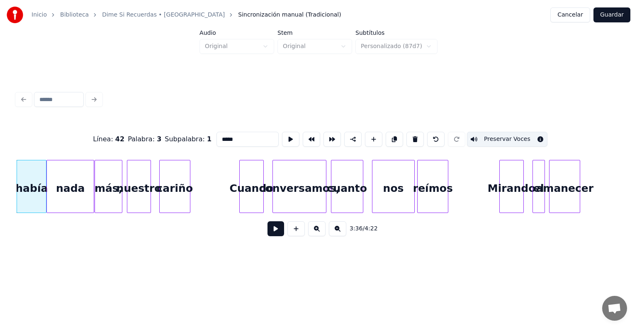
click at [45, 202] on div at bounding box center [45, 187] width 2 height 52
click at [125, 204] on div at bounding box center [125, 187] width 2 height 52
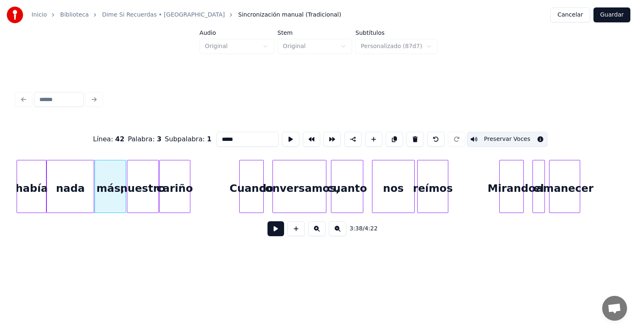
click at [157, 206] on div at bounding box center [157, 187] width 2 height 52
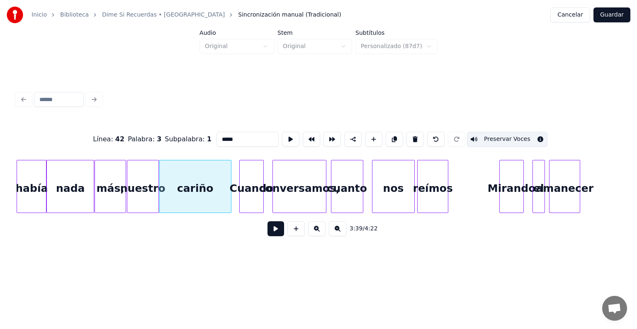
click at [192, 190] on div "cariño" at bounding box center [195, 189] width 71 height 56
click at [518, 139] on button "Preservar Voces" at bounding box center [507, 139] width 80 height 15
click at [139, 188] on div "nuestro" at bounding box center [142, 189] width 31 height 56
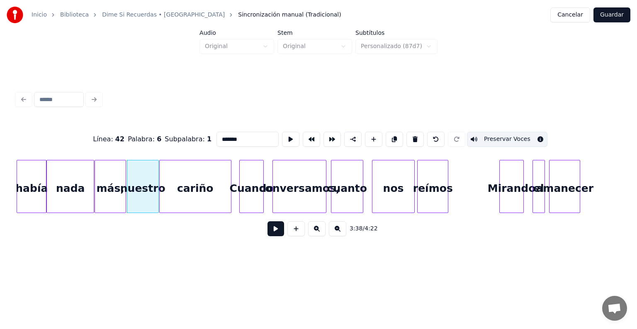
click at [183, 194] on div "cariño" at bounding box center [195, 189] width 71 height 56
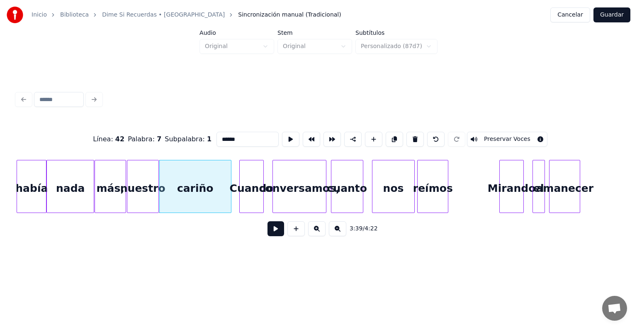
click at [518, 135] on button "Preservar Voces" at bounding box center [507, 139] width 80 height 15
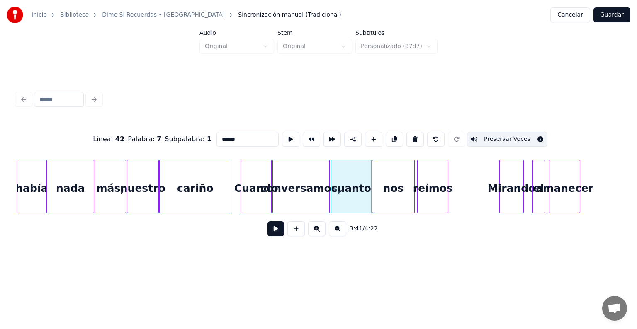
click at [390, 191] on div "nos" at bounding box center [394, 189] width 42 height 56
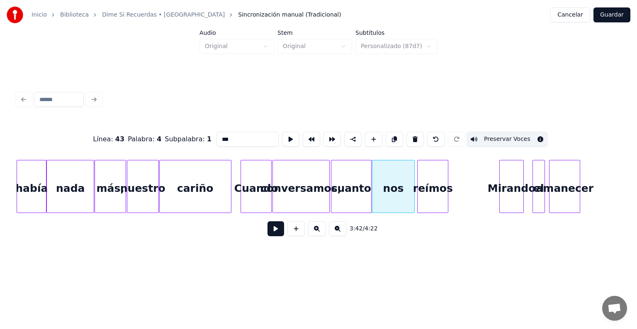
click at [426, 190] on div "reímos" at bounding box center [433, 189] width 30 height 56
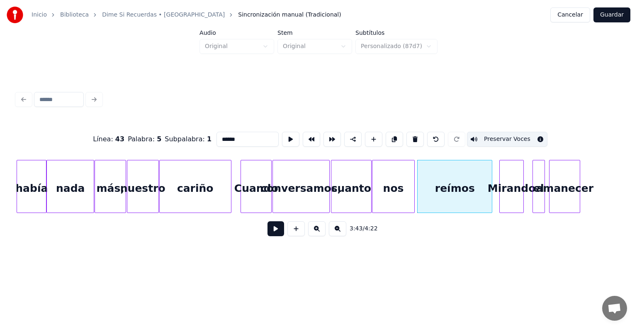
click at [399, 190] on div "nos" at bounding box center [394, 189] width 42 height 56
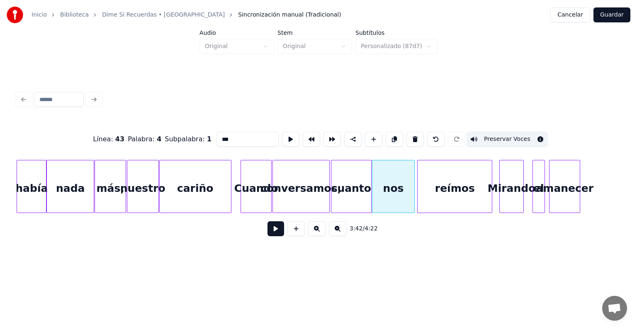
click at [436, 192] on div "reímos" at bounding box center [455, 189] width 74 height 56
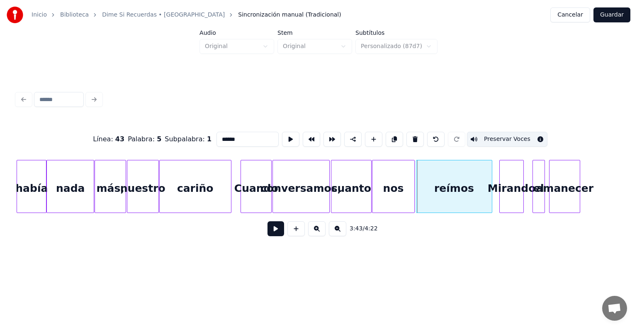
click at [419, 192] on div "reímos" at bounding box center [454, 189] width 76 height 56
click at [436, 190] on div "reímos" at bounding box center [454, 189] width 76 height 56
click at [525, 133] on button "Preservar Voces" at bounding box center [507, 139] width 80 height 15
click at [395, 187] on div "nos" at bounding box center [394, 189] width 42 height 56
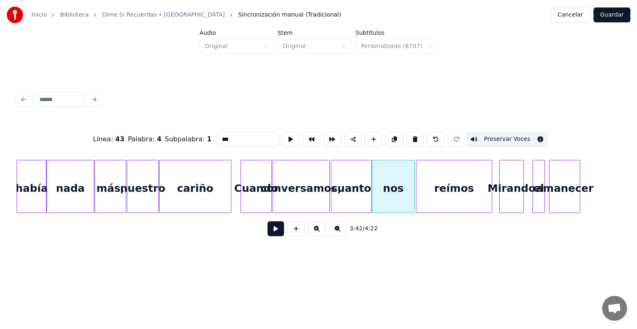
click at [528, 135] on button "Preservar Voces" at bounding box center [507, 139] width 80 height 15
click at [443, 185] on div "reímos" at bounding box center [454, 189] width 76 height 56
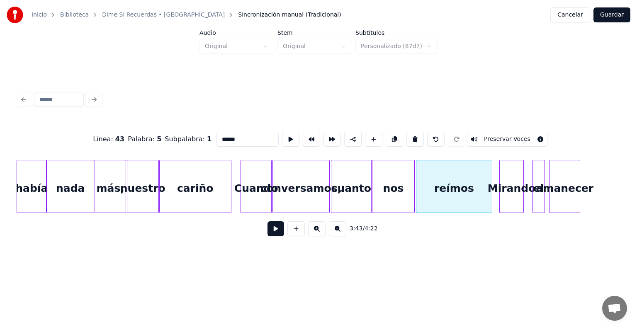
click at [530, 137] on button "Preservar Voces" at bounding box center [507, 139] width 80 height 15
click at [391, 187] on div "nos" at bounding box center [394, 189] width 42 height 56
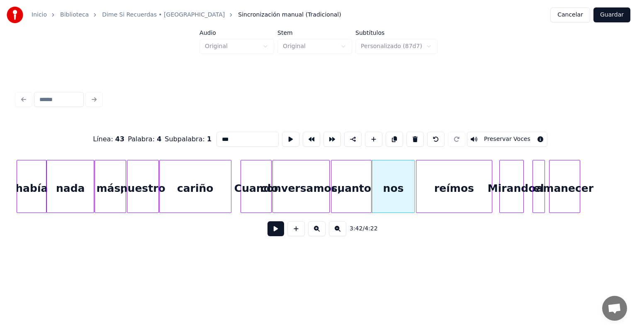
click at [527, 133] on button "Preservar Voces" at bounding box center [507, 139] width 80 height 15
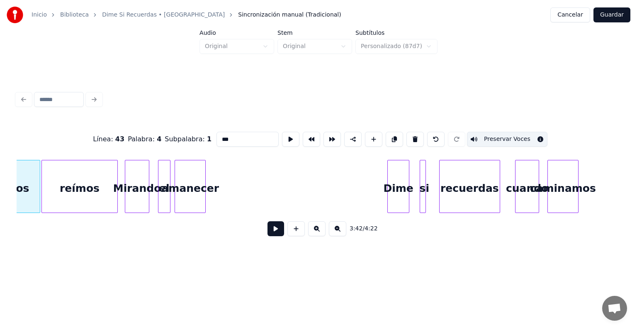
scroll to position [0, 13871]
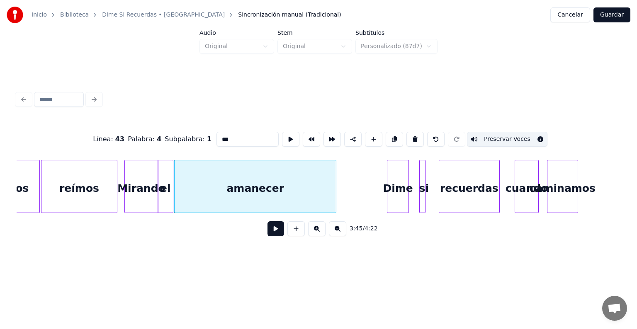
click at [256, 191] on div "amanecer" at bounding box center [255, 189] width 161 height 56
click at [515, 132] on button "Preservar Voces" at bounding box center [507, 139] width 80 height 15
click at [165, 190] on div "el" at bounding box center [165, 189] width 15 height 56
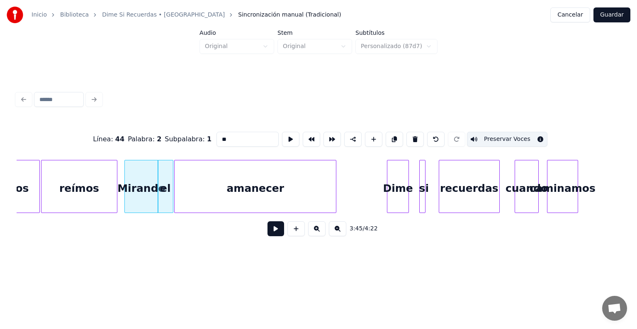
click at [213, 189] on div "amanecer" at bounding box center [255, 189] width 161 height 56
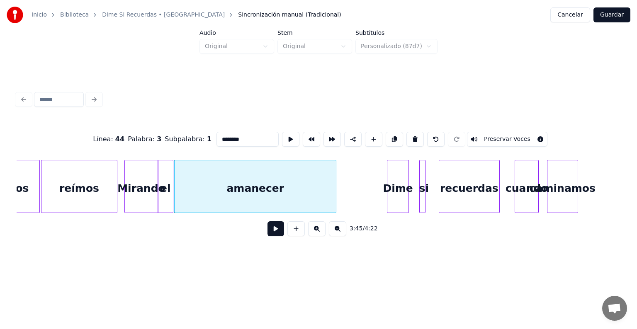
click at [524, 134] on button "Preservar Voces" at bounding box center [507, 139] width 80 height 15
click at [397, 189] on div "Dime" at bounding box center [397, 189] width 21 height 56
type input "****"
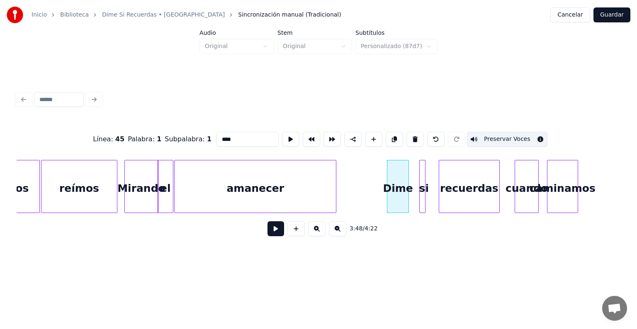
click at [270, 227] on button at bounding box center [276, 229] width 17 height 15
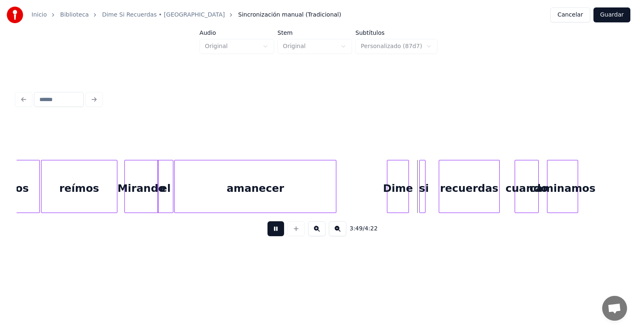
click at [269, 232] on button at bounding box center [276, 229] width 17 height 15
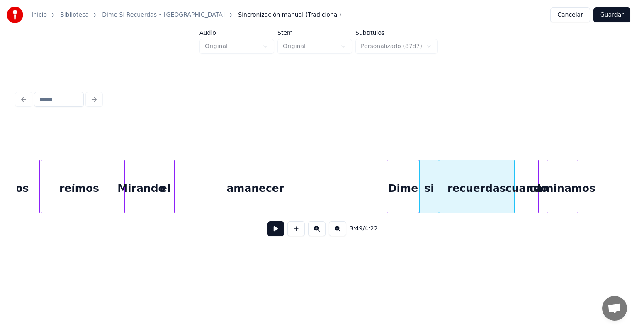
click at [480, 192] on div "recuerdas" at bounding box center [476, 189] width 75 height 56
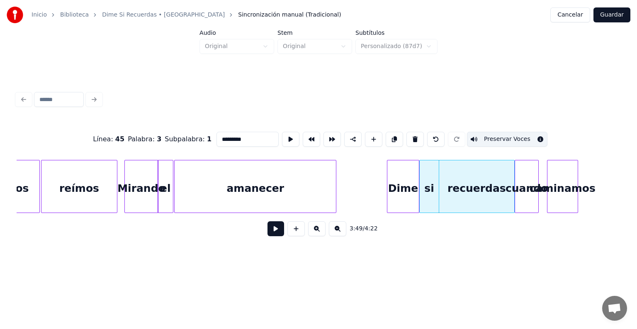
click at [530, 134] on button "Preservar Voces" at bounding box center [507, 139] width 80 height 15
click at [400, 192] on div "Dime" at bounding box center [402, 189] width 31 height 56
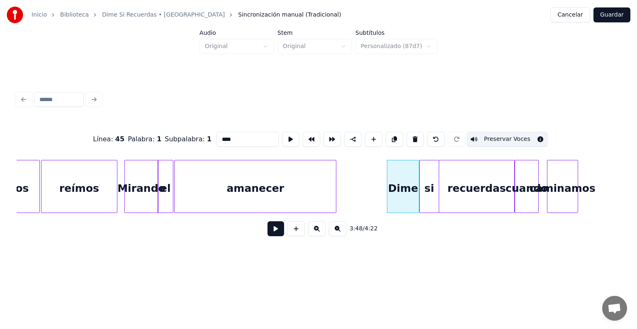
click at [464, 186] on div "recuerdas" at bounding box center [476, 189] width 75 height 56
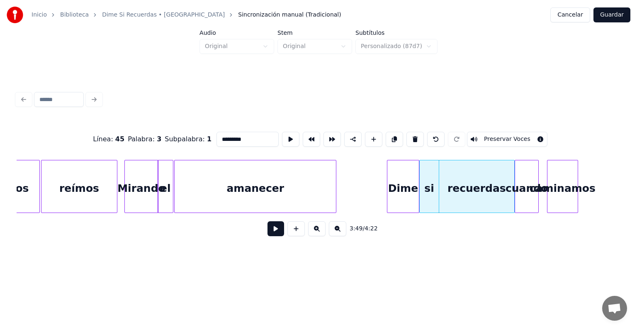
click at [530, 136] on button "Preservar Voces" at bounding box center [507, 139] width 80 height 15
click at [548, 182] on div "caminamos" at bounding box center [563, 189] width 30 height 56
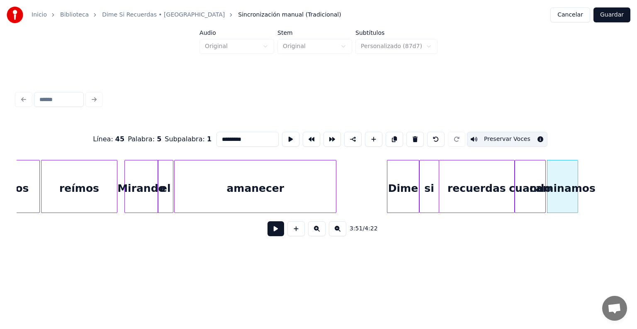
click at [545, 184] on div at bounding box center [544, 187] width 2 height 52
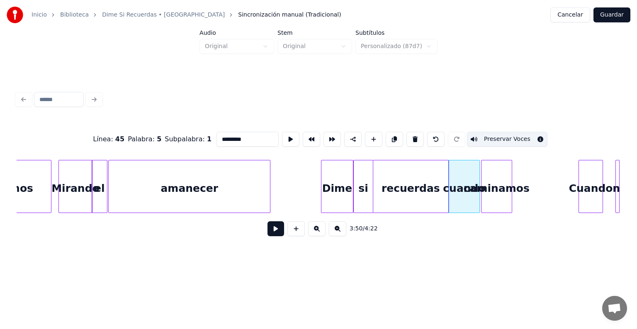
scroll to position [0, 13952]
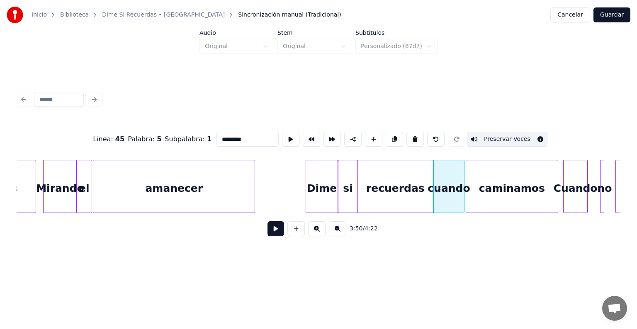
click at [558, 188] on div at bounding box center [556, 187] width 2 height 52
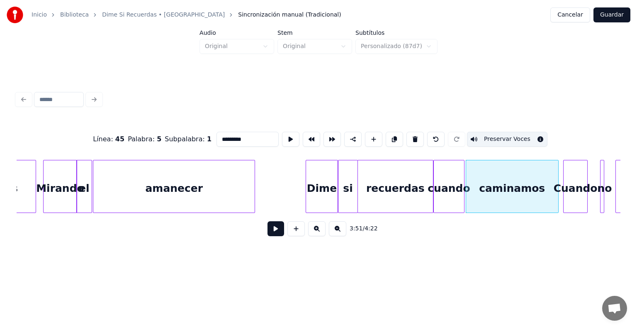
click at [450, 185] on div "cuando" at bounding box center [449, 189] width 30 height 56
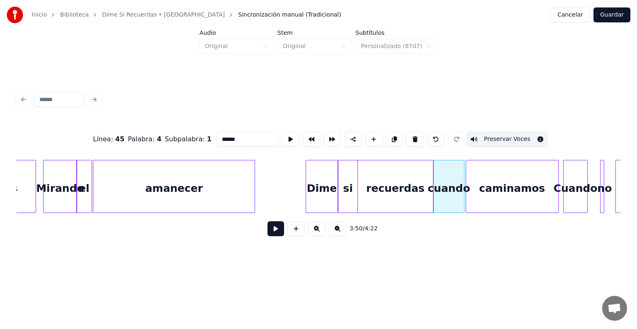
click at [502, 195] on div "caminamos" at bounding box center [512, 189] width 92 height 56
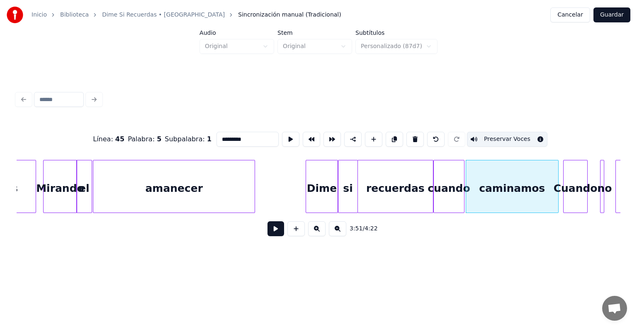
click at [517, 132] on button "Preservar Voces" at bounding box center [507, 139] width 80 height 15
click at [445, 188] on div "cuando" at bounding box center [449, 189] width 30 height 56
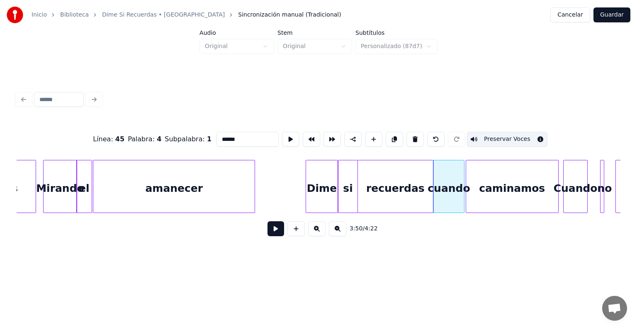
click at [508, 190] on div "caminamos" at bounding box center [512, 189] width 92 height 56
type input "*********"
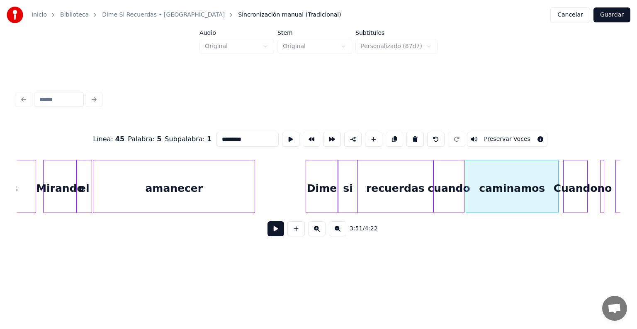
click at [514, 136] on button "Preservar Voces" at bounding box center [507, 139] width 80 height 15
click at [268, 229] on button at bounding box center [276, 229] width 17 height 15
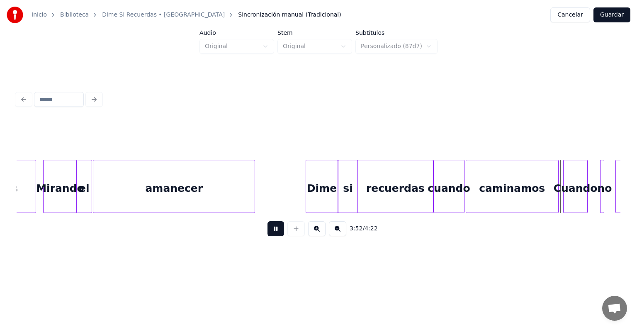
click at [275, 227] on button at bounding box center [276, 229] width 17 height 15
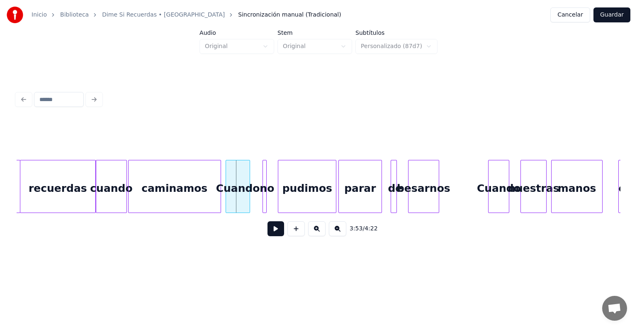
scroll to position [0, 14290]
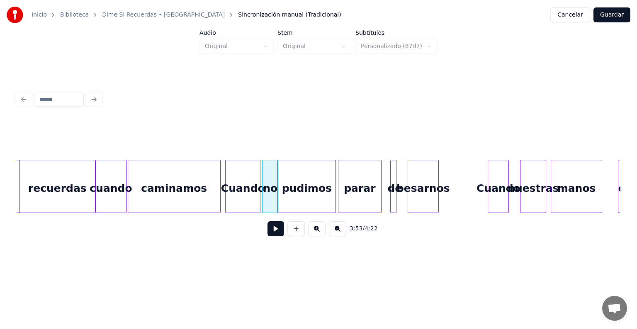
click at [246, 193] on div "Cuando" at bounding box center [243, 189] width 34 height 56
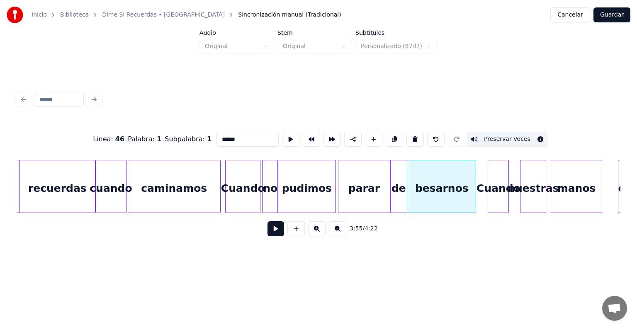
click at [442, 189] on div "besarnos" at bounding box center [442, 189] width 68 height 56
click at [532, 135] on button "Preservar Voces" at bounding box center [507, 139] width 80 height 15
click at [397, 188] on div "de" at bounding box center [399, 189] width 16 height 56
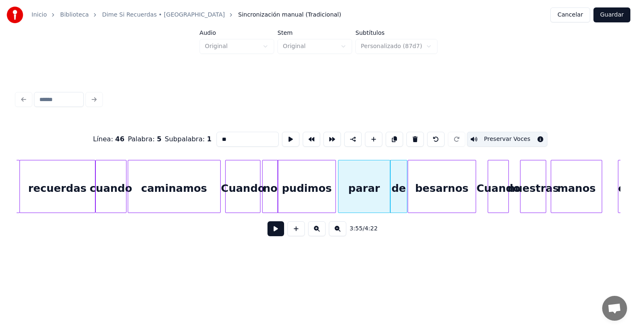
click at [428, 191] on div "besarnos" at bounding box center [442, 189] width 68 height 56
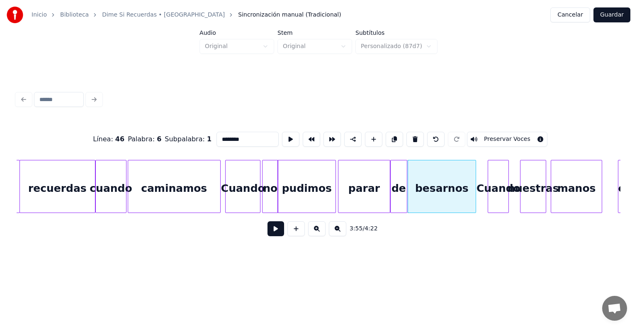
click at [532, 138] on button "Preservar Voces" at bounding box center [507, 139] width 80 height 15
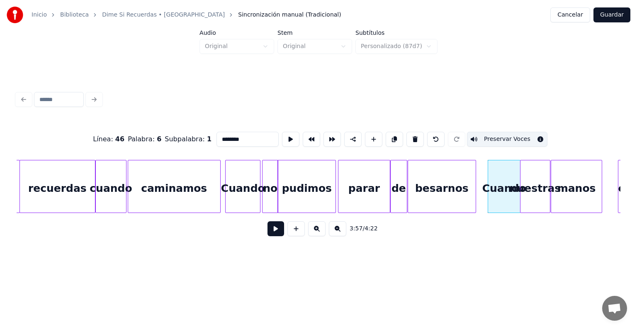
click at [549, 183] on div at bounding box center [549, 187] width 2 height 52
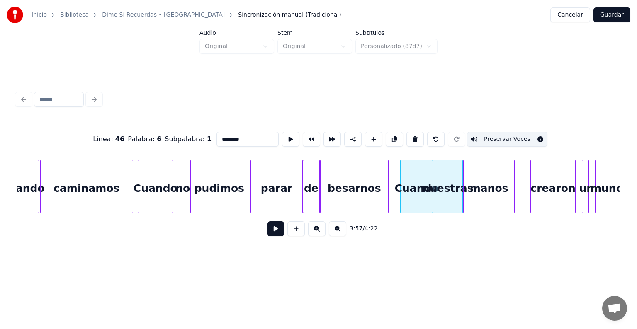
scroll to position [0, 14380]
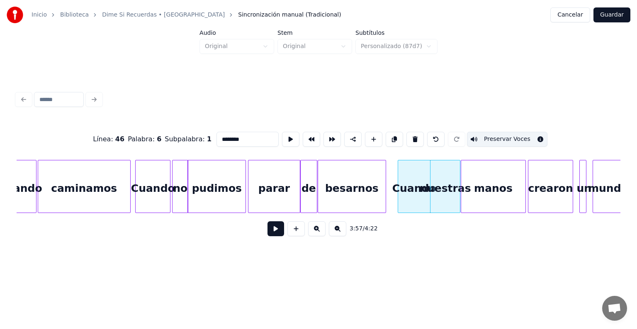
click at [524, 202] on div at bounding box center [524, 187] width 2 height 52
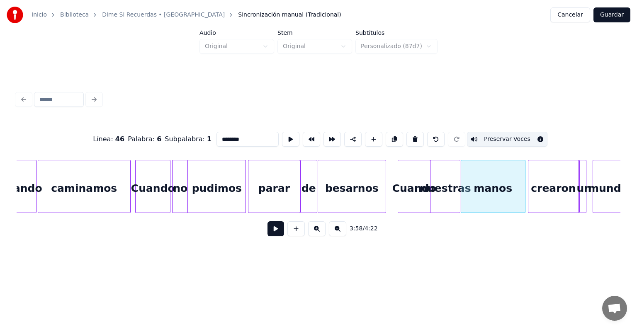
click at [577, 200] on div at bounding box center [577, 187] width 2 height 52
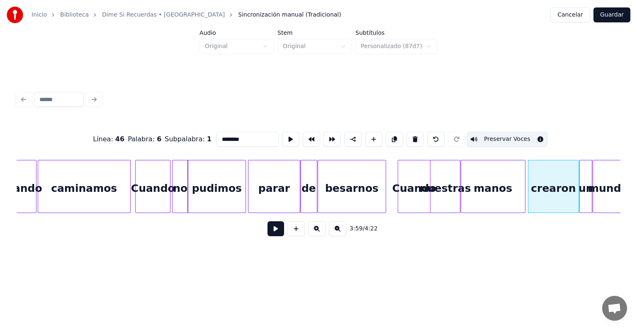
click at [592, 202] on div at bounding box center [590, 187] width 2 height 52
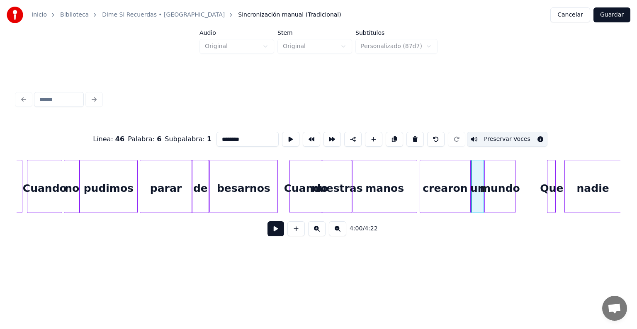
scroll to position [0, 14491]
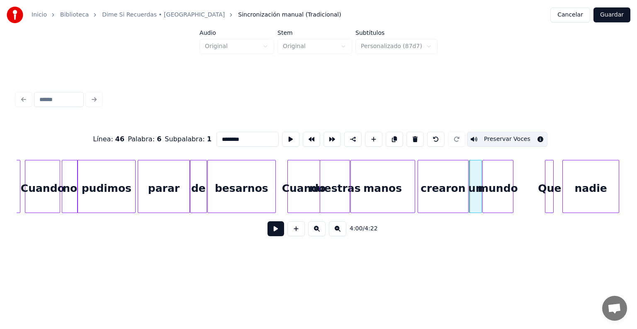
click at [506, 187] on div "mundo" at bounding box center [498, 189] width 30 height 56
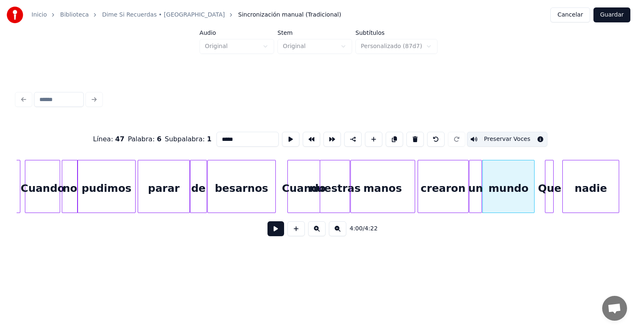
click at [533, 195] on div at bounding box center [533, 187] width 2 height 52
click at [494, 185] on div "mundo" at bounding box center [509, 189] width 52 height 56
click at [511, 134] on button "Preservar Voces" at bounding box center [507, 139] width 80 height 15
click at [440, 182] on div "crearon" at bounding box center [443, 189] width 50 height 56
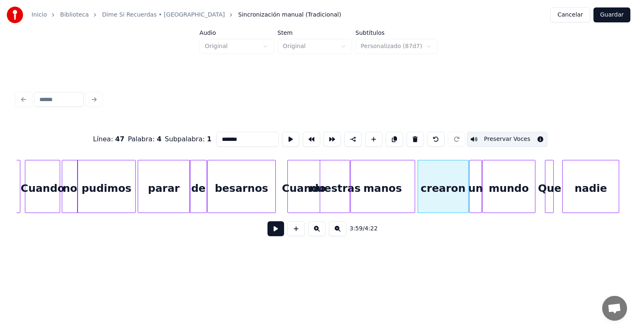
click at [498, 181] on div "mundo" at bounding box center [509, 189] width 52 height 56
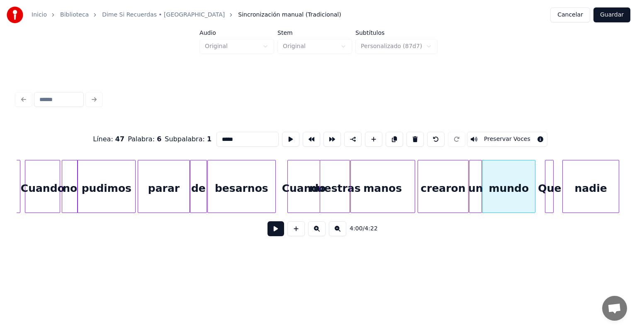
click at [506, 138] on button "Preservar Voces" at bounding box center [507, 139] width 80 height 15
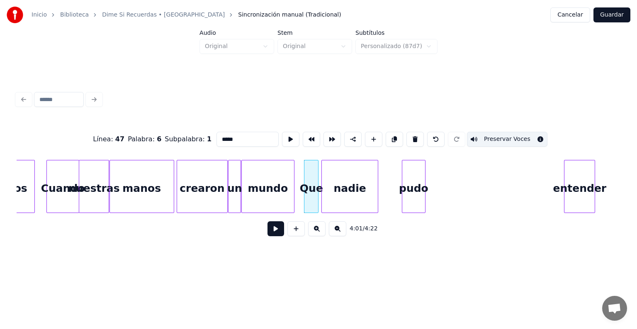
scroll to position [0, 14730]
click at [319, 194] on div "Que" at bounding box center [316, 189] width 18 height 56
click at [316, 192] on div "Que" at bounding box center [316, 189] width 18 height 56
click at [348, 187] on div "nadie" at bounding box center [352, 189] width 56 height 56
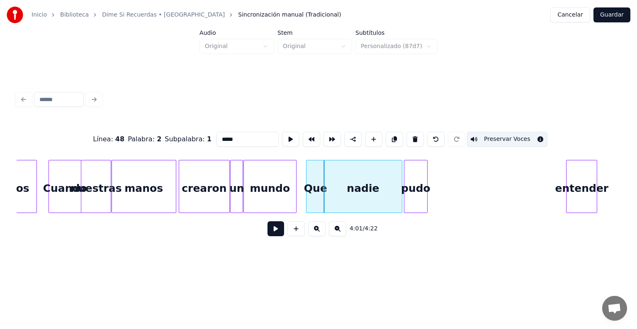
click at [413, 192] on div "pudo" at bounding box center [415, 189] width 23 height 56
type input "****"
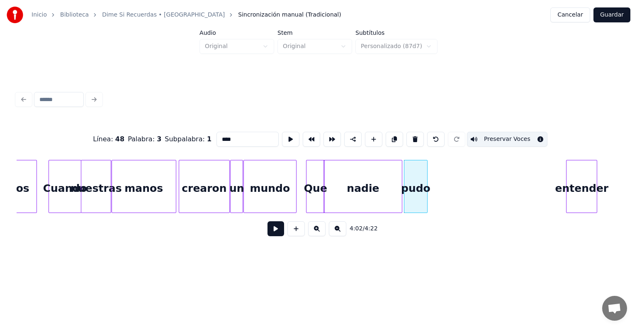
click at [274, 233] on button at bounding box center [276, 229] width 17 height 15
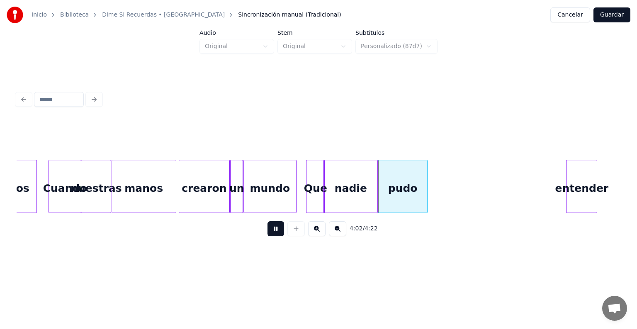
click at [382, 193] on div "pudo" at bounding box center [402, 189] width 49 height 56
click at [409, 193] on div "pudo" at bounding box center [392, 189] width 49 height 56
click at [373, 200] on div "pudo" at bounding box center [395, 189] width 49 height 56
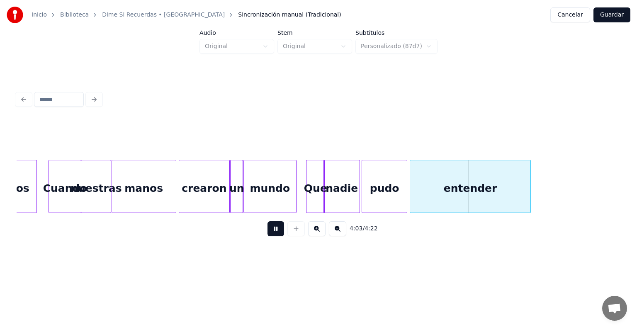
click at [415, 202] on div "entender" at bounding box center [470, 189] width 120 height 56
click at [317, 192] on div "Que" at bounding box center [316, 189] width 18 height 56
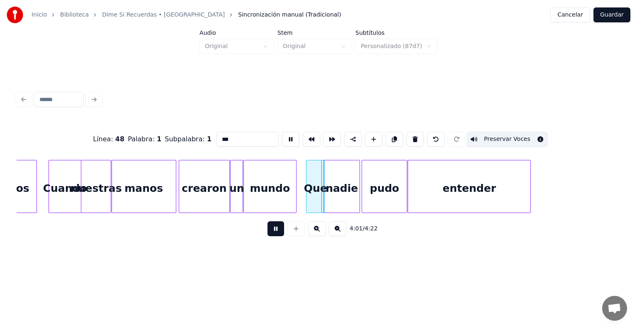
click at [346, 190] on div "nadie" at bounding box center [342, 189] width 36 height 56
click at [375, 187] on div "pudo" at bounding box center [384, 189] width 45 height 56
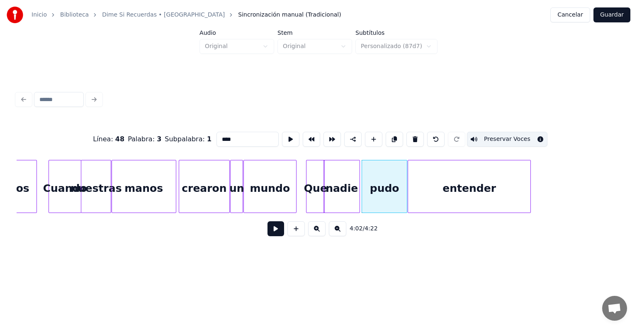
click at [457, 190] on div "entender" at bounding box center [469, 189] width 122 height 56
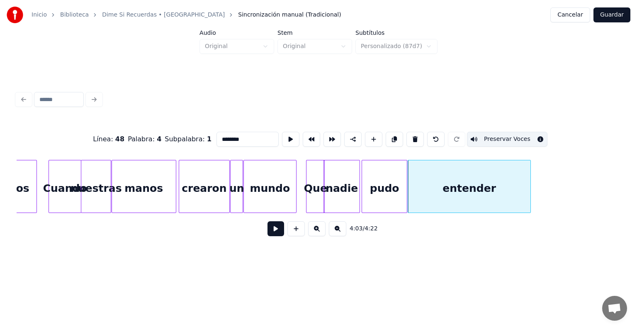
click at [498, 137] on button "Preservar Voces" at bounding box center [507, 139] width 80 height 15
click at [392, 185] on div "pudo" at bounding box center [384, 189] width 45 height 56
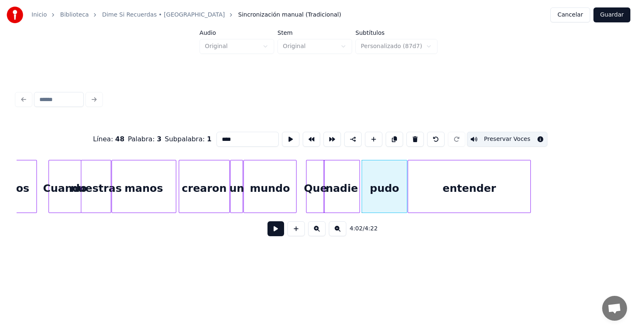
click at [454, 187] on div "entender" at bounding box center [469, 189] width 122 height 56
type input "********"
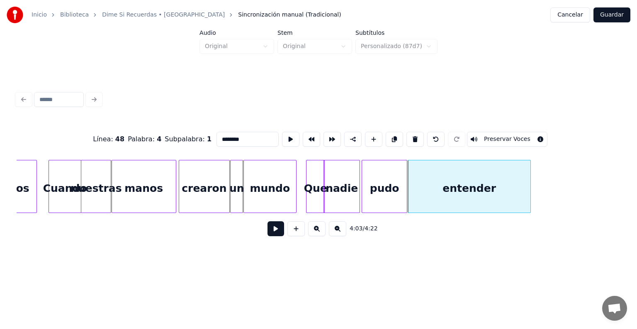
click at [494, 137] on button "Preservar Voces" at bounding box center [507, 139] width 80 height 15
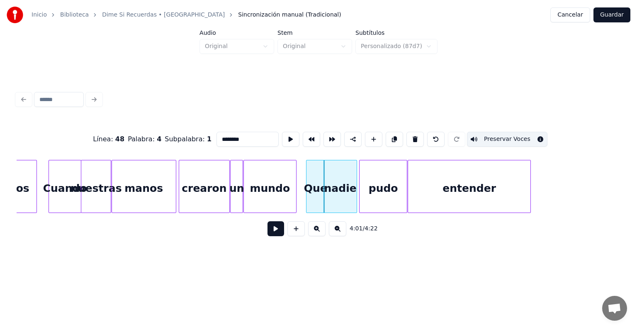
click at [363, 199] on div "pudo" at bounding box center [383, 189] width 47 height 56
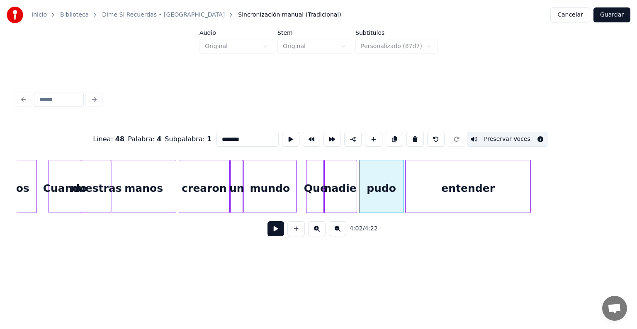
click at [409, 200] on div "entender" at bounding box center [468, 189] width 125 height 56
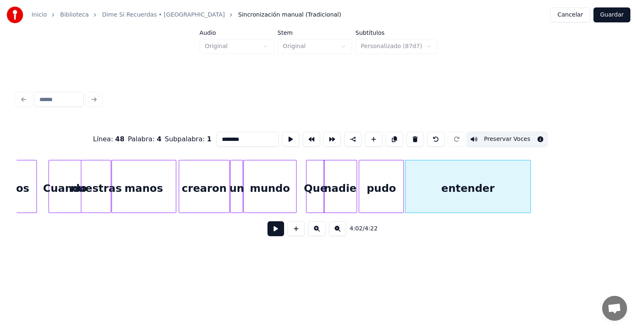
click at [418, 198] on div "entender" at bounding box center [468, 189] width 125 height 56
click at [268, 236] on button at bounding box center [276, 229] width 17 height 15
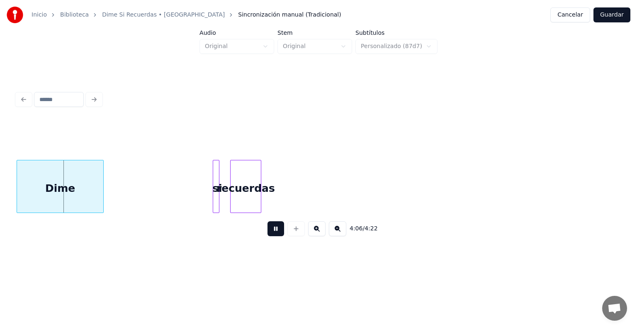
scroll to position [0, 15263]
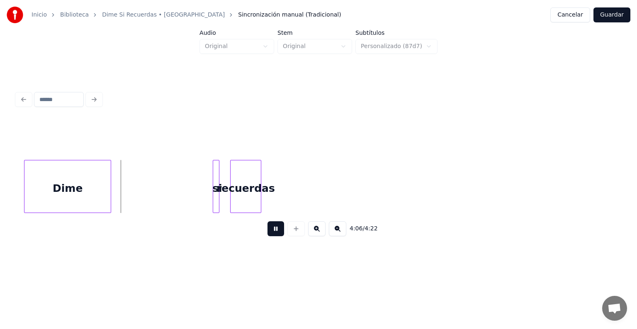
click at [76, 197] on div "Dime" at bounding box center [67, 189] width 86 height 56
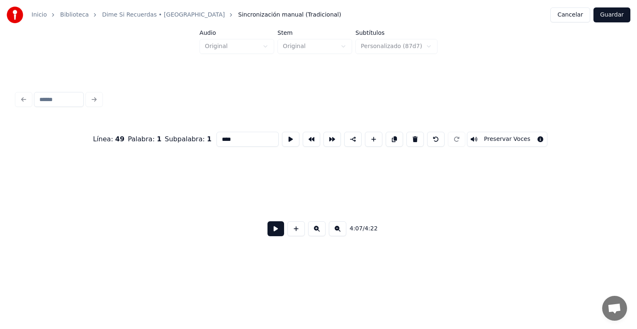
scroll to position [0, 15745]
click at [605, 19] on button "Guardar" at bounding box center [612, 14] width 37 height 15
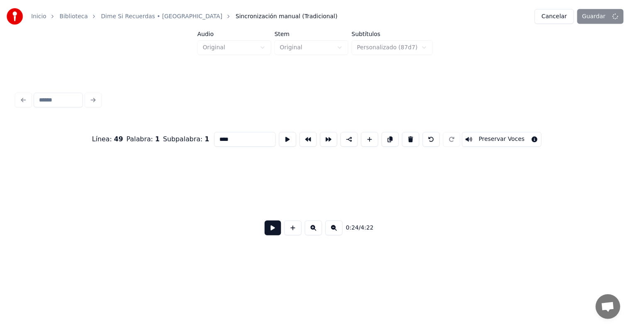
scroll to position [0, 1521]
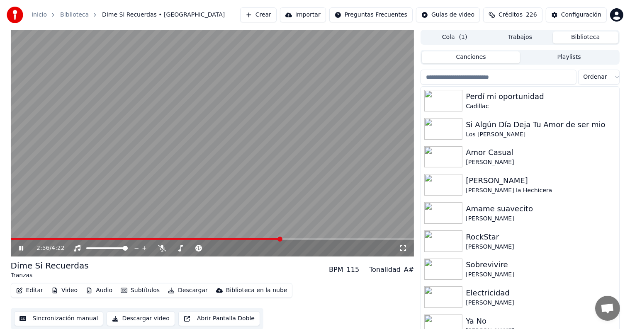
click at [281, 240] on span at bounding box center [213, 240] width 404 height 2
